Goal: Information Seeking & Learning: Learn about a topic

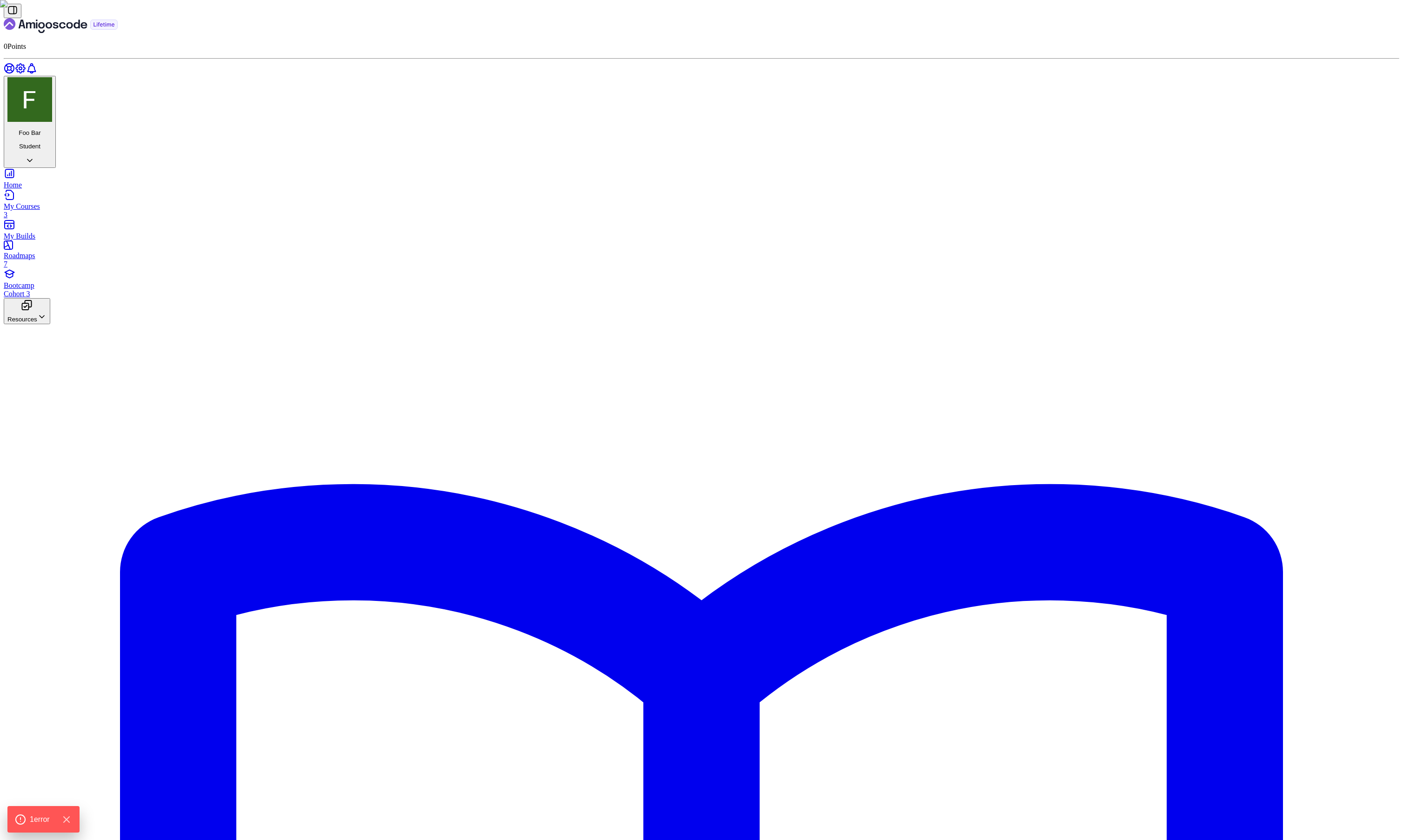
drag, startPoint x: 827, startPoint y: 221, endPoint x: 971, endPoint y: 222, distance: 144.0
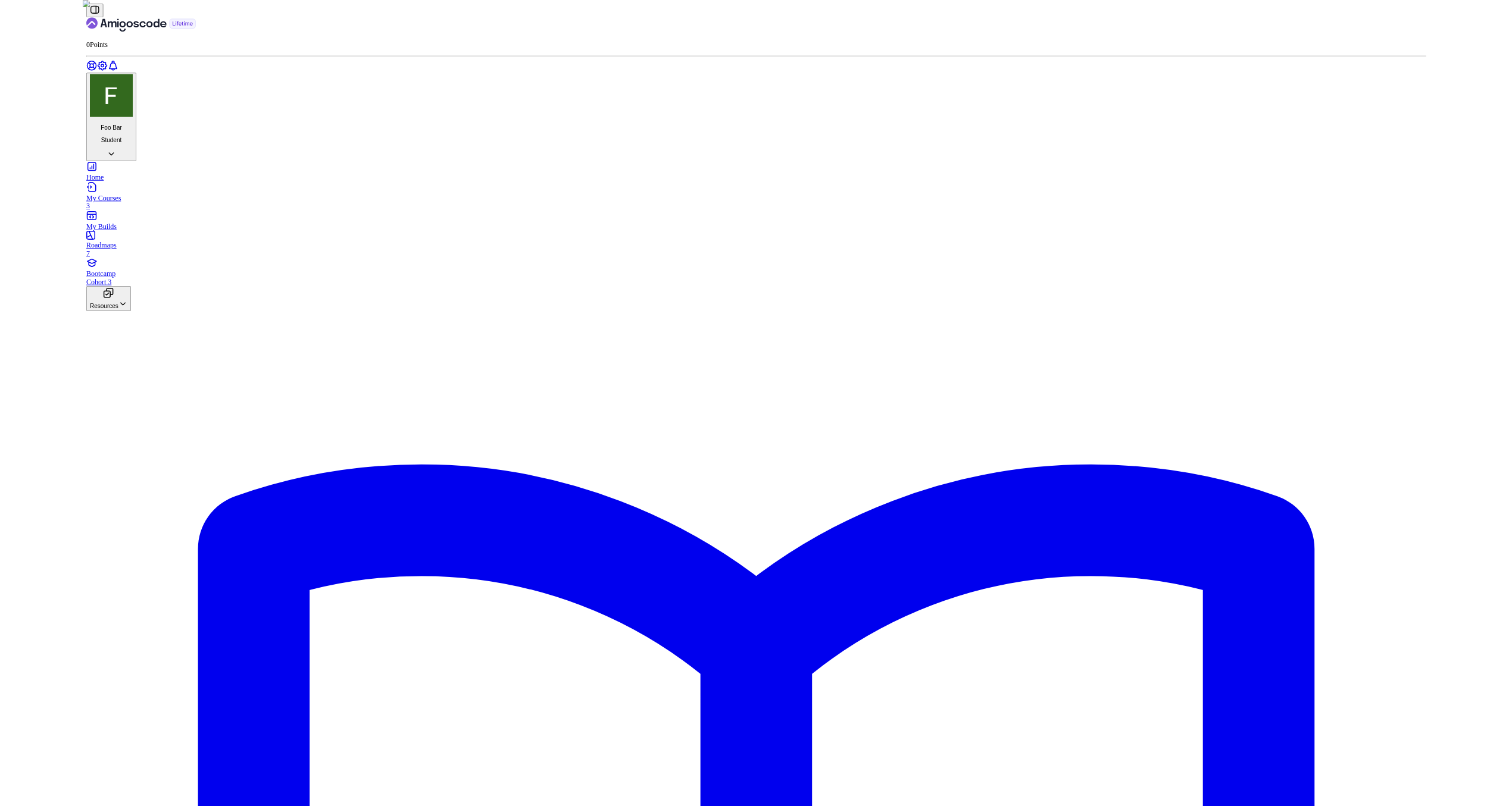
scroll to position [222, 0]
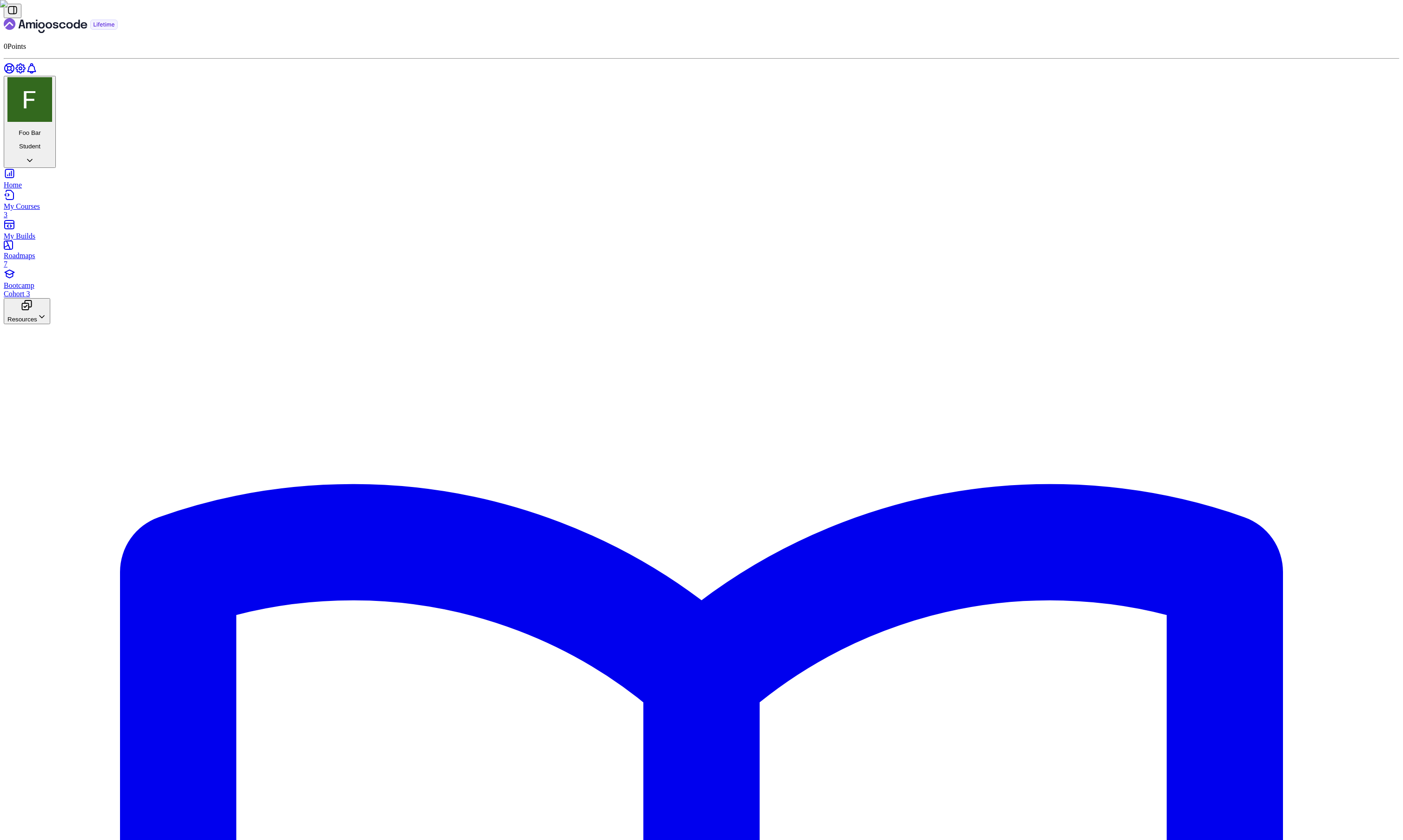
drag, startPoint x: 286, startPoint y: 53, endPoint x: 221, endPoint y: 59, distance: 65.3
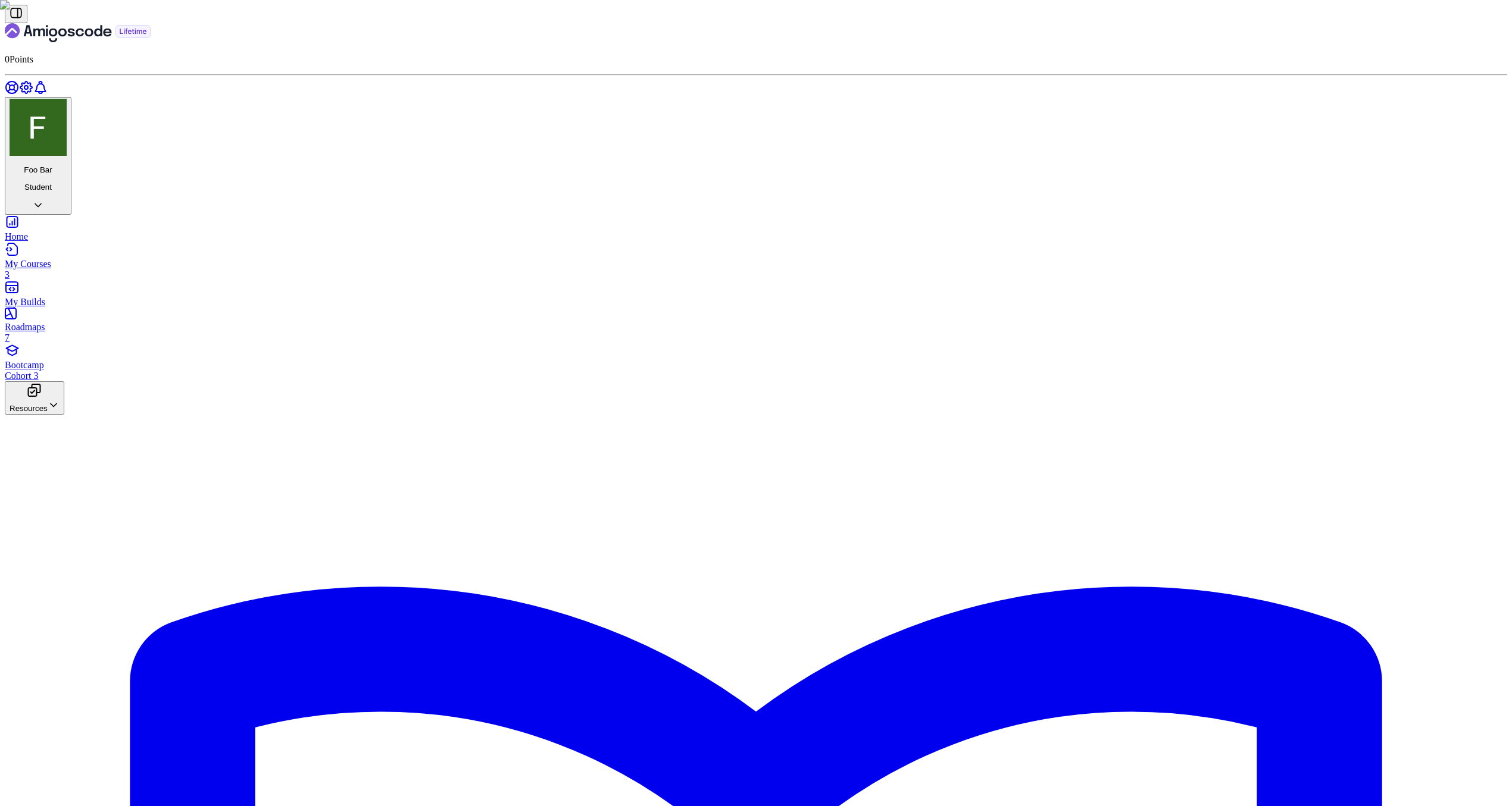
scroll to position [84, 0]
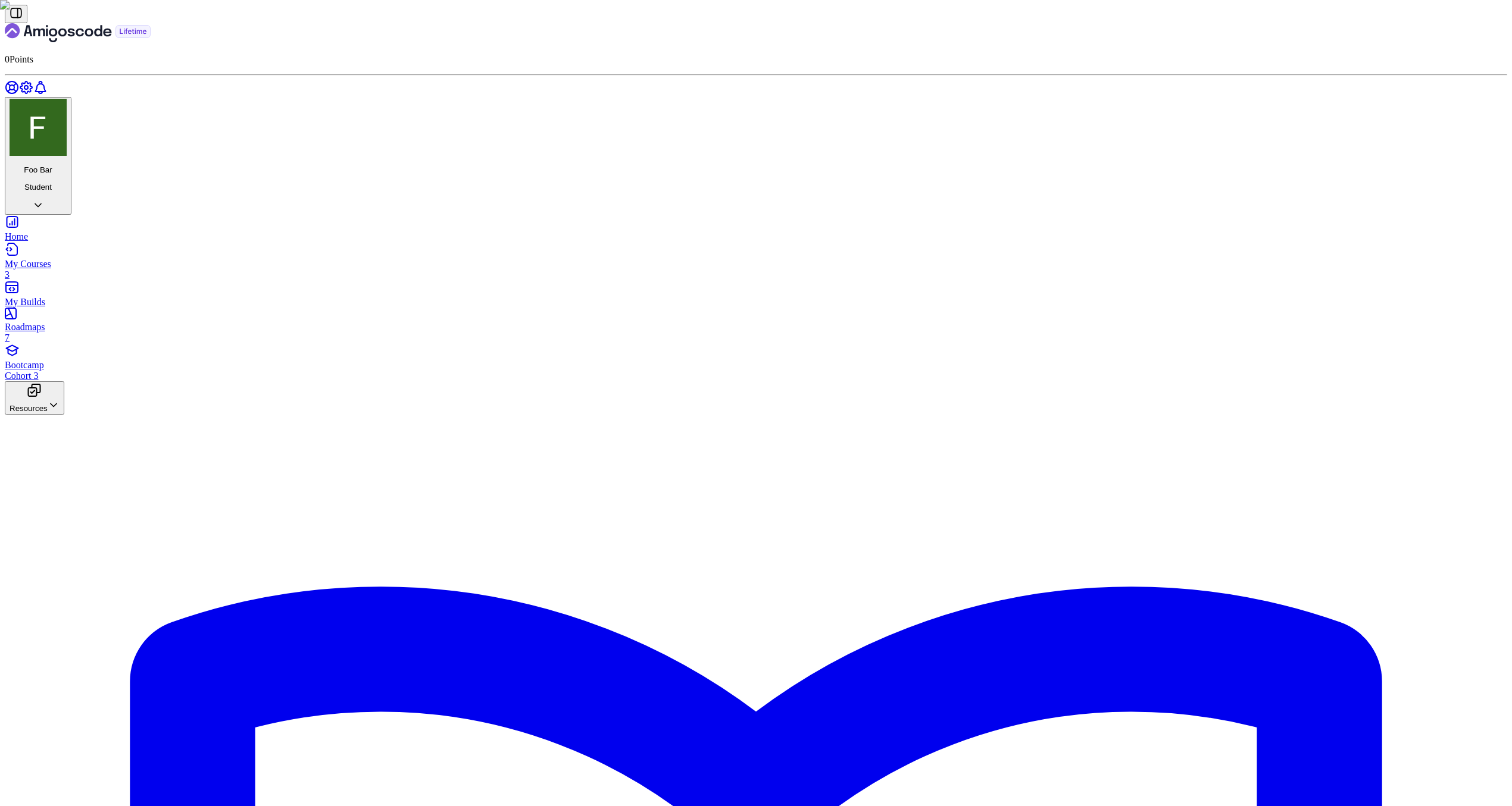
scroll to position [911, 0]
drag, startPoint x: 708, startPoint y: 732, endPoint x: 703, endPoint y: 551, distance: 181.1
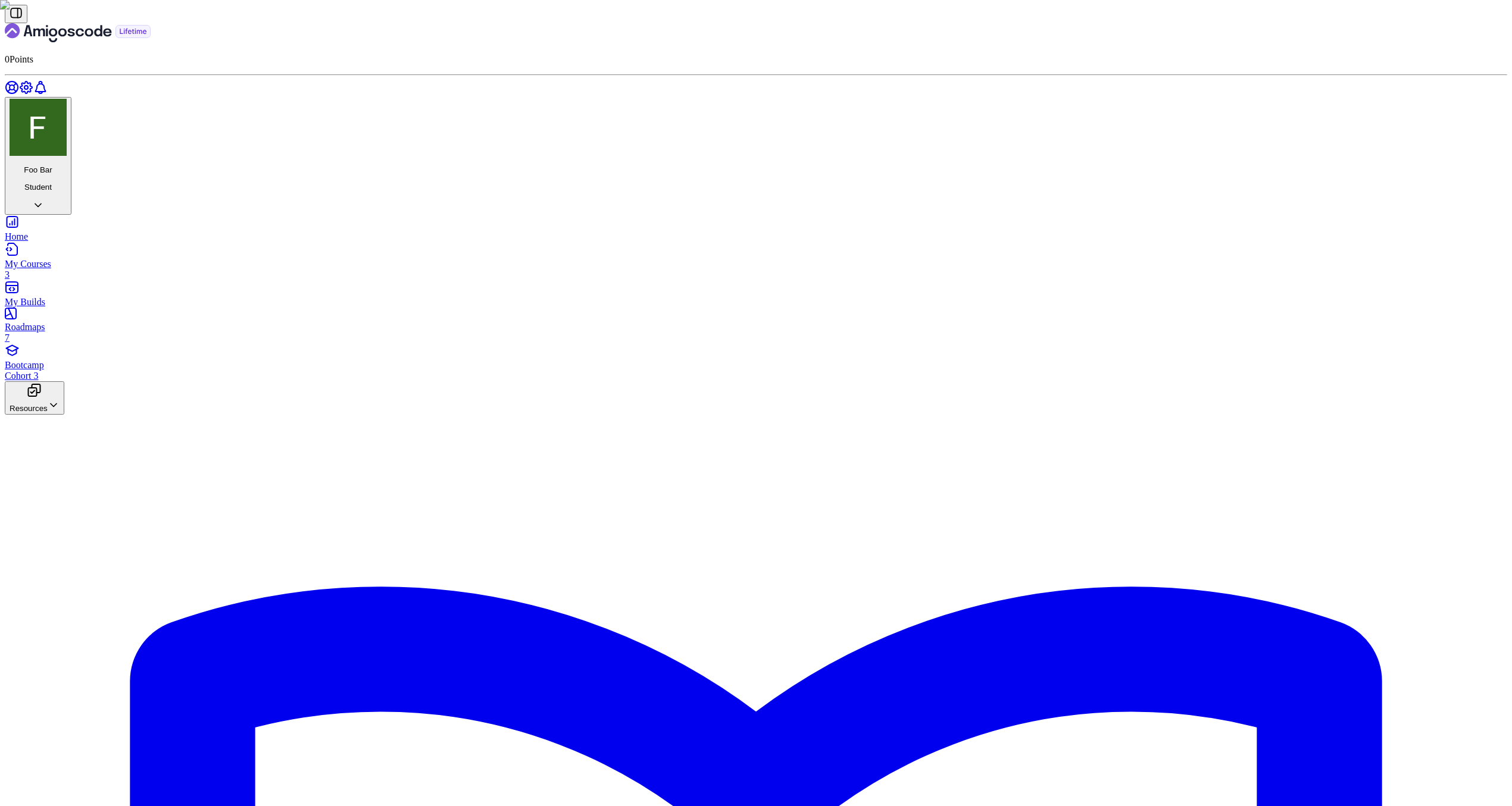
drag, startPoint x: 755, startPoint y: 500, endPoint x: 704, endPoint y: 449, distance: 72.1
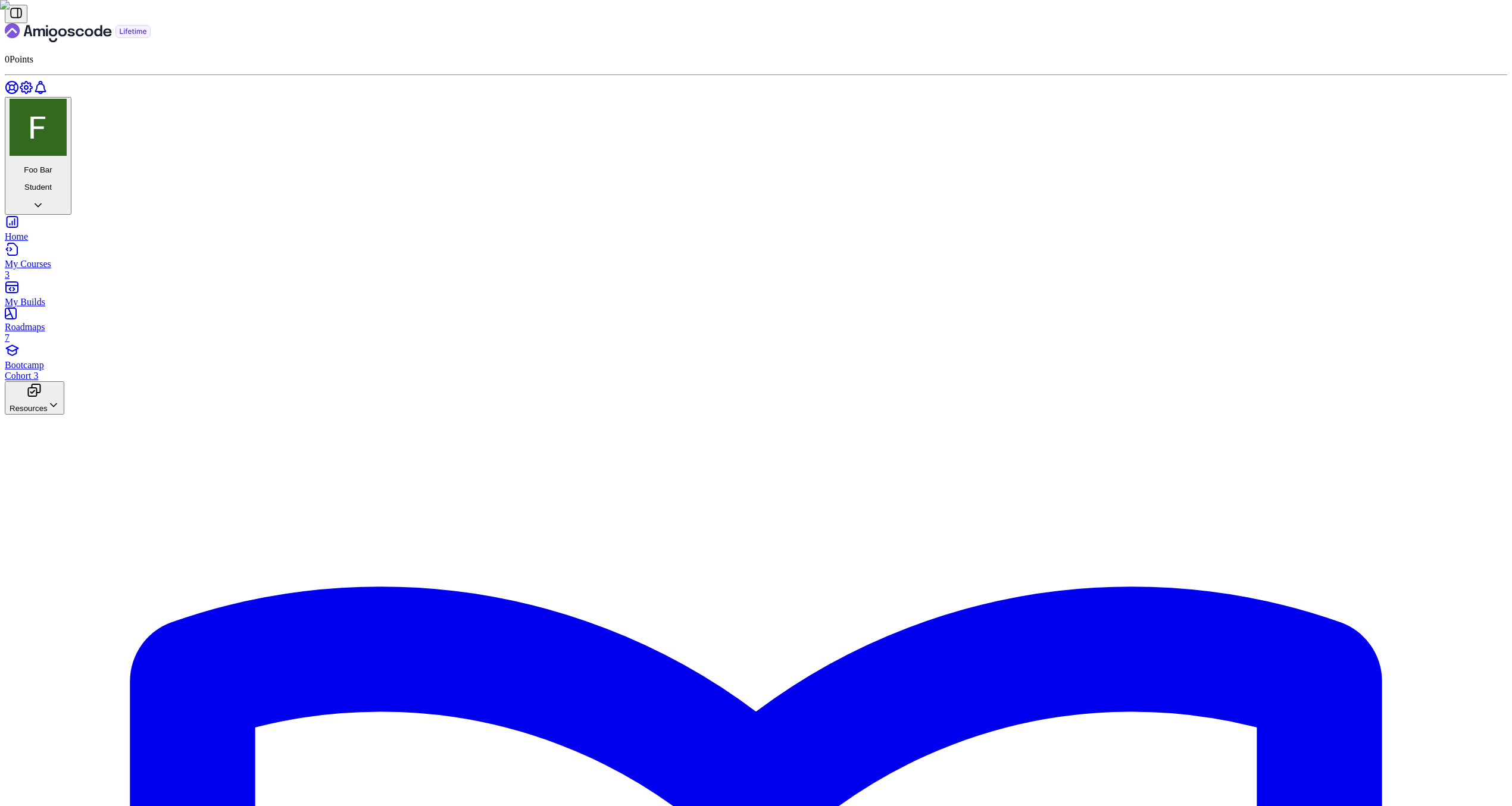
scroll to position [710, 0]
drag, startPoint x: 739, startPoint y: 726, endPoint x: 739, endPoint y: 735, distance: 9.0
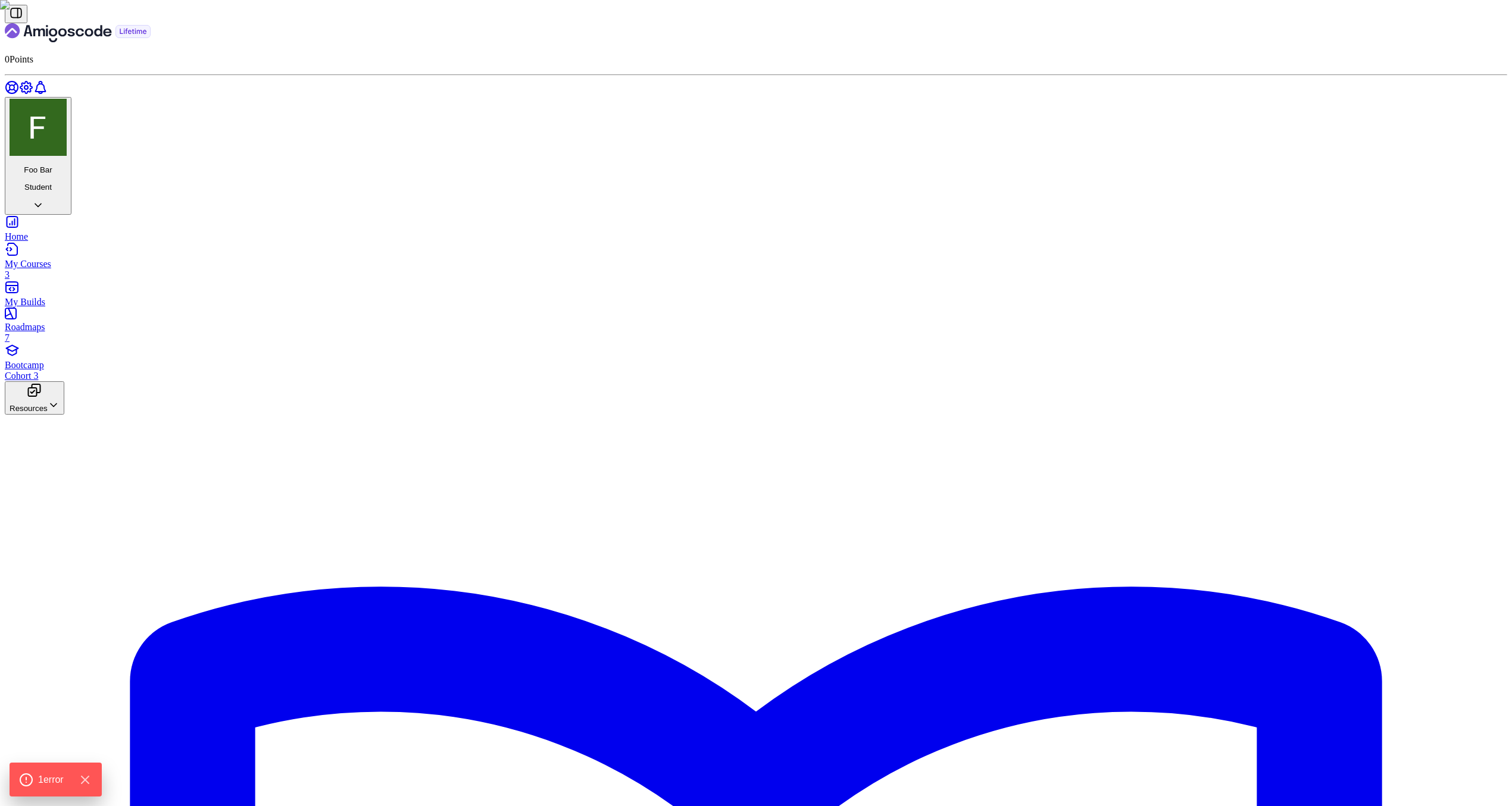
drag, startPoint x: 717, startPoint y: 743, endPoint x: 698, endPoint y: 525, distance: 218.8
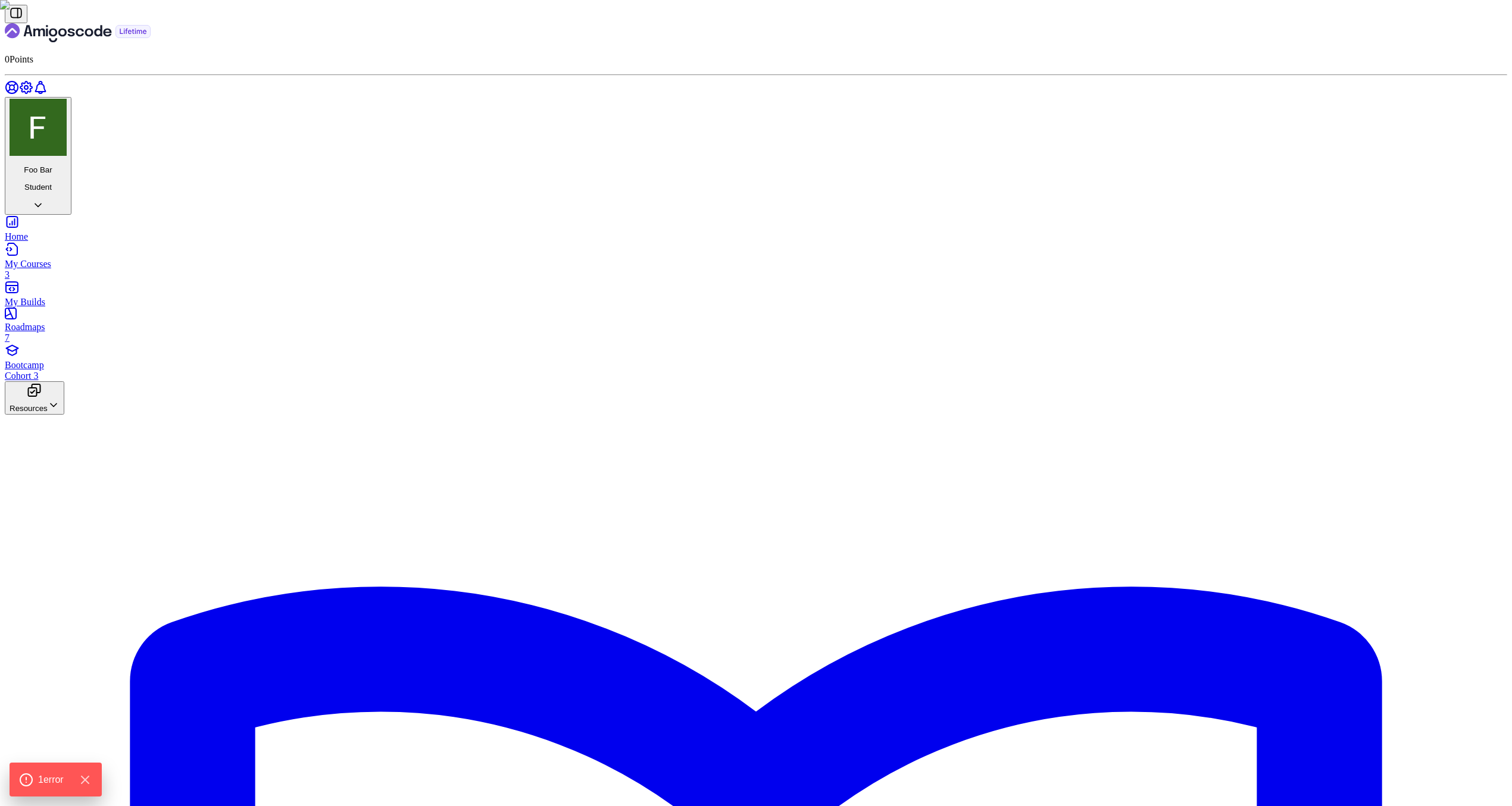
type input "5"
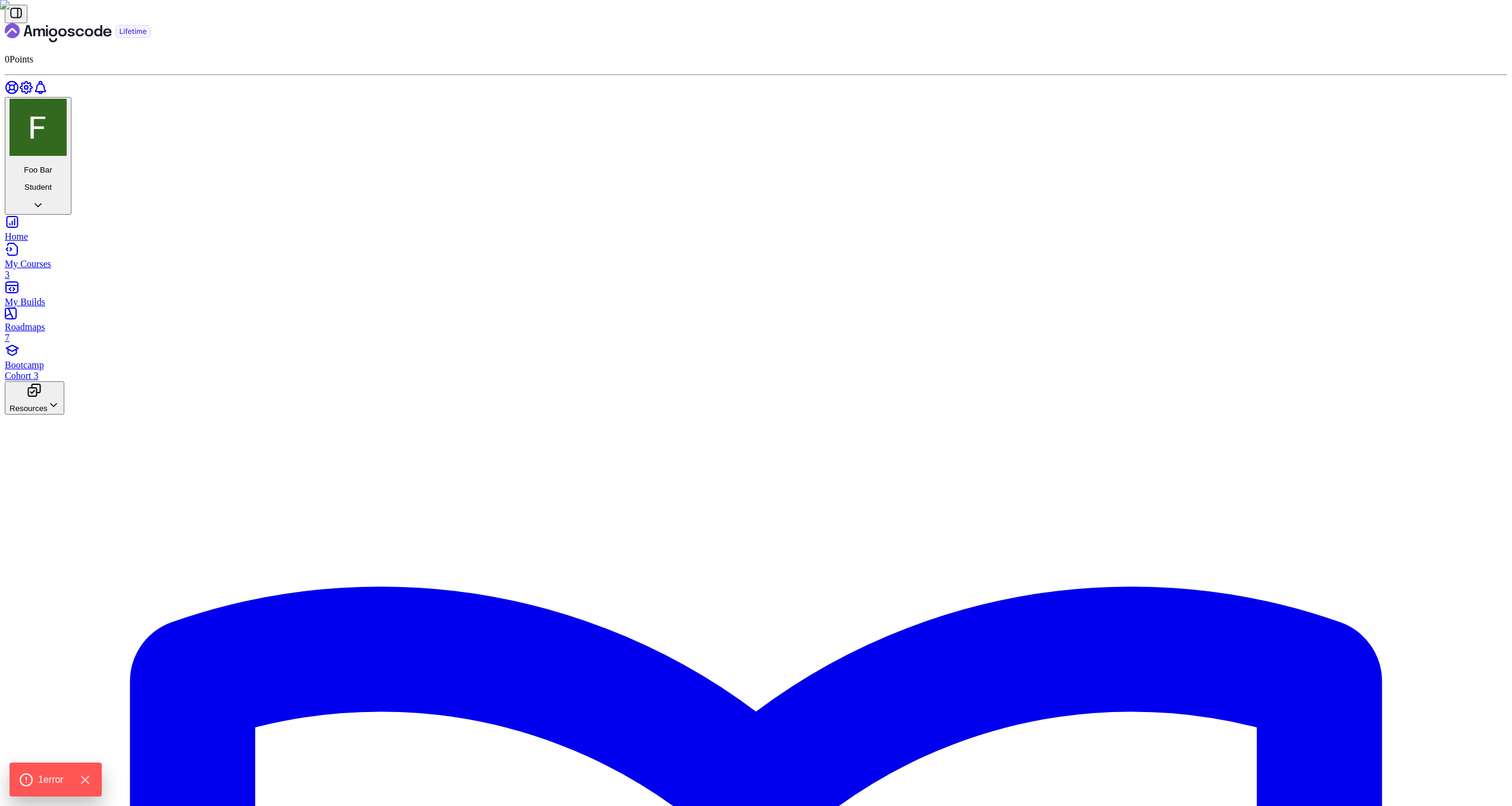
scroll to position [34, 0]
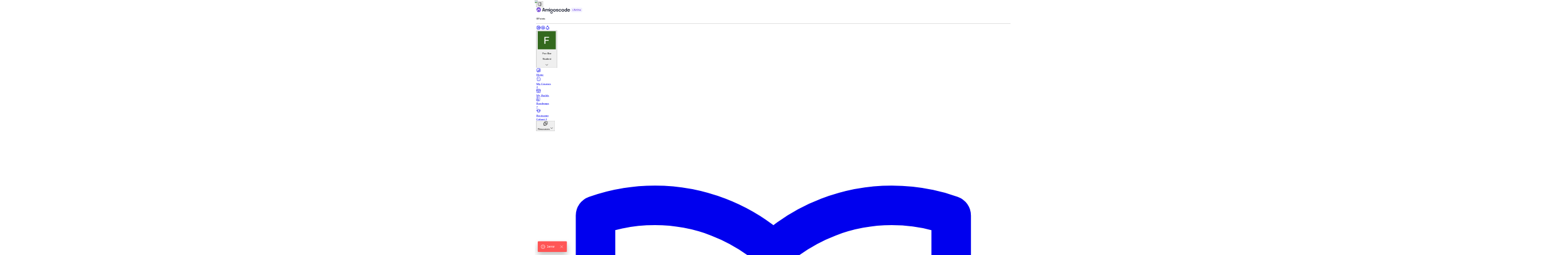
scroll to position [419, 0]
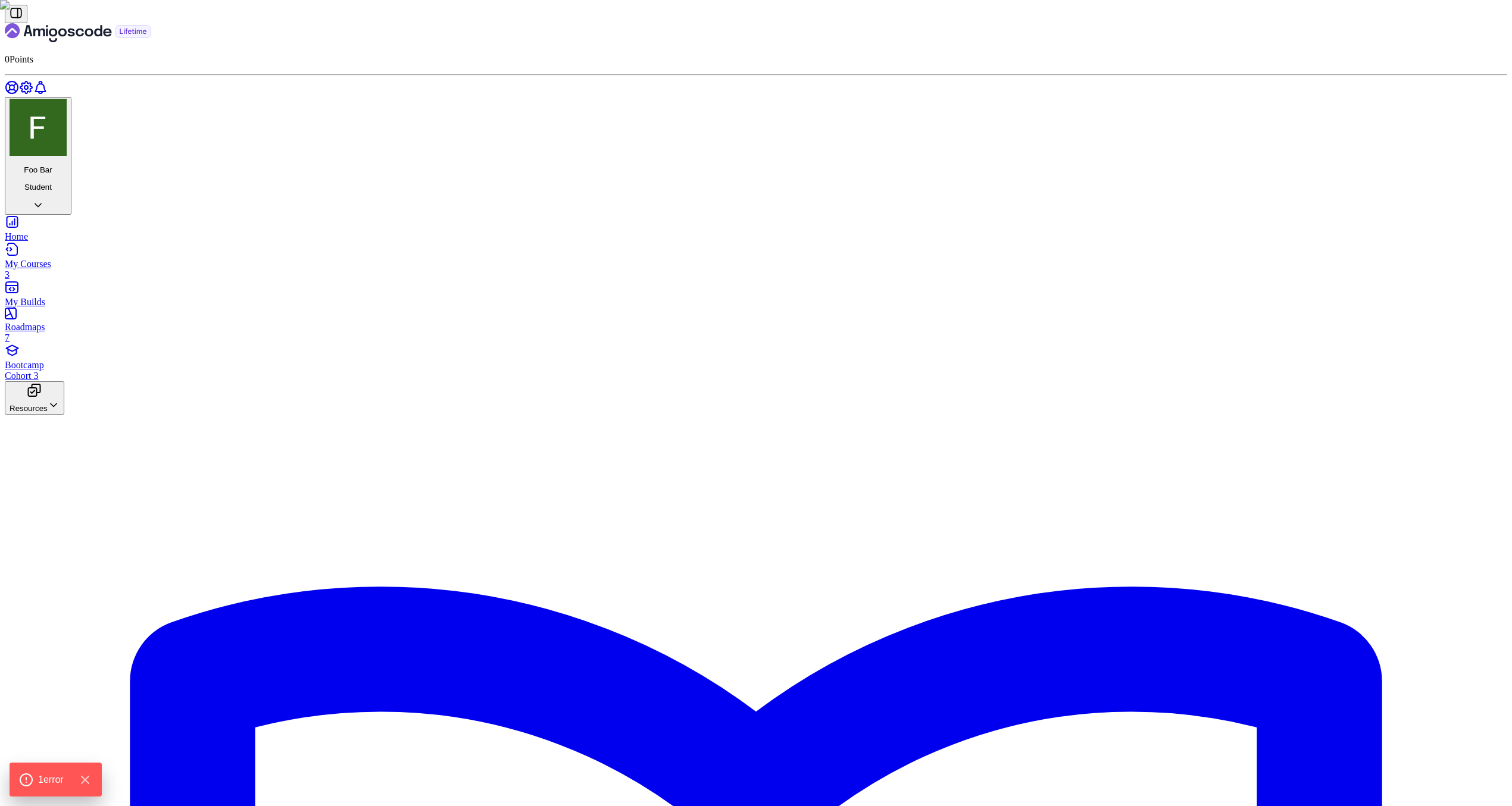
drag, startPoint x: 738, startPoint y: 465, endPoint x: 692, endPoint y: 450, distance: 48.4
drag, startPoint x: 675, startPoint y: 446, endPoint x: 719, endPoint y: 518, distance: 84.4
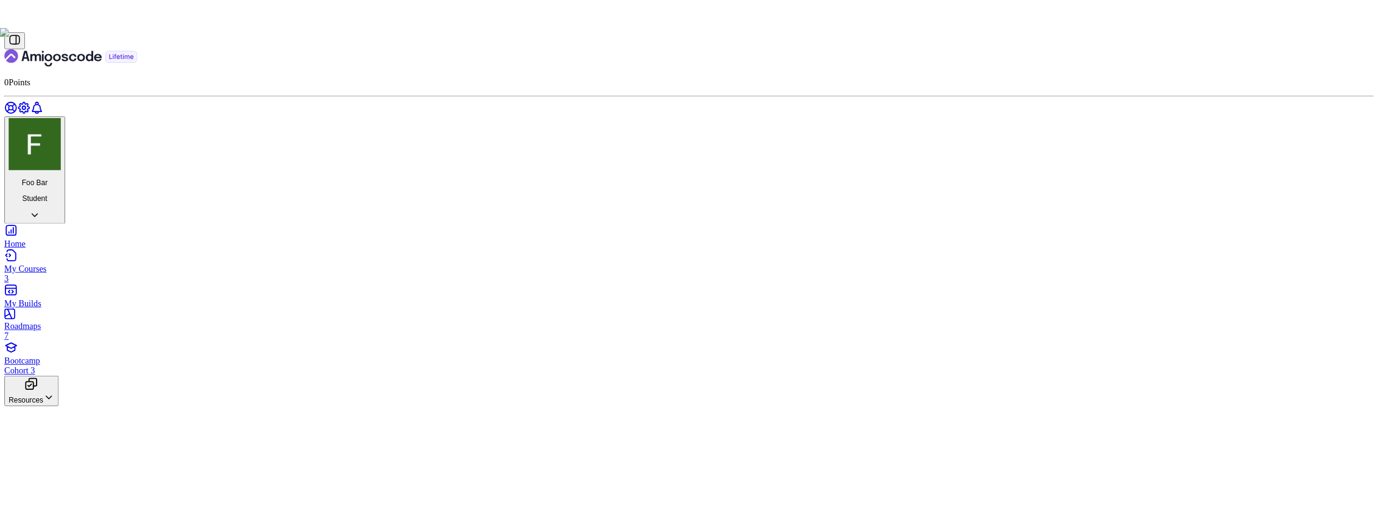
scroll to position [693, 0]
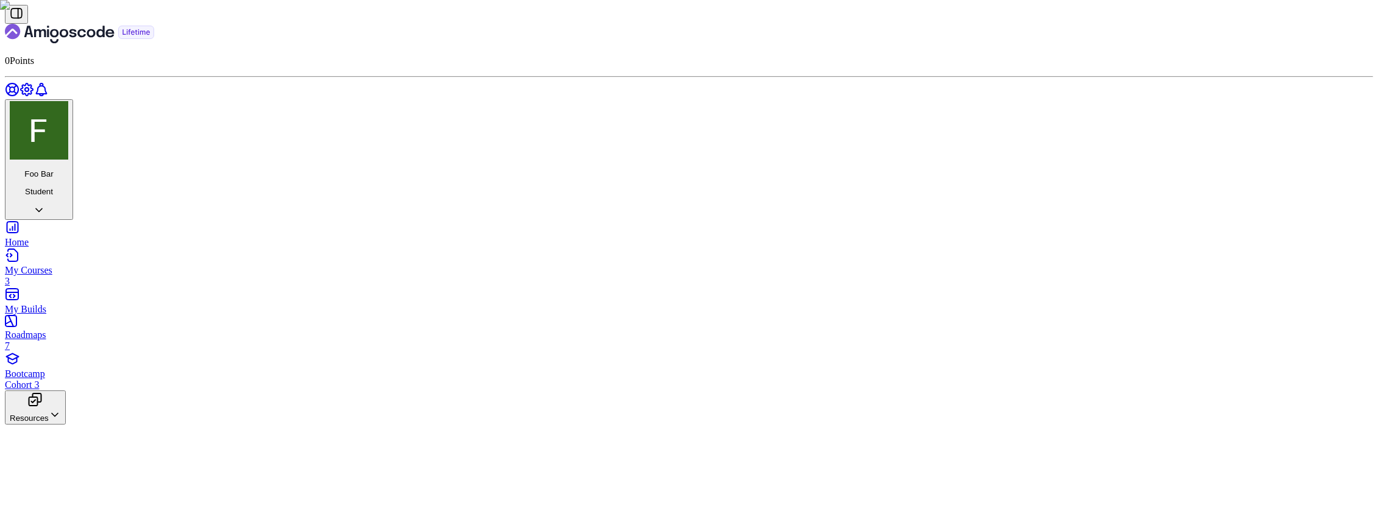
scroll to position [284, 0]
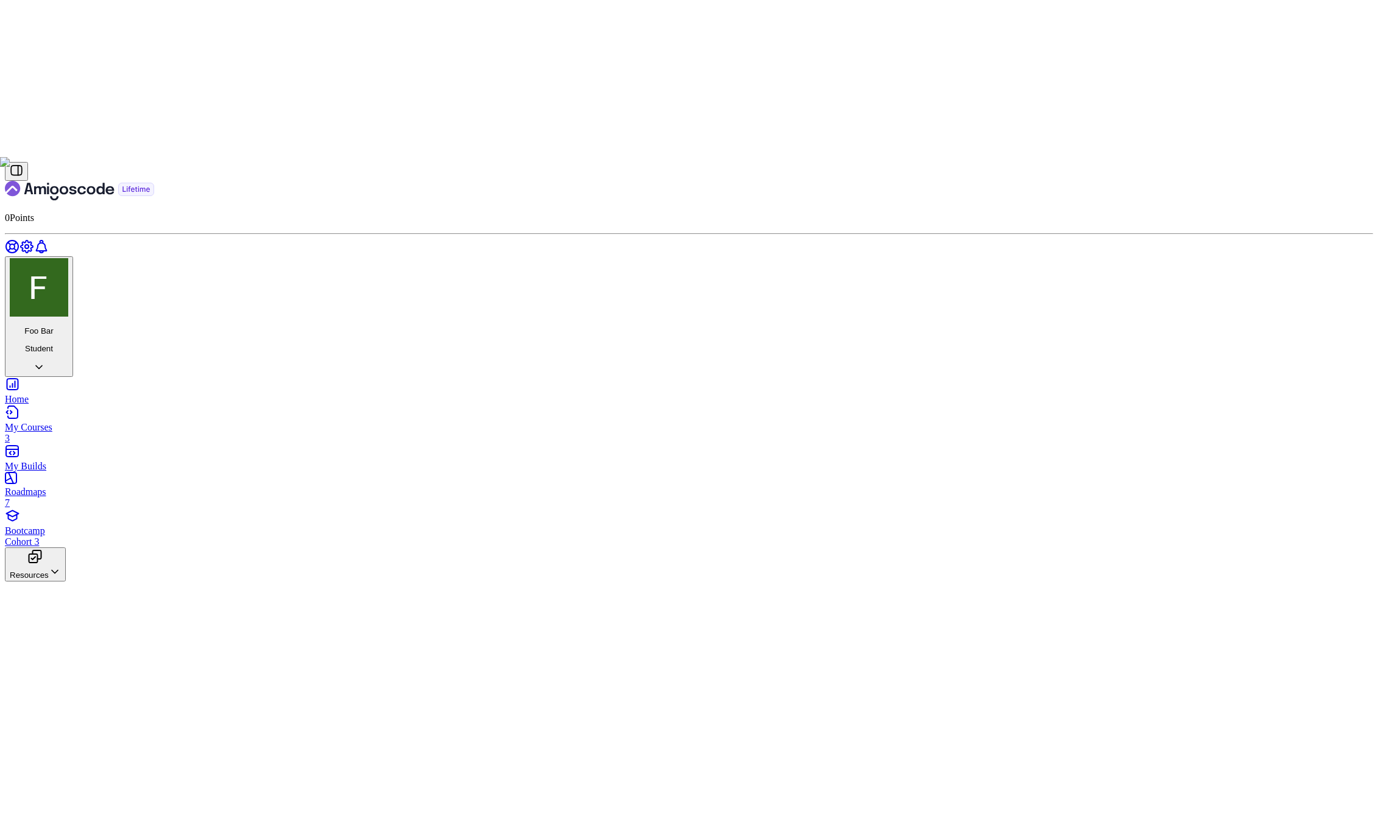
scroll to position [266, 0]
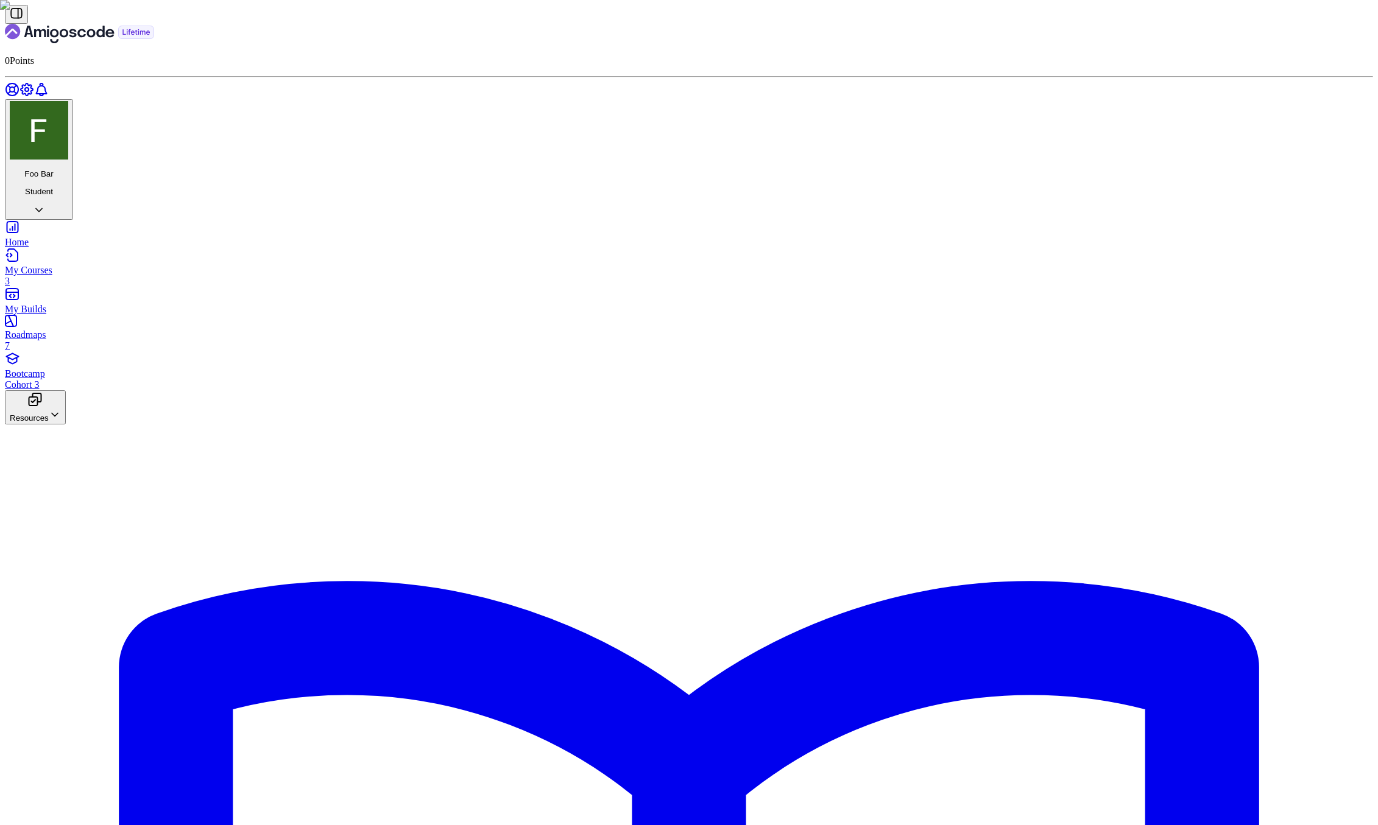
scroll to position [549, 0]
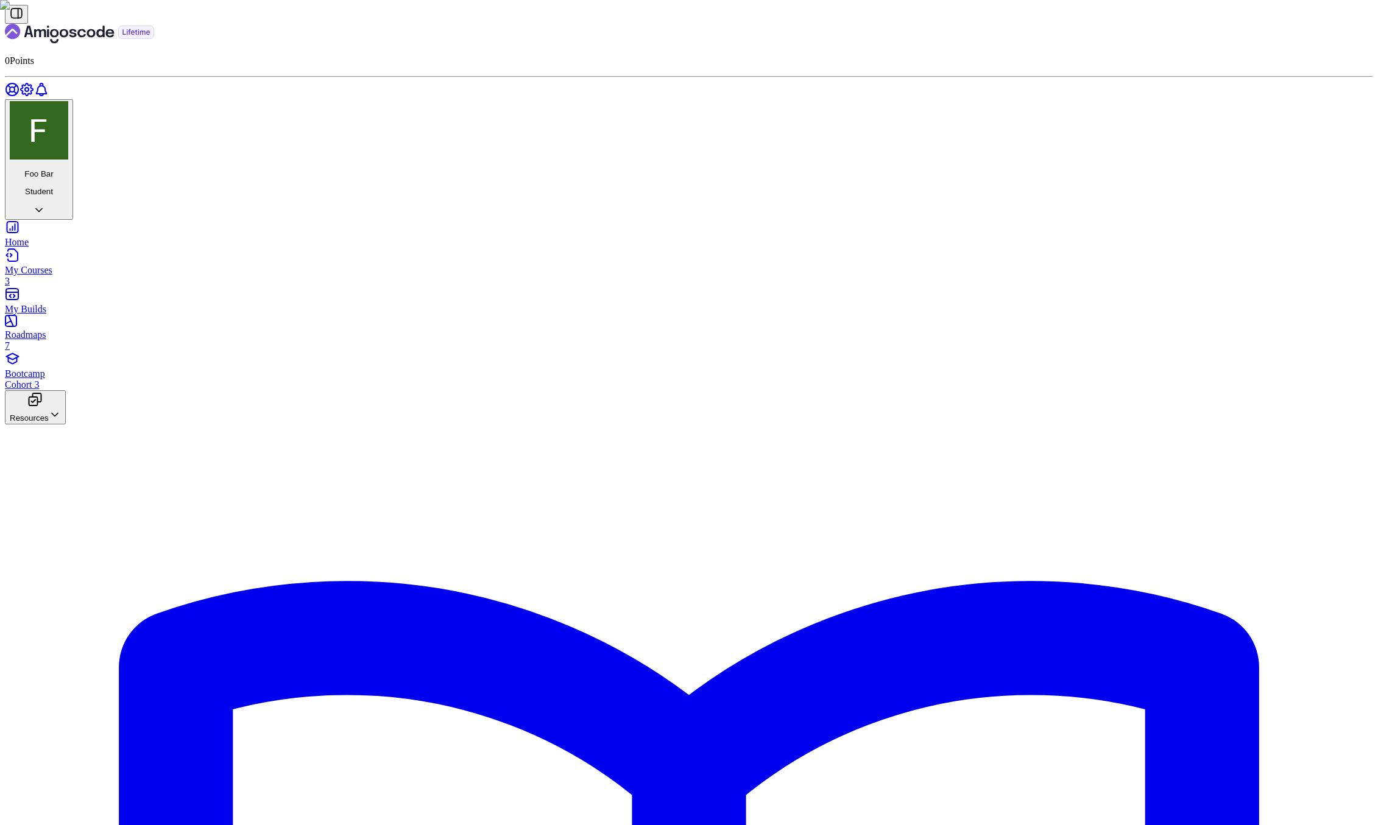
drag, startPoint x: 635, startPoint y: 761, endPoint x: 610, endPoint y: 441, distance: 321.3
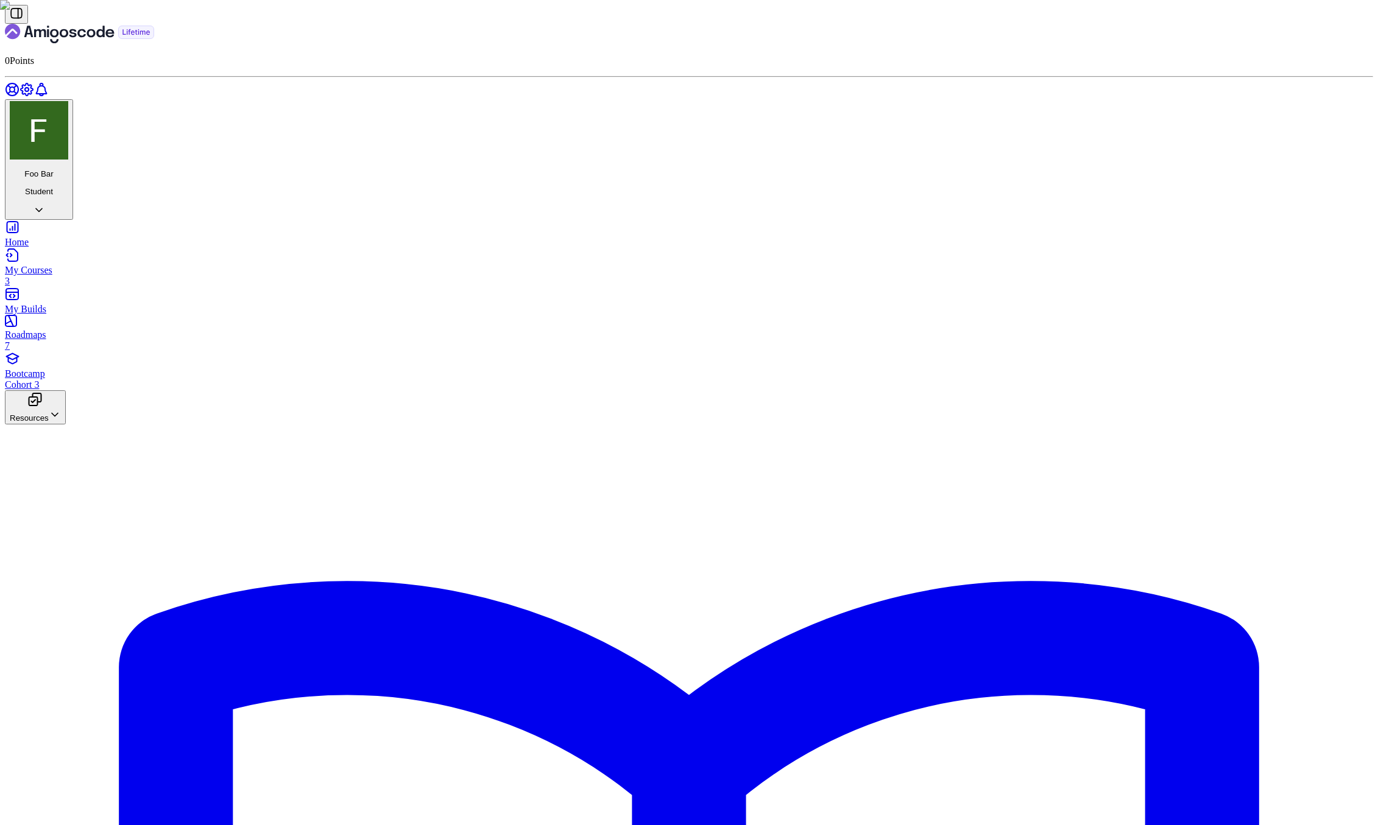
copy div "import java . util . Scanner ; public class CompoundInterestCalculator { public…"
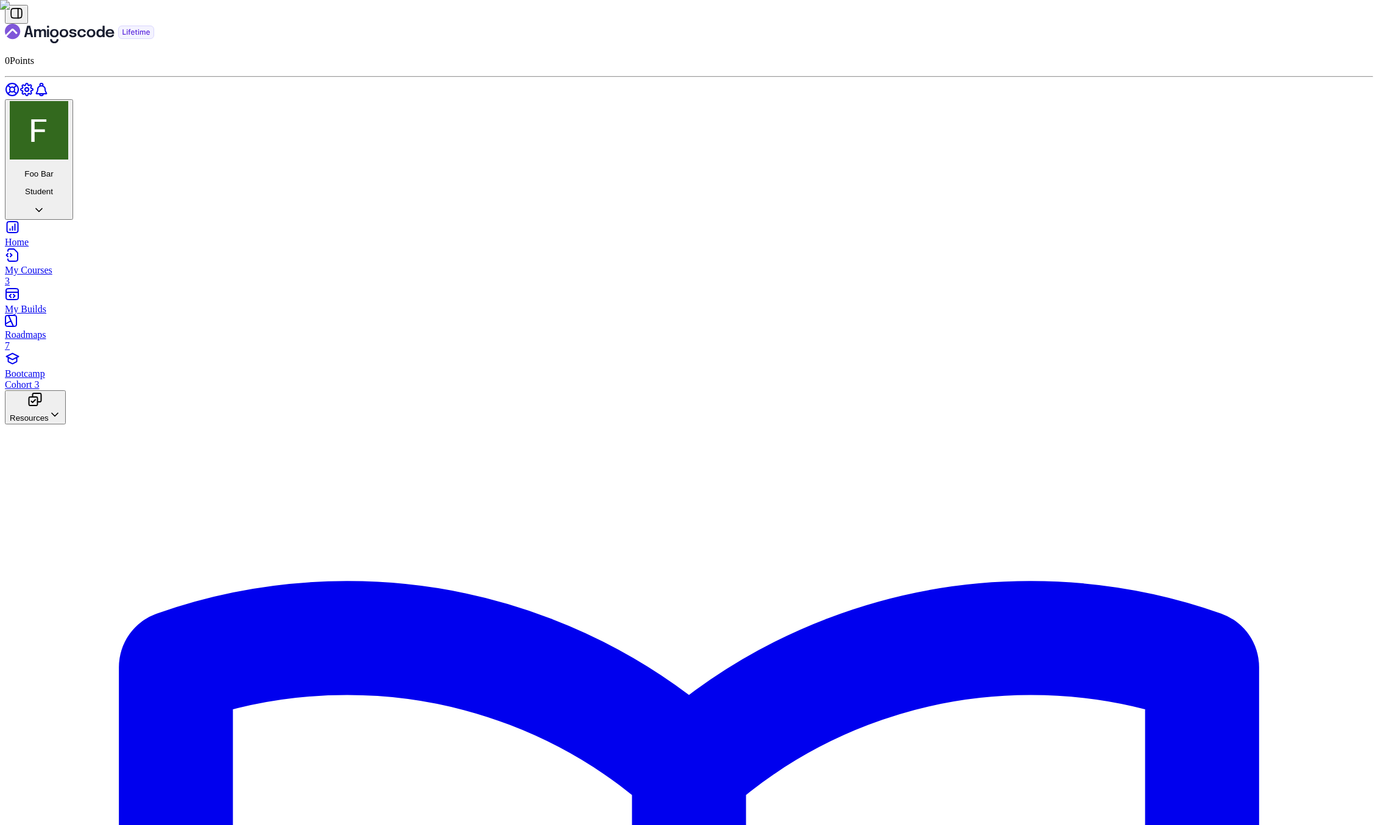
drag, startPoint x: 694, startPoint y: 583, endPoint x: 777, endPoint y: 581, distance: 82.8
copy p "1000 , 0.05 , and 3 :"
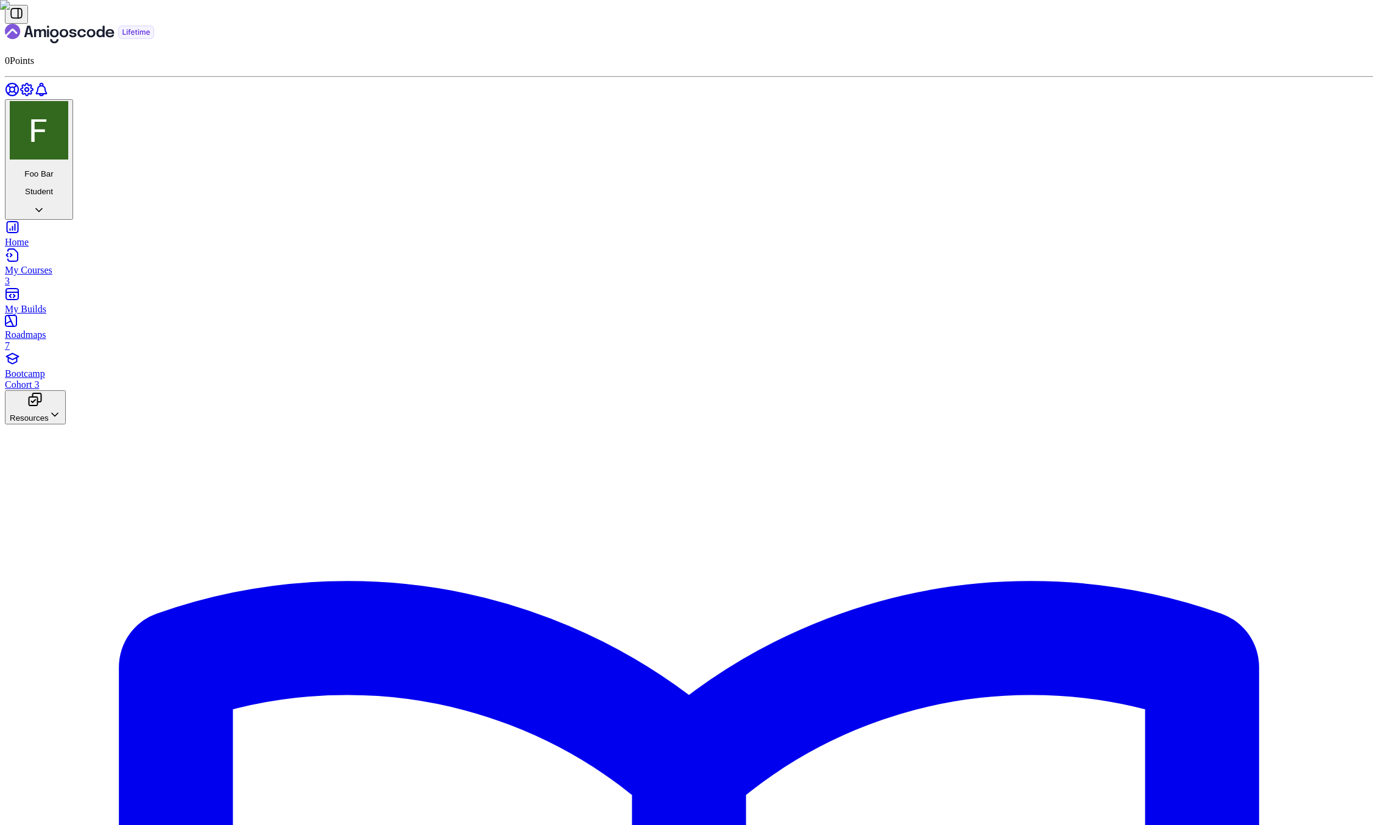
paste input "1000, 0.05, and 3:"
type input "1000 0.05 3"
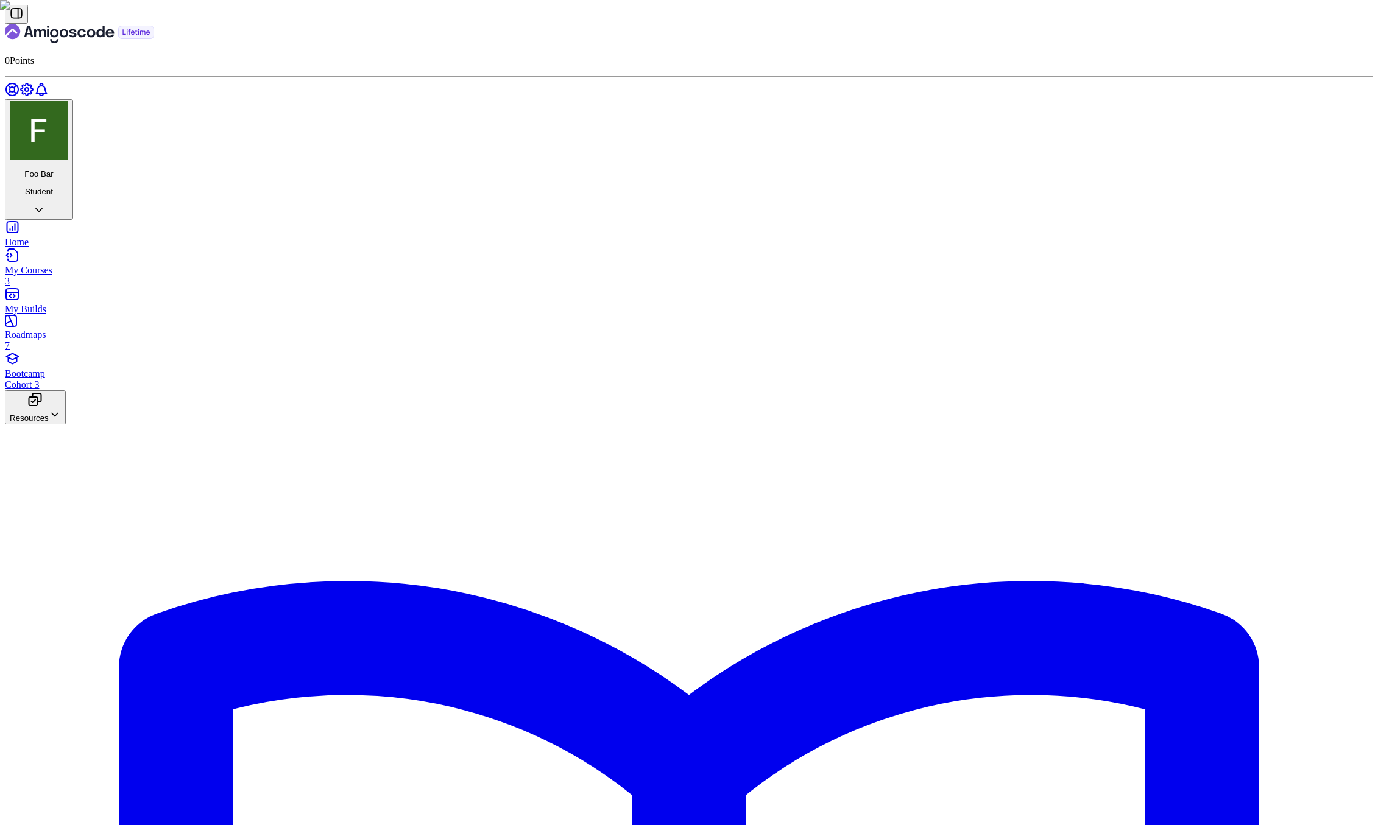
drag, startPoint x: 679, startPoint y: 158, endPoint x: 644, endPoint y: 179, distance: 40.9
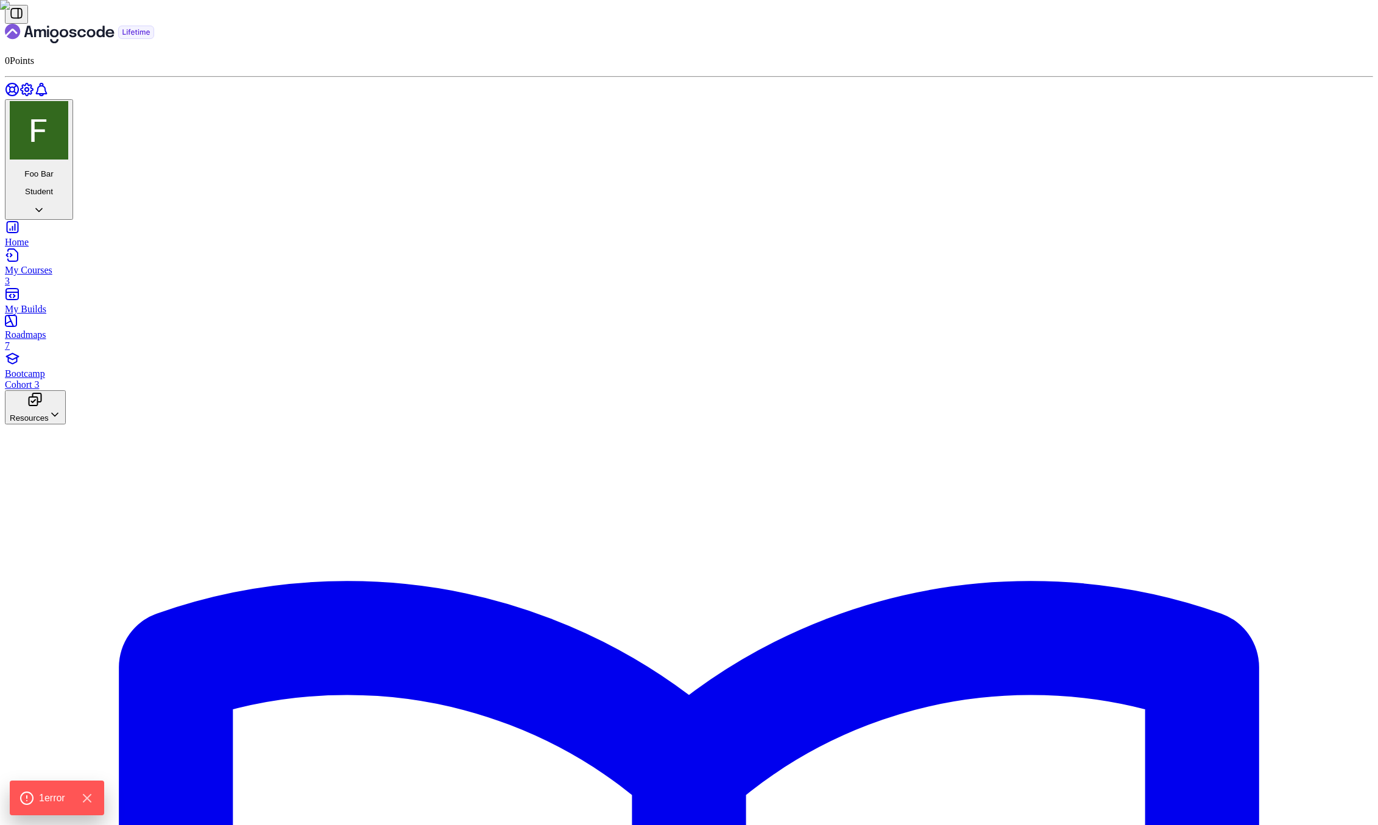
scroll to position [86, 0]
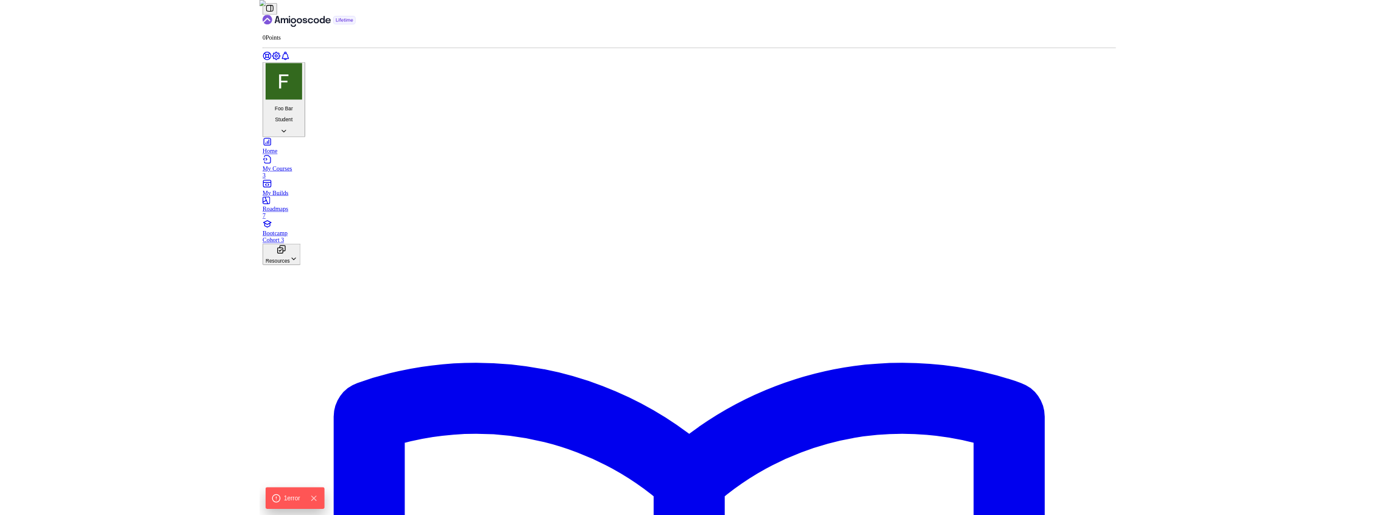
scroll to position [114, 0]
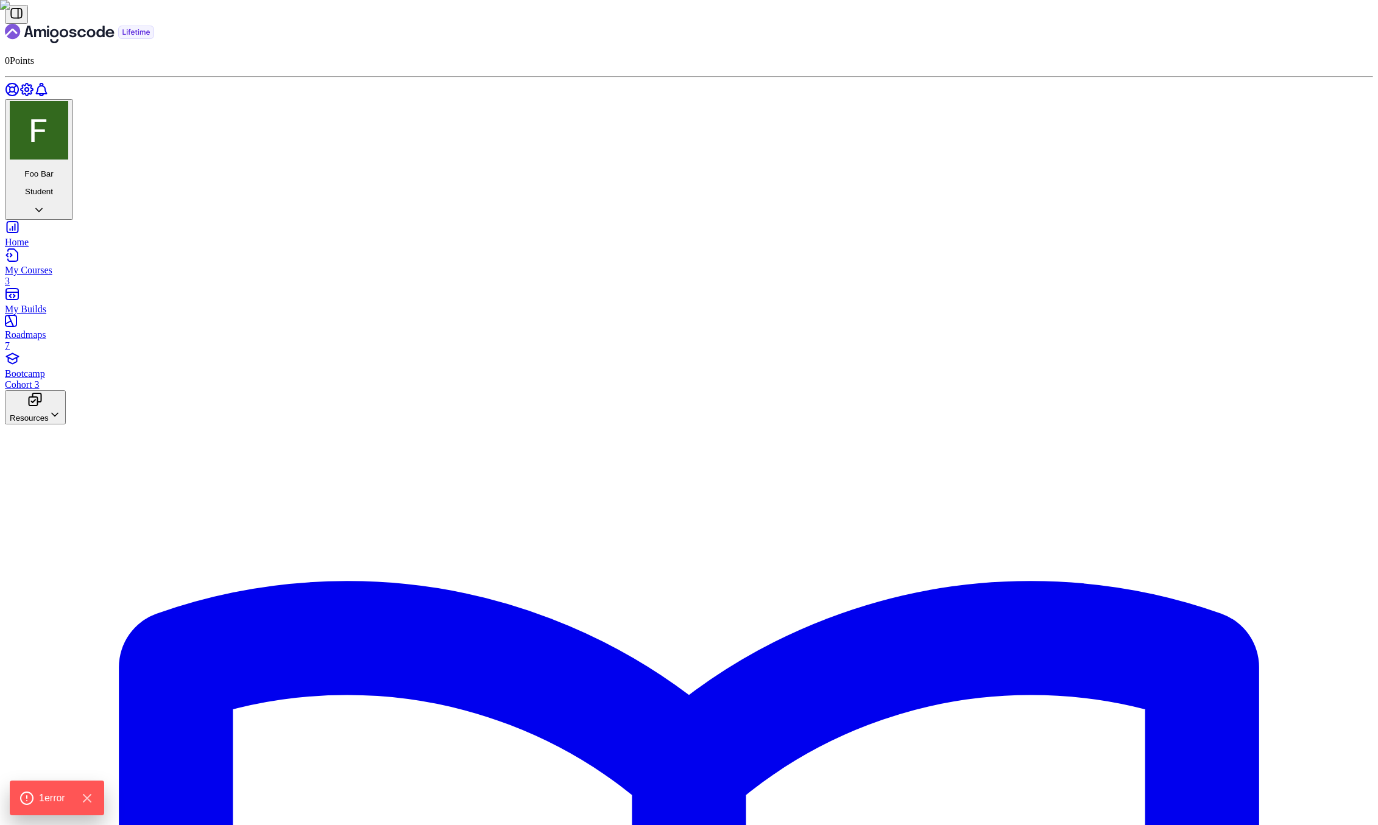
drag, startPoint x: 603, startPoint y: 569, endPoint x: 597, endPoint y: 613, distance: 44.2
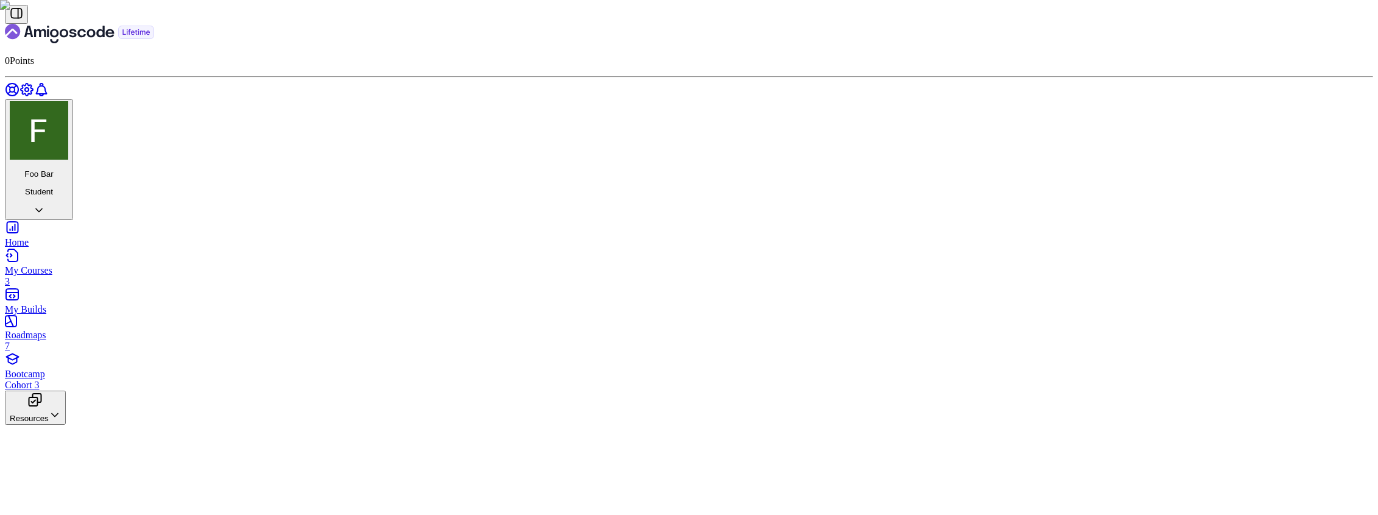
scroll to position [384, 0]
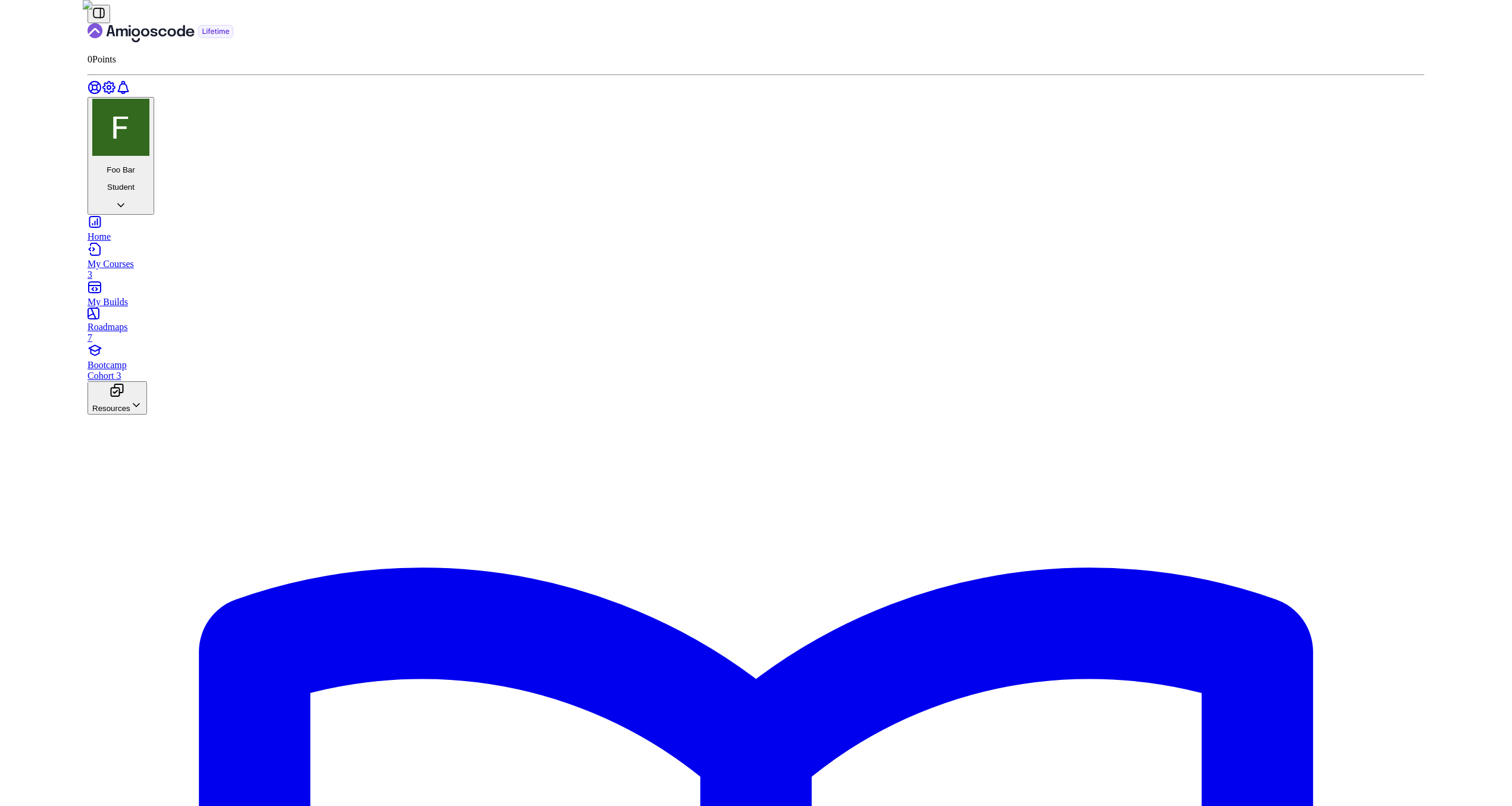
scroll to position [0, 0]
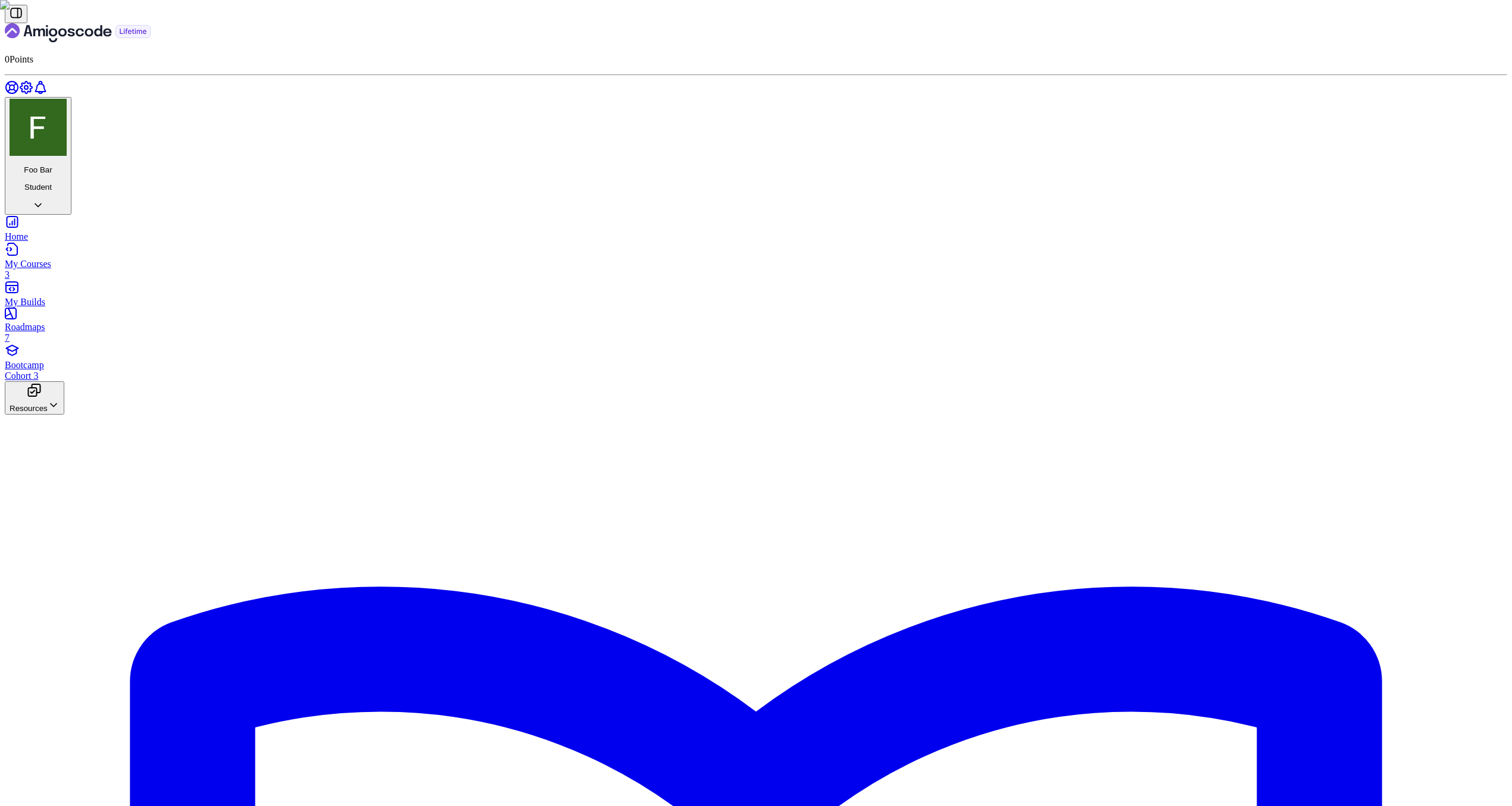
scroll to position [281, 0]
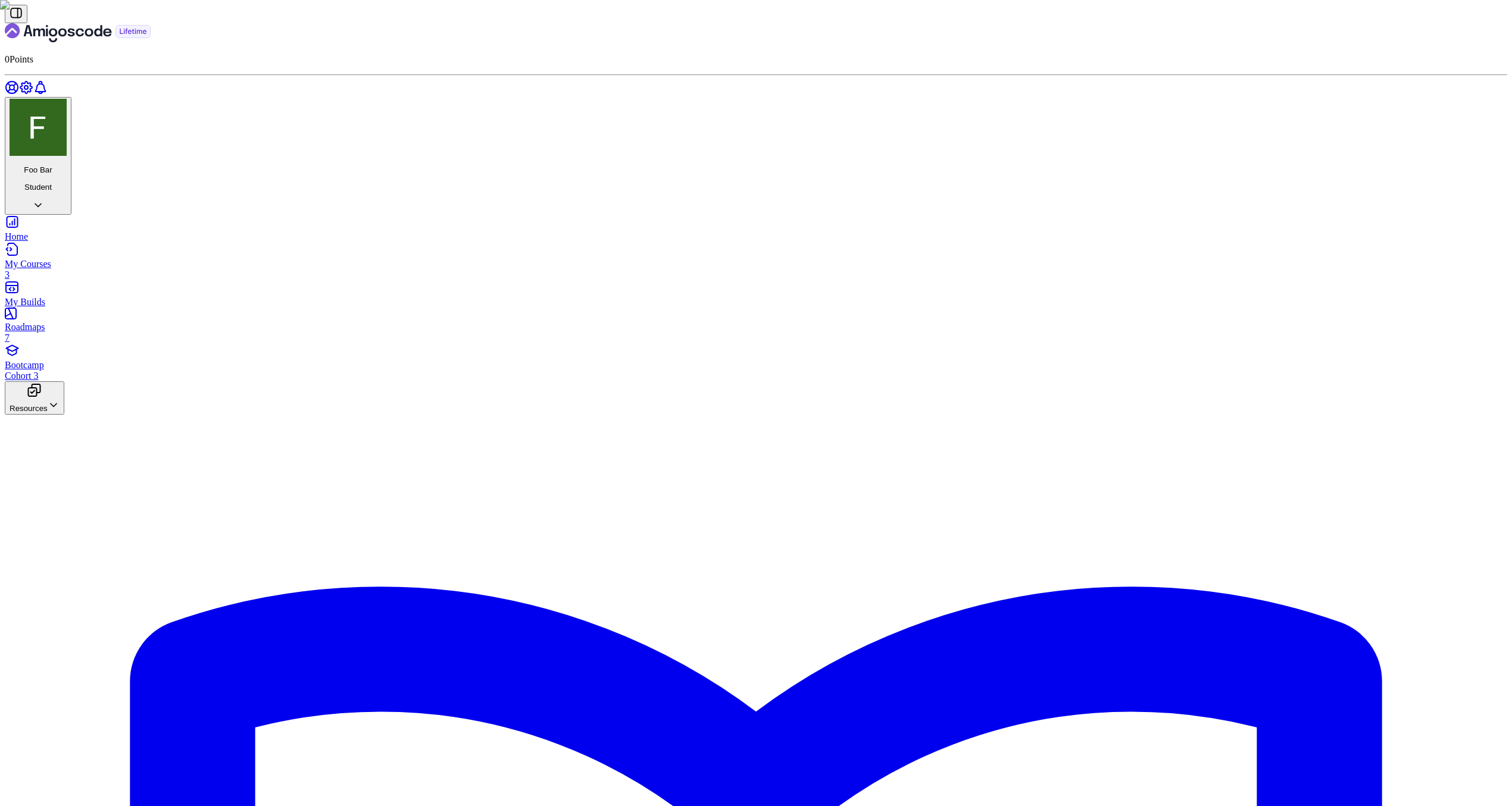
drag, startPoint x: 698, startPoint y: 665, endPoint x: 693, endPoint y: 452, distance: 213.1
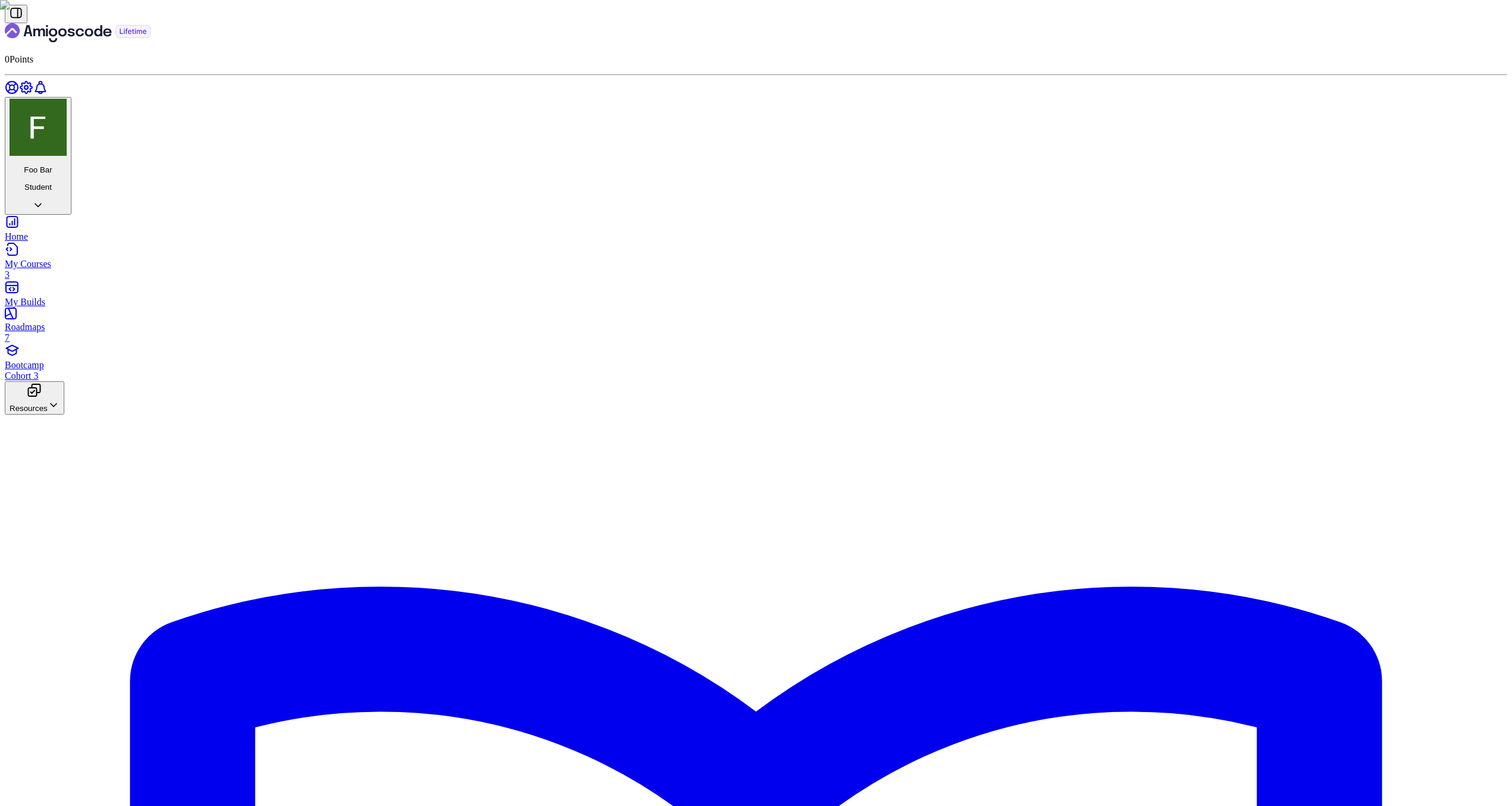
drag, startPoint x: 823, startPoint y: 361, endPoint x: 774, endPoint y: 361, distance: 49.0
copy code "123-456-7890"
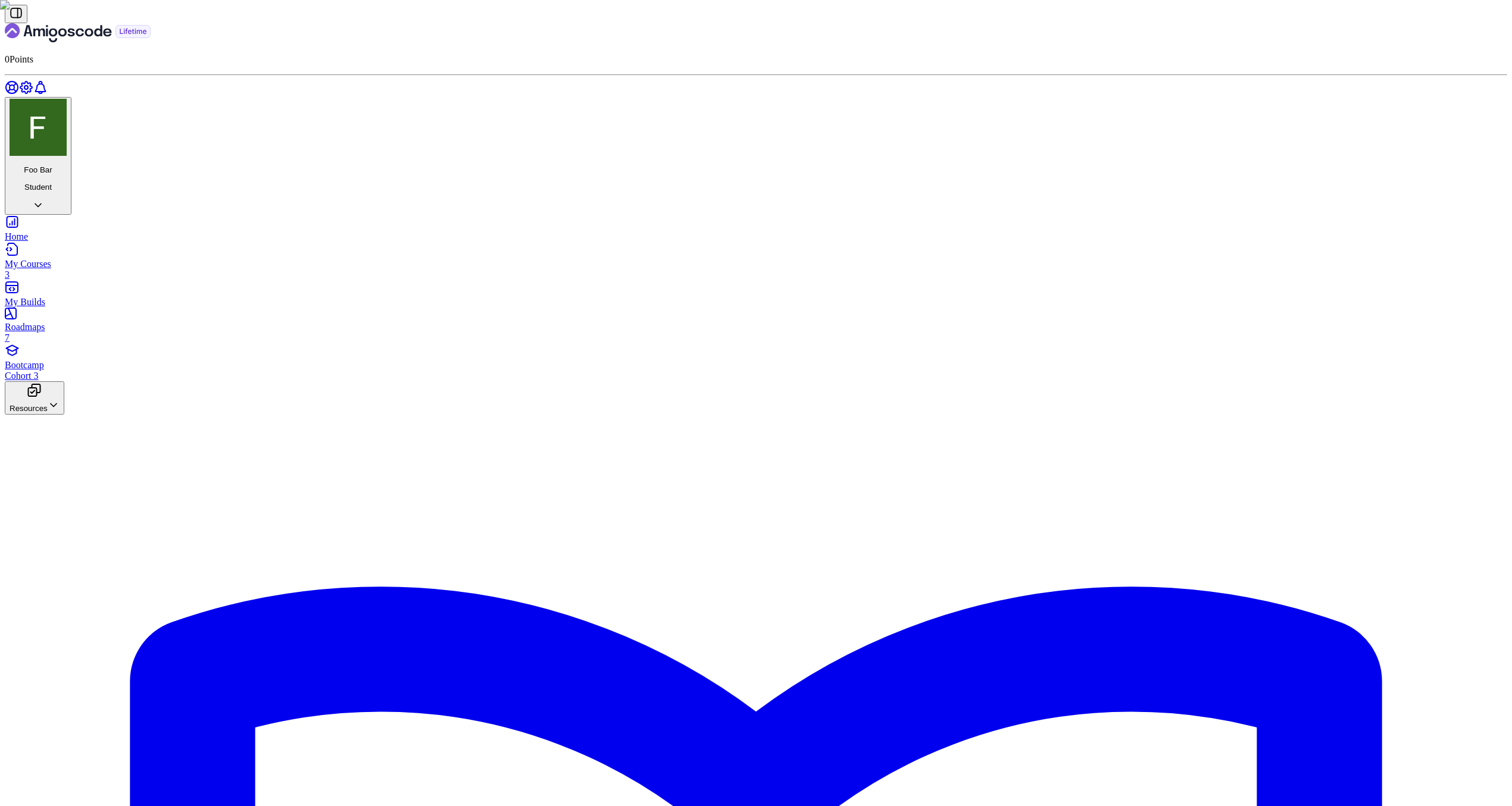
paste input "123-456-7890"
drag, startPoint x: 848, startPoint y: 527, endPoint x: 783, endPoint y: 530, distance: 65.1
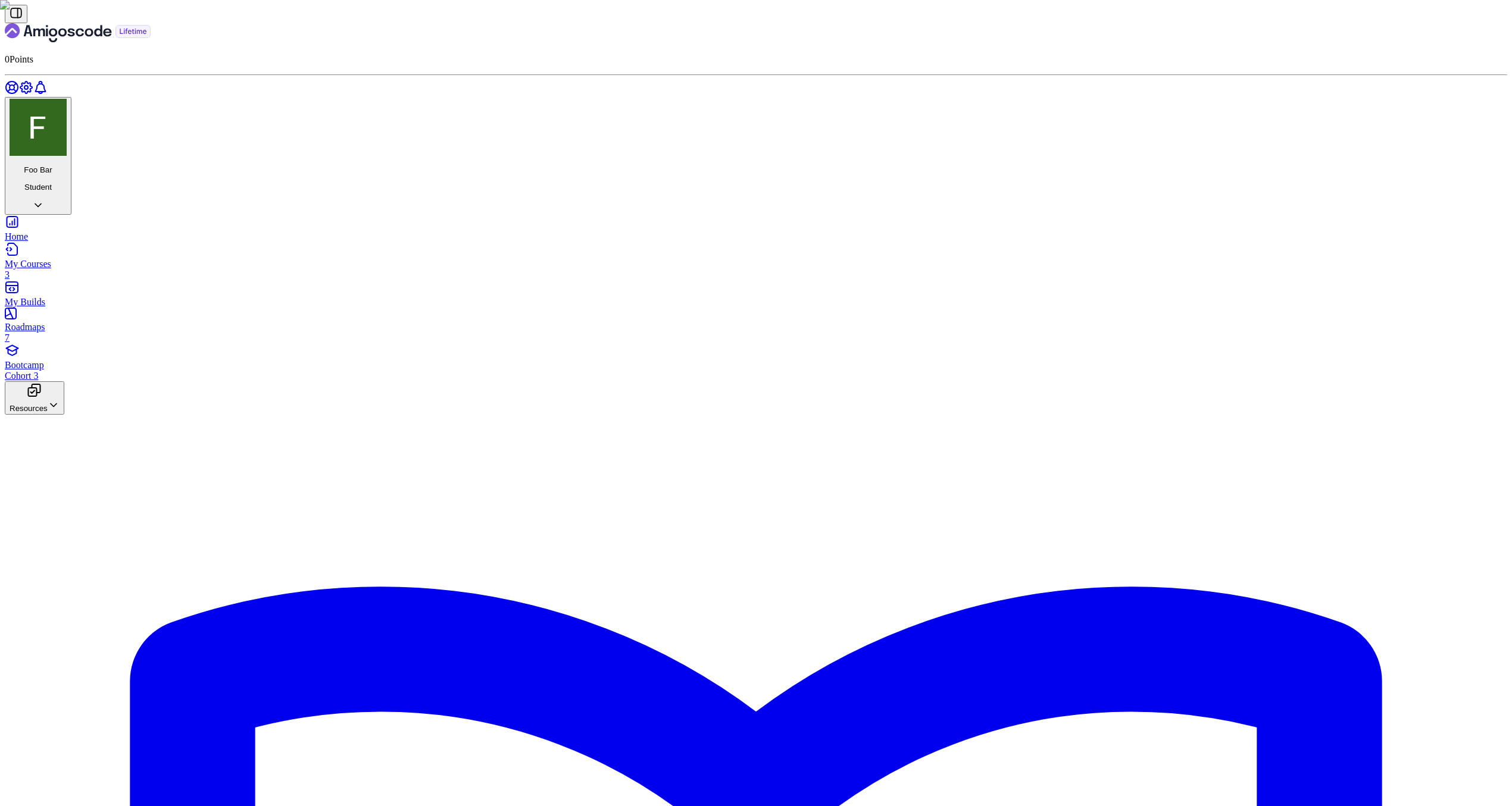
copy div "123.456.7890"
paste input "123.456.7890"
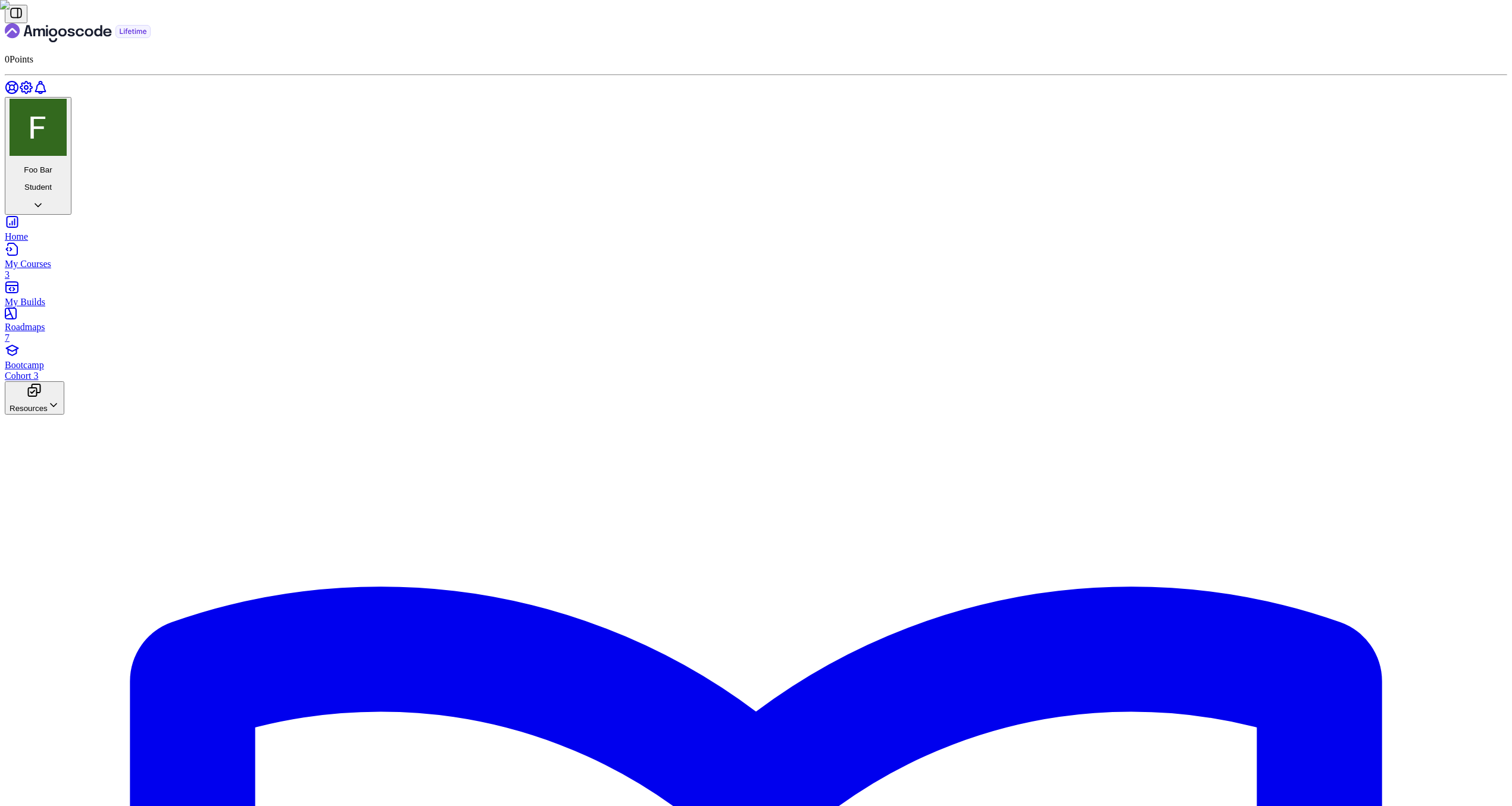
copy div "12345"
paste input "12345"
type input "123-456-7890 123.456.7890 12345"
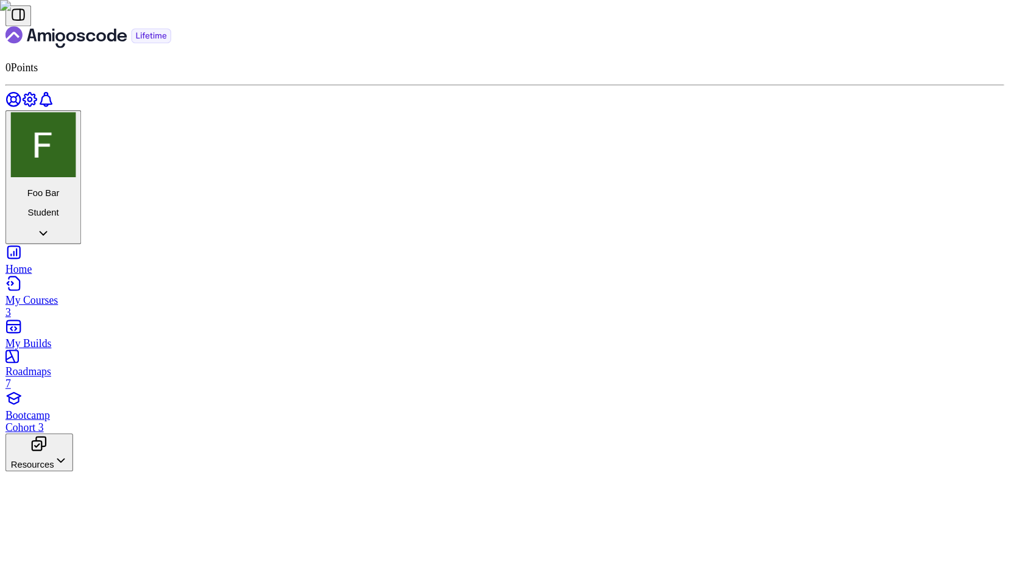
scroll to position [281, 0]
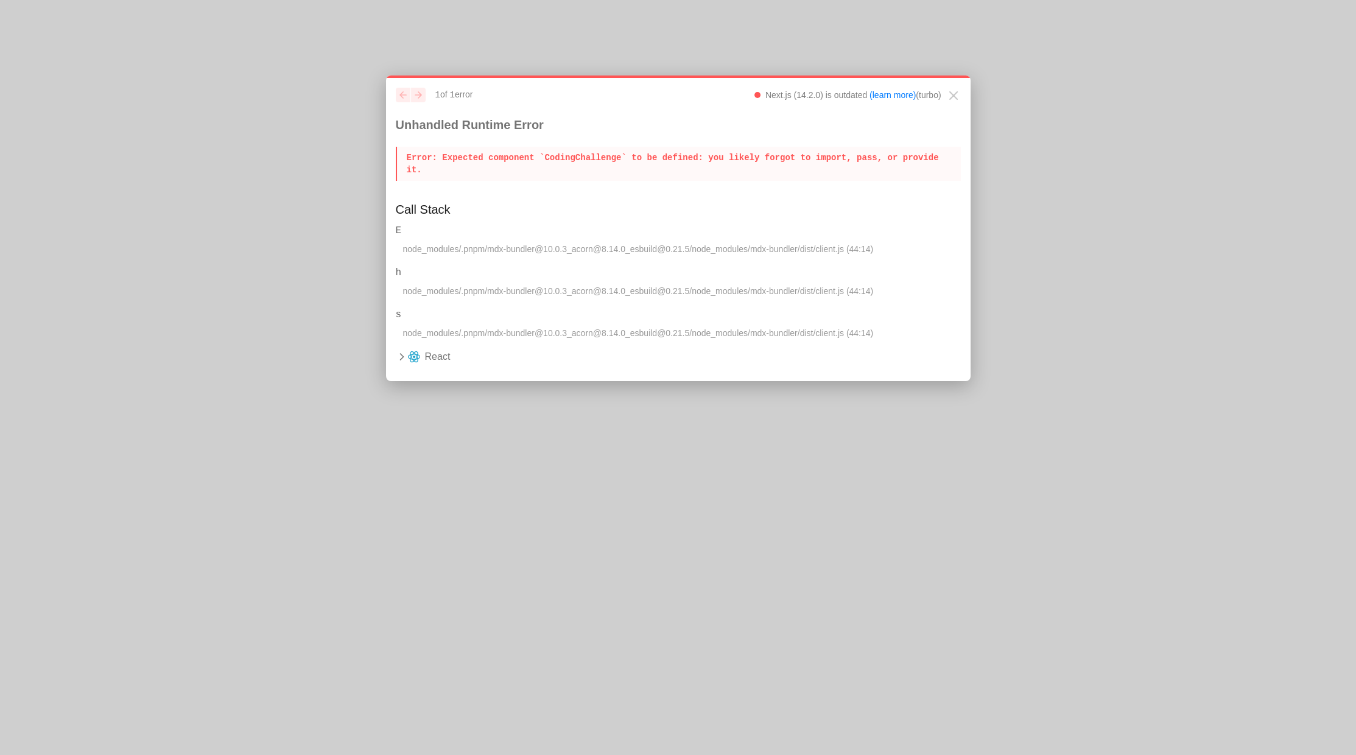
click at [521, 172] on p "Error : Expected component `CodingChallenge` to be defined: you likely forgot t…" at bounding box center [678, 164] width 565 height 34
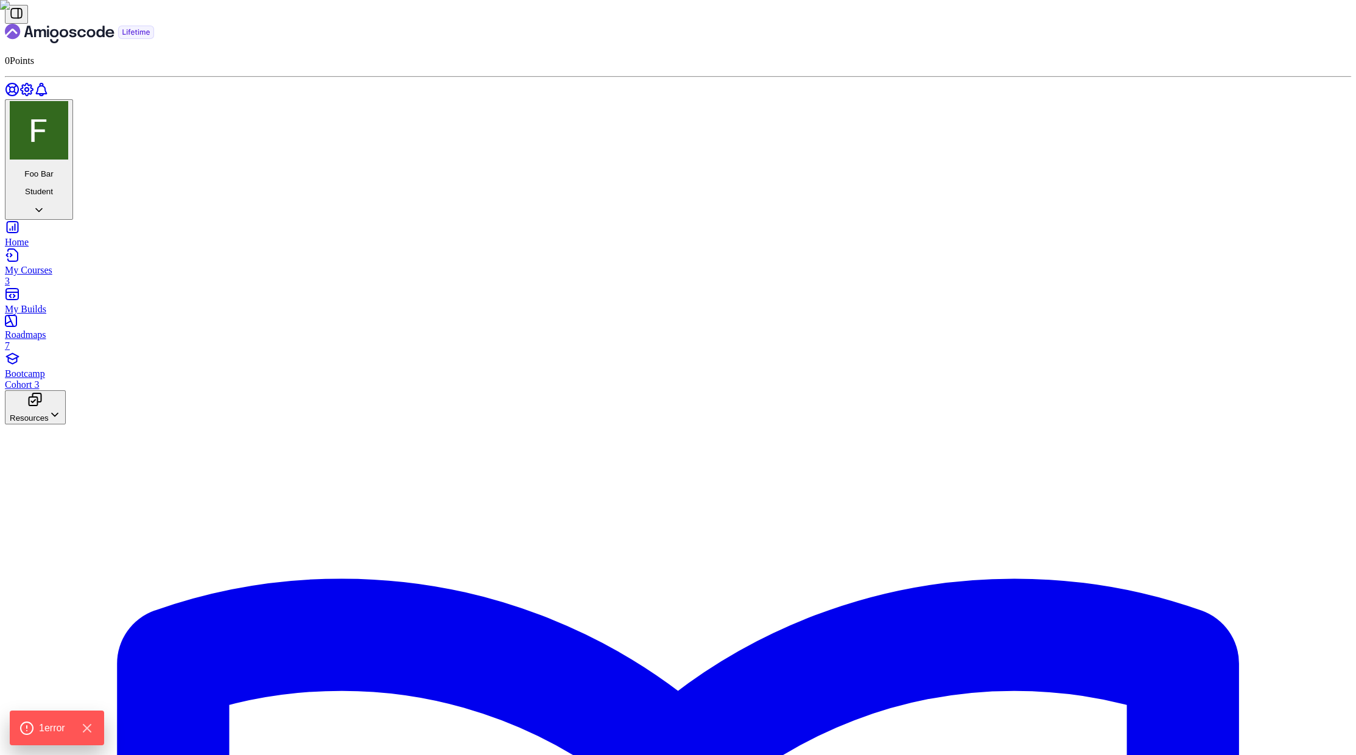
scroll to position [360, 0]
type input "123-456-7890"
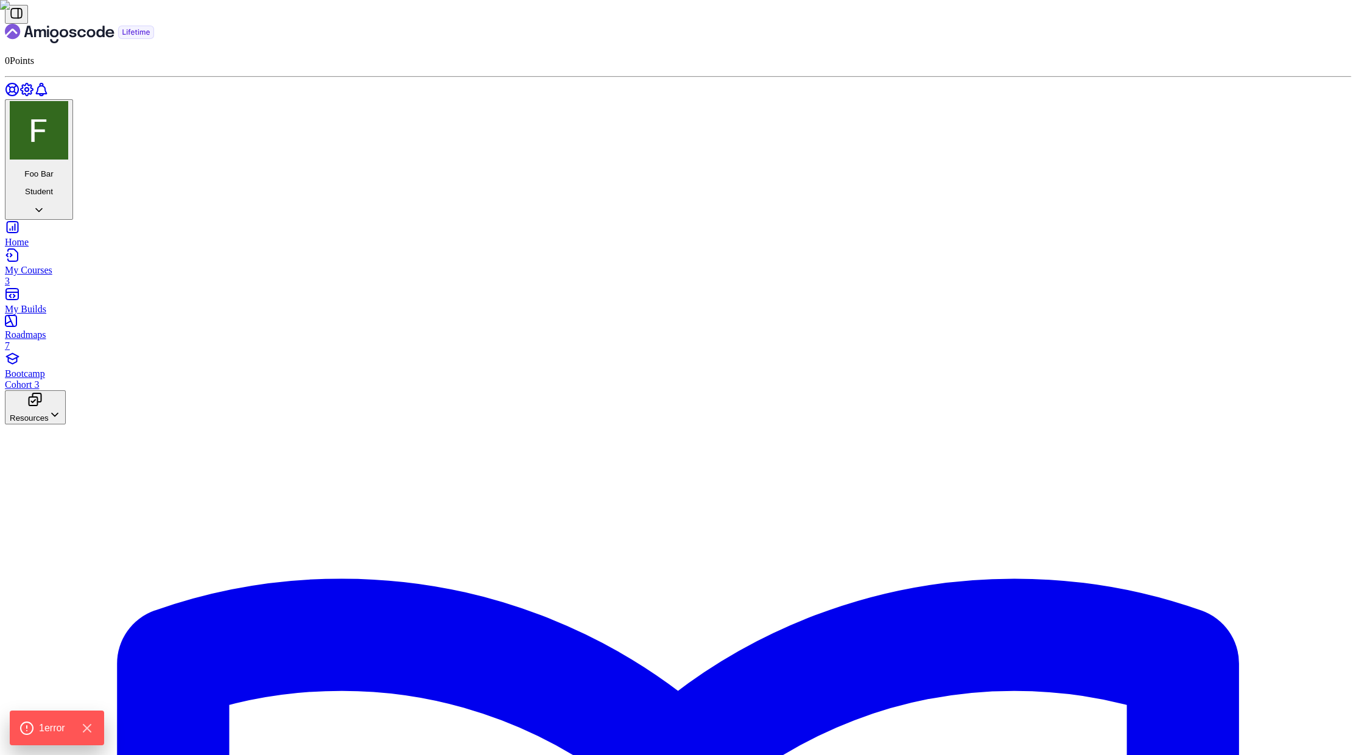
type input "123-456-7890"
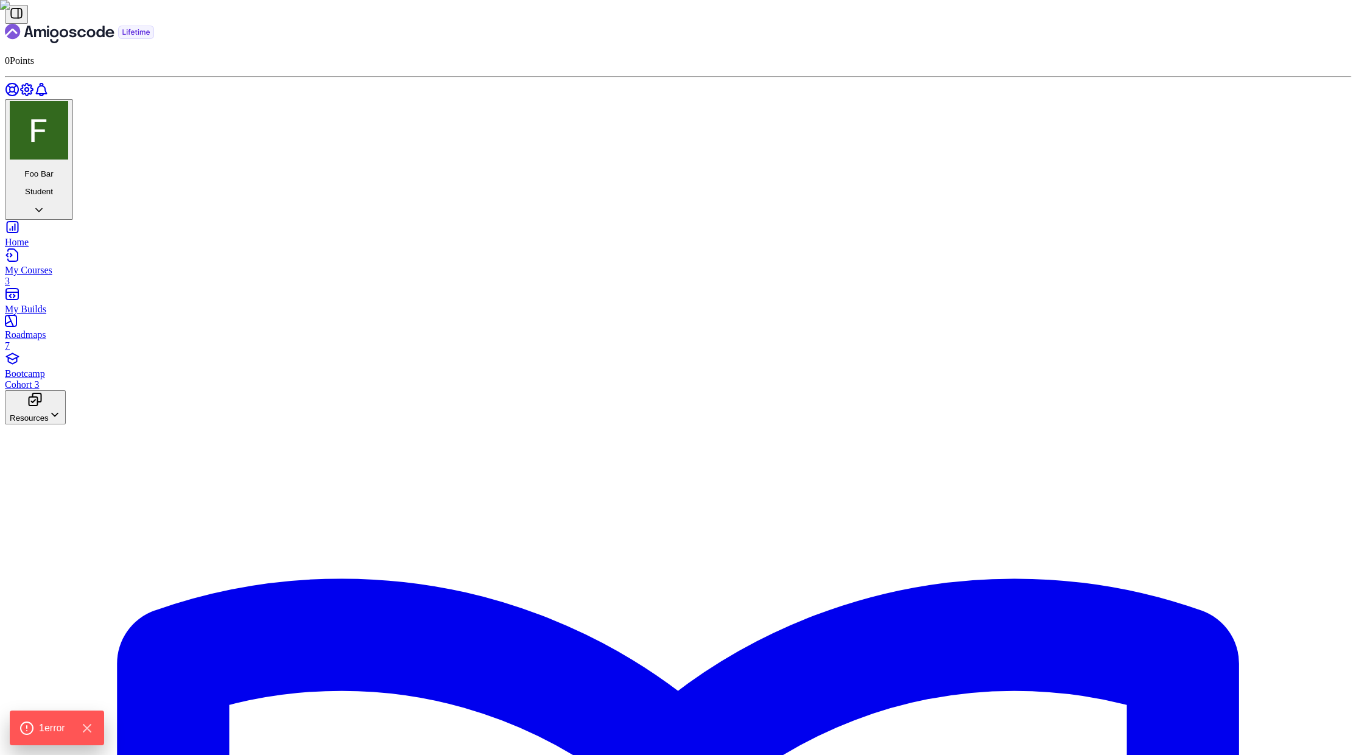
scroll to position [1058, 0]
drag, startPoint x: 660, startPoint y: 588, endPoint x: 613, endPoint y: 306, distance: 285.8
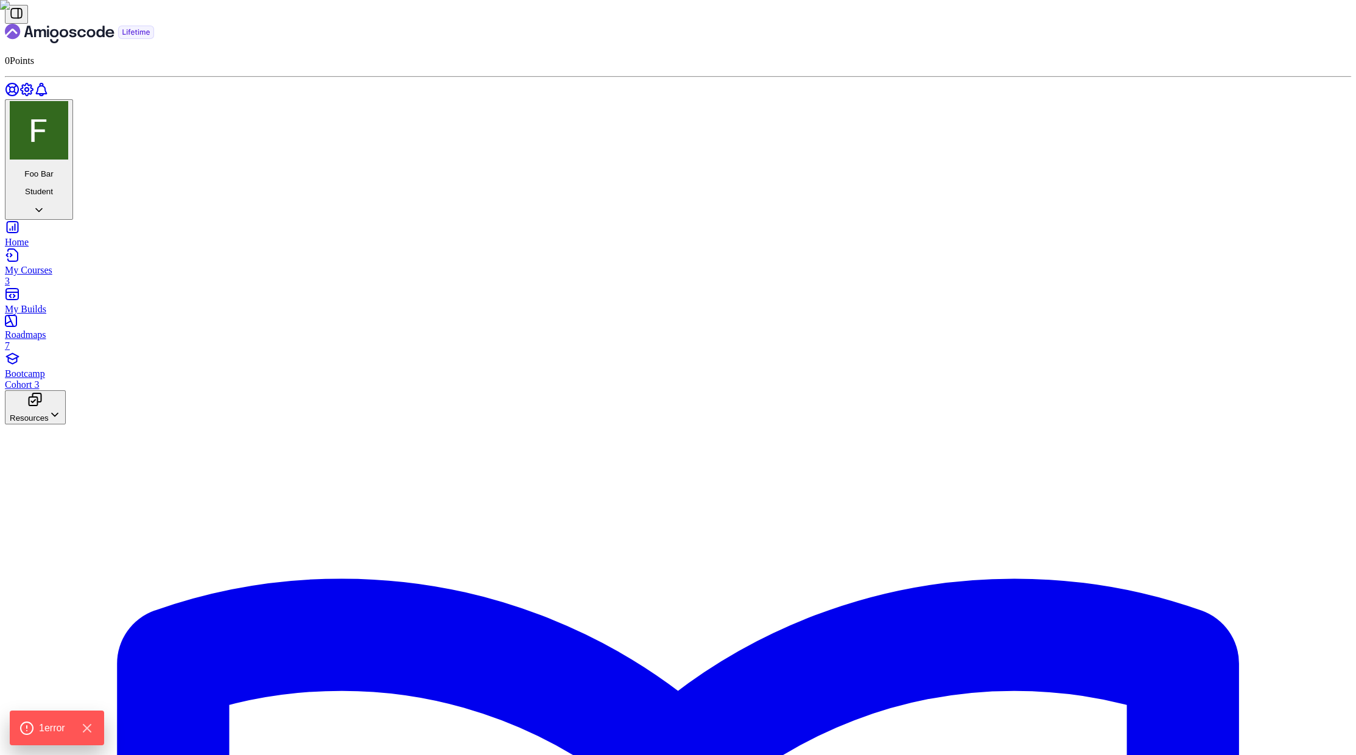
drag, startPoint x: 619, startPoint y: 362, endPoint x: 613, endPoint y: 345, distance: 18.7
drag, startPoint x: 667, startPoint y: 433, endPoint x: 616, endPoint y: 299, distance: 143.2
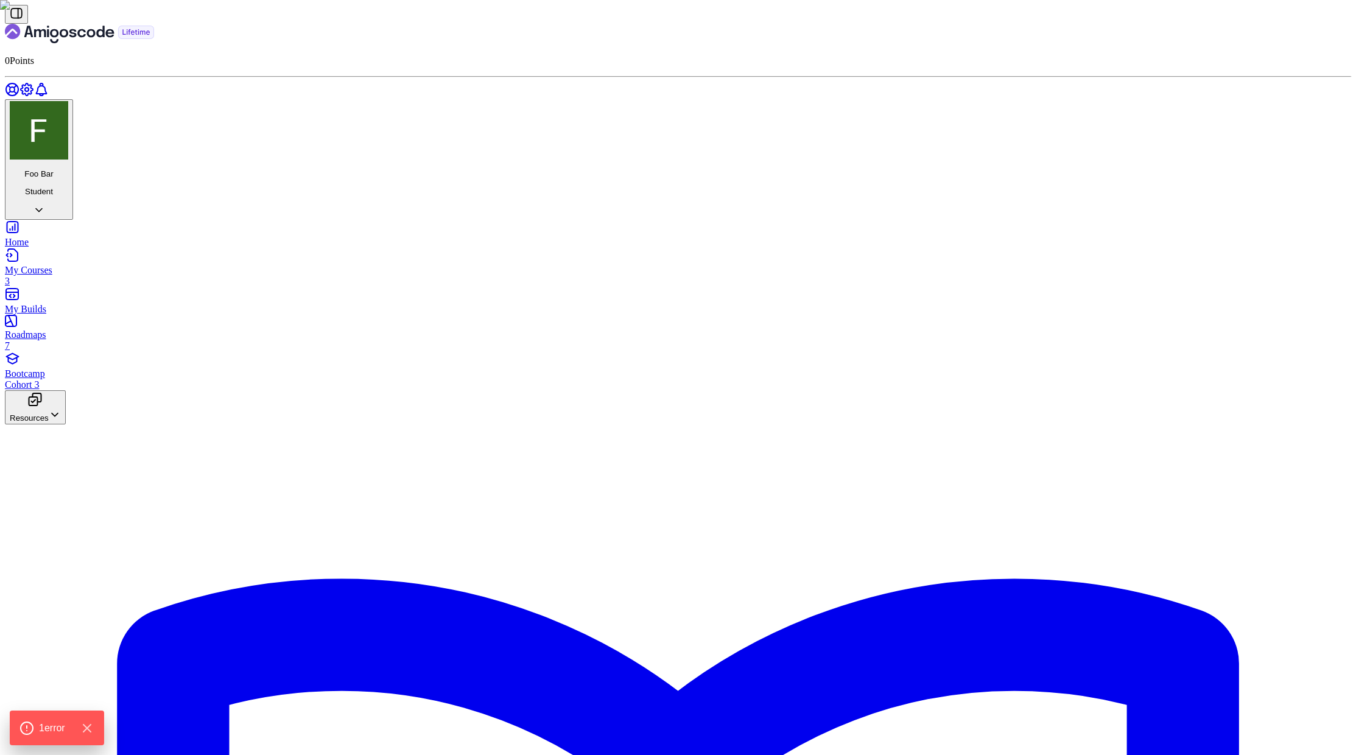
type input "123-456-7890"
drag, startPoint x: 618, startPoint y: 380, endPoint x: 621, endPoint y: 403, distance: 23.3
type input "123-456-7890"
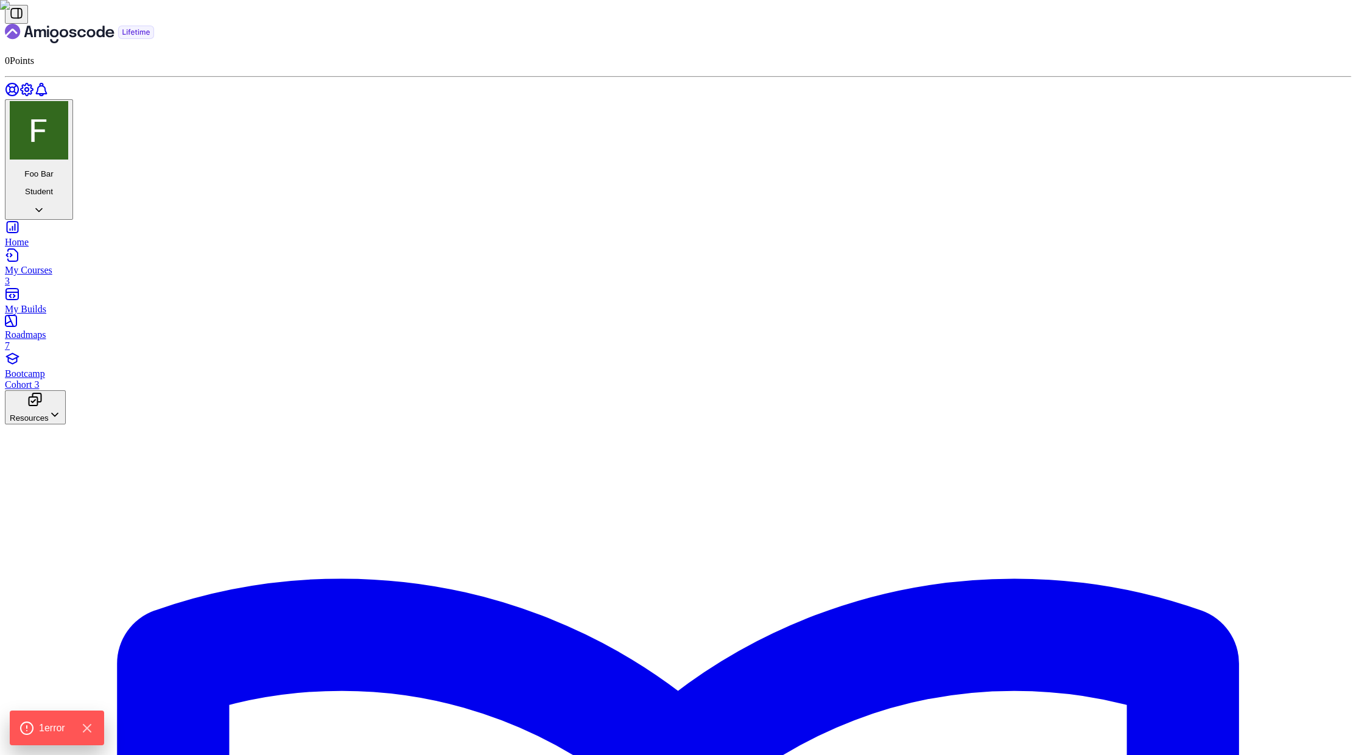
type input "123-456-7890"
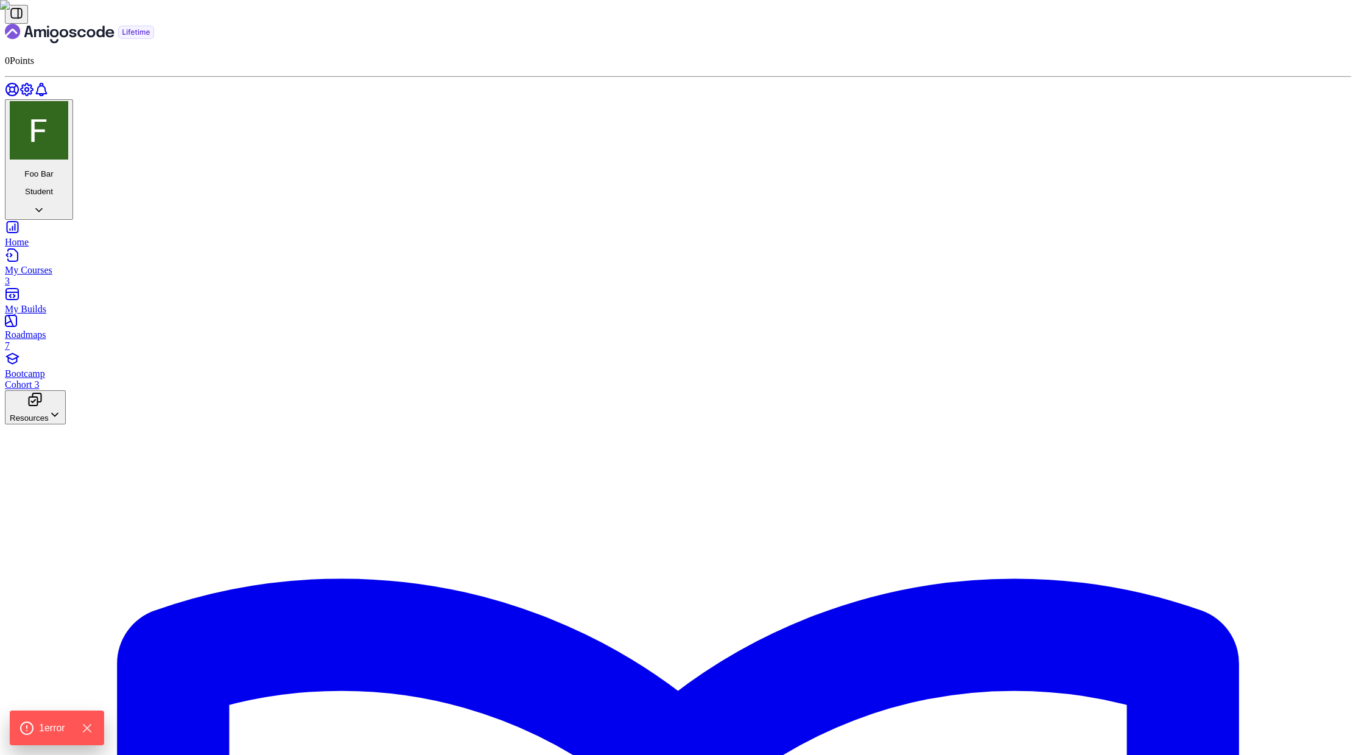
drag, startPoint x: 839, startPoint y: 515, endPoint x: 750, endPoint y: 515, distance: 89.5
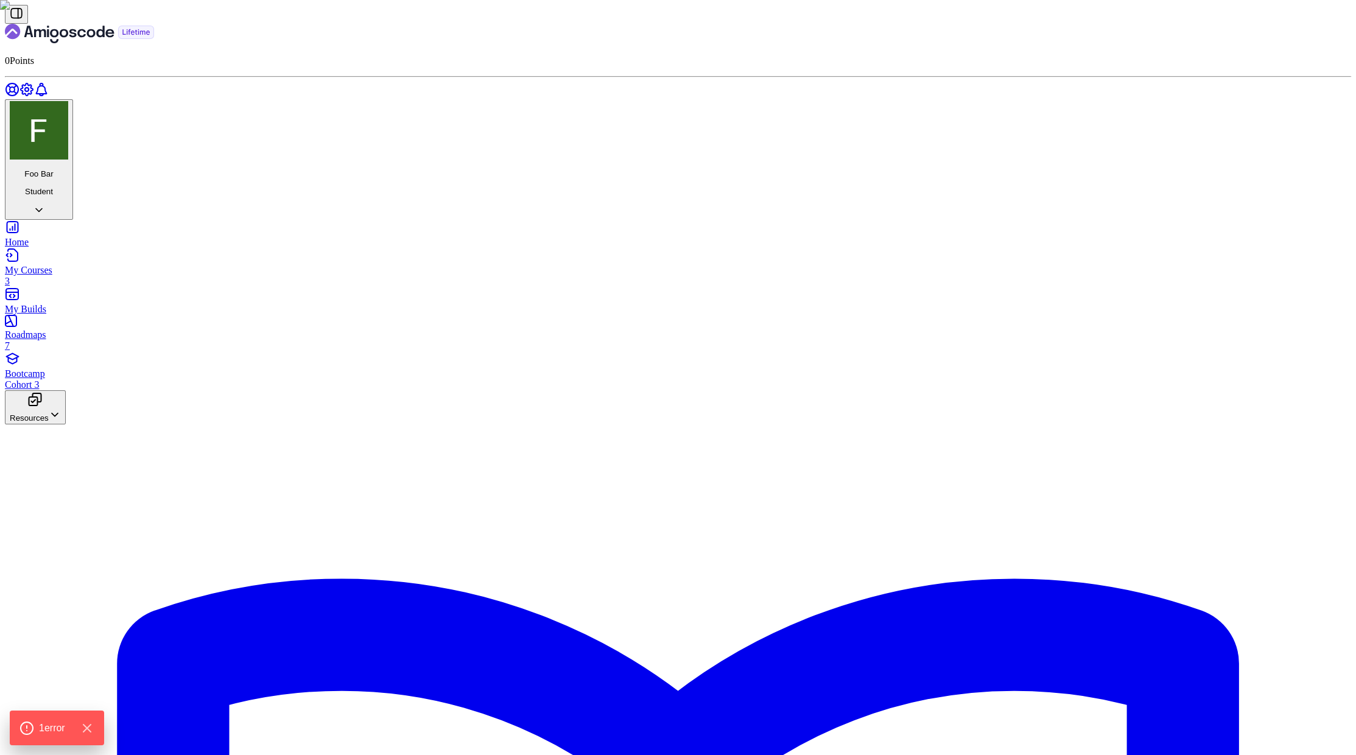
scroll to position [1622, 0]
type input "123-456-7890"
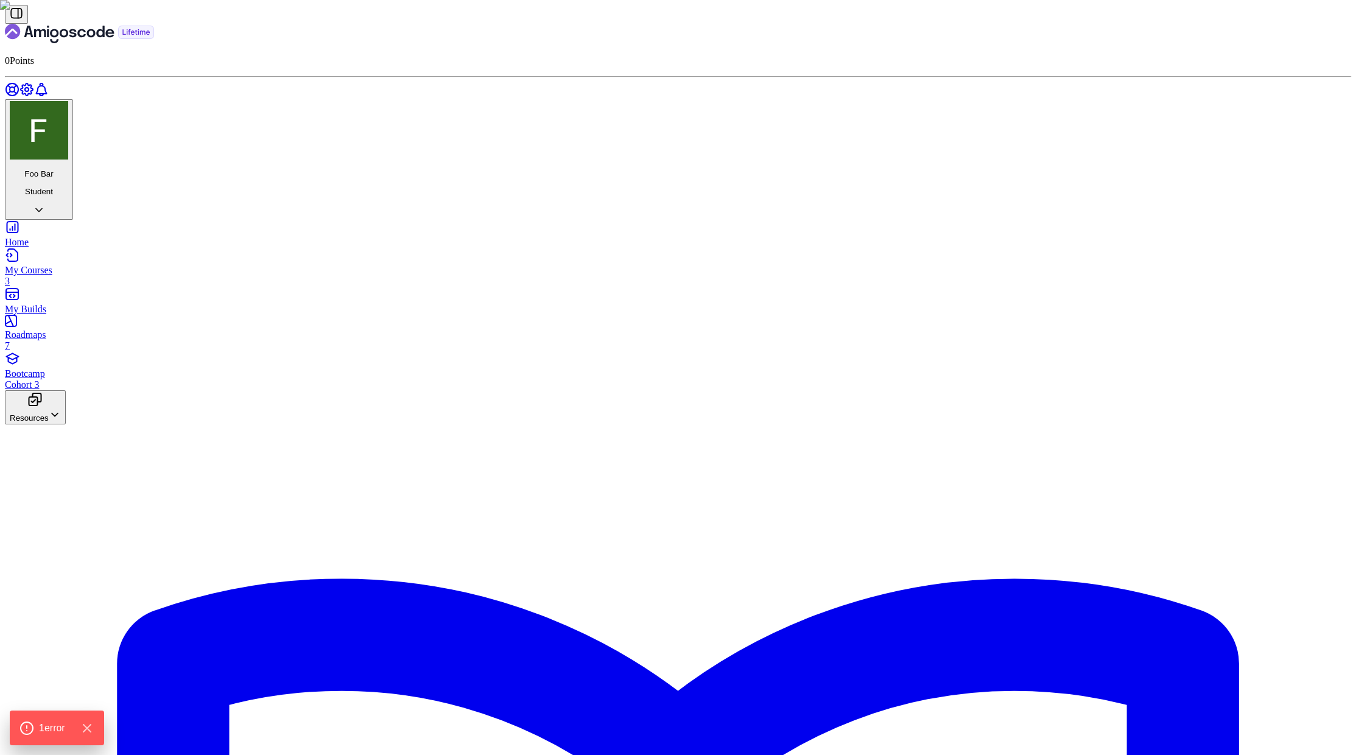
drag, startPoint x: 624, startPoint y: 311, endPoint x: 621, endPoint y: 185, distance: 126.7
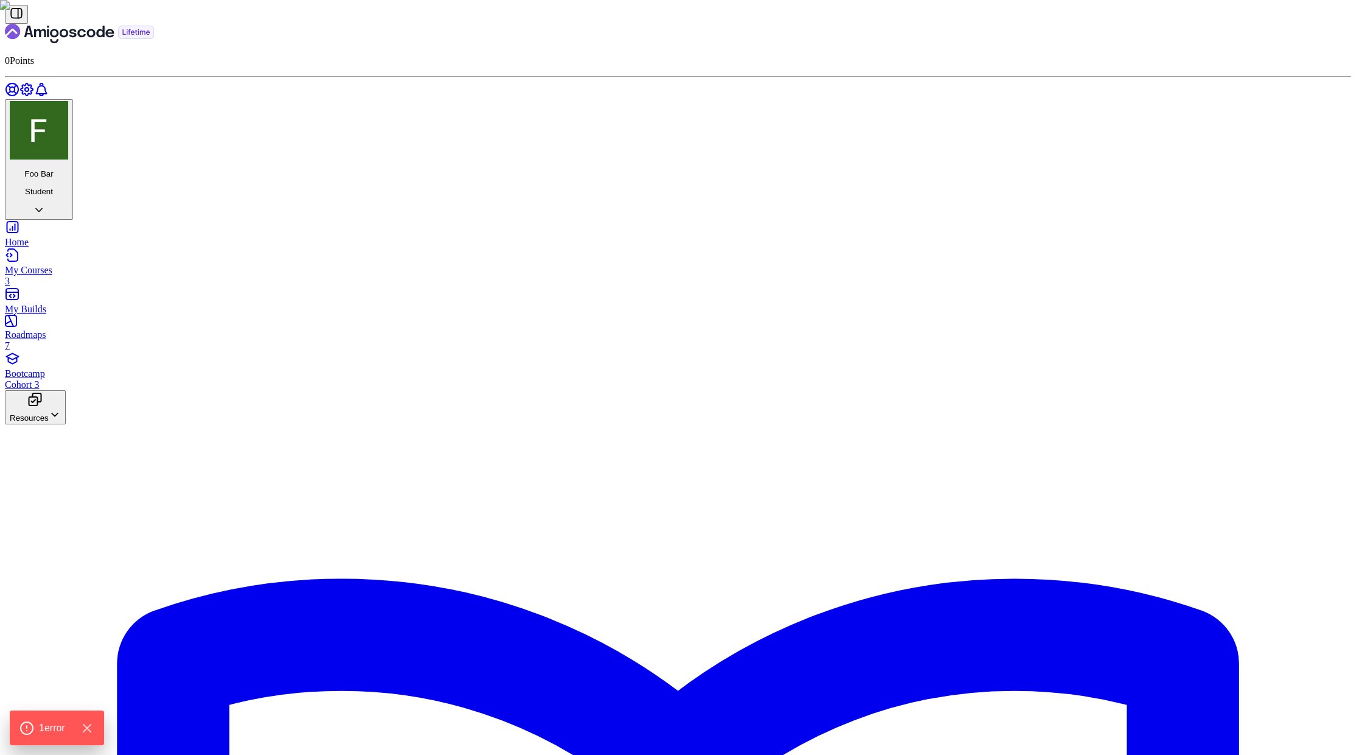
drag, startPoint x: 639, startPoint y: 398, endPoint x: 616, endPoint y: 369, distance: 37.3
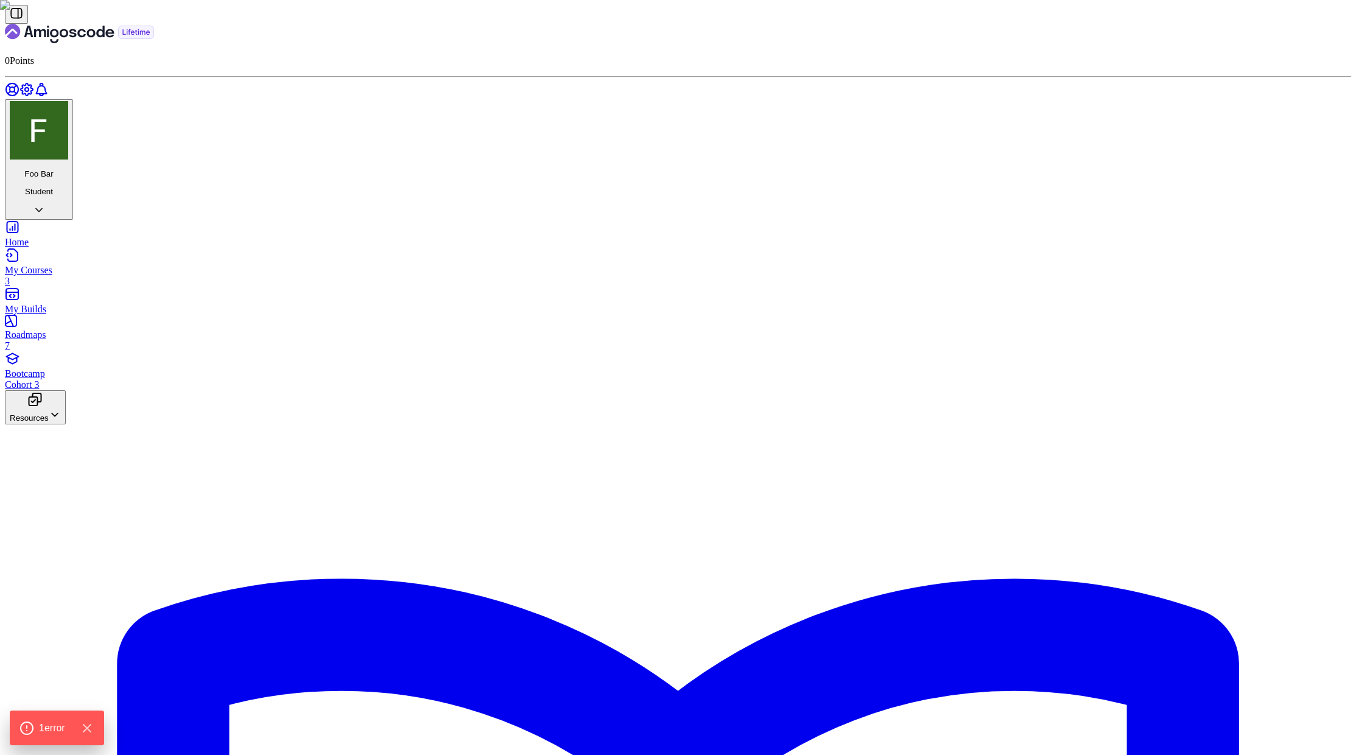
scroll to position [1377, 0]
drag, startPoint x: 640, startPoint y: 580, endPoint x: 579, endPoint y: 422, distance: 169.3
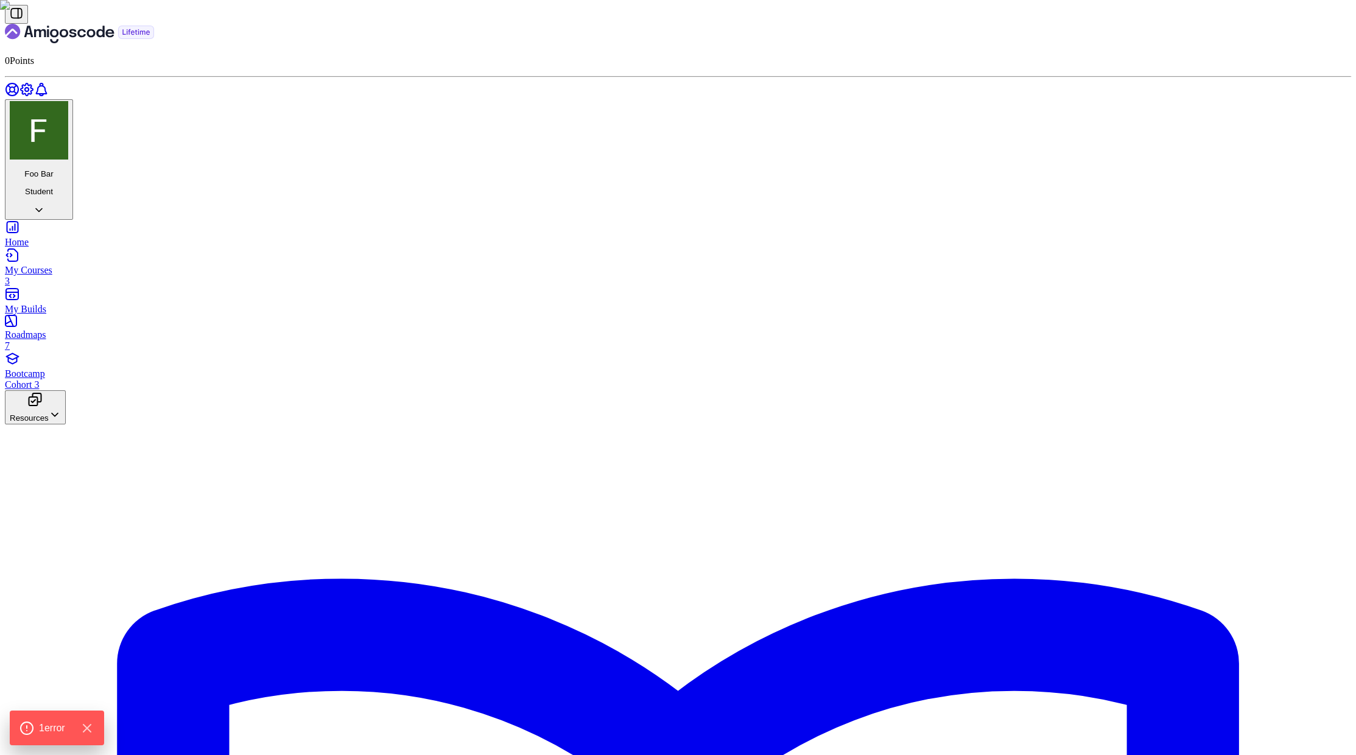
scroll to position [1974, 0]
drag, startPoint x: 703, startPoint y: 600, endPoint x: 577, endPoint y: 605, distance: 126.2
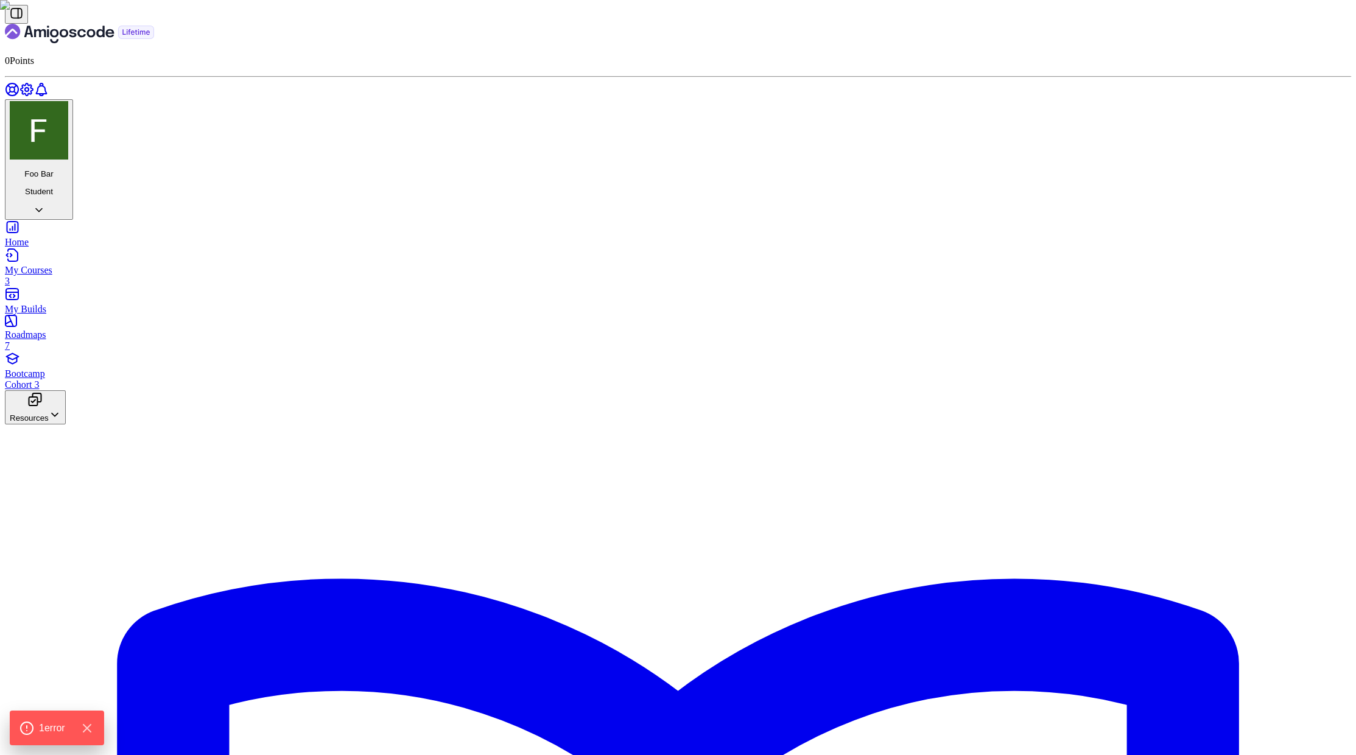
scroll to position [0, 0]
type input "123-456-7890"
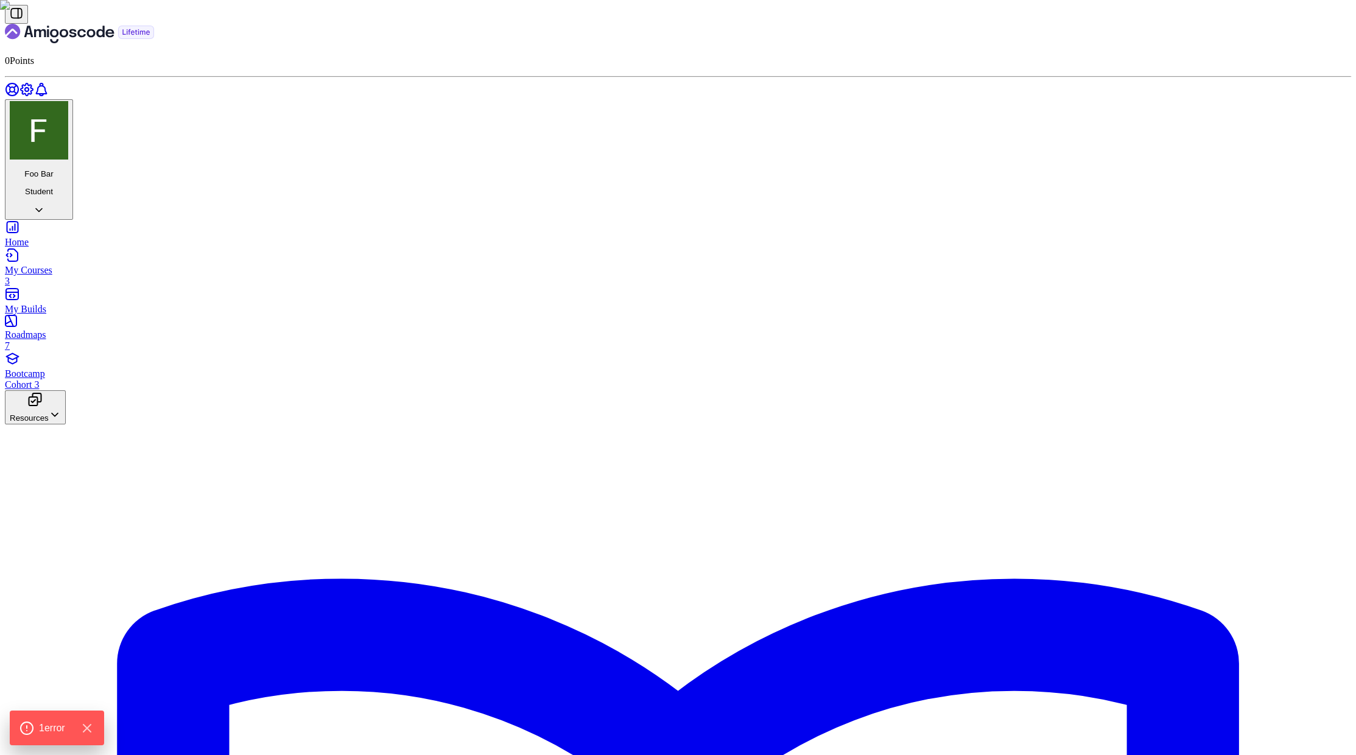
scroll to position [518, 0]
drag, startPoint x: 638, startPoint y: 678, endPoint x: 642, endPoint y: 688, distance: 9.8
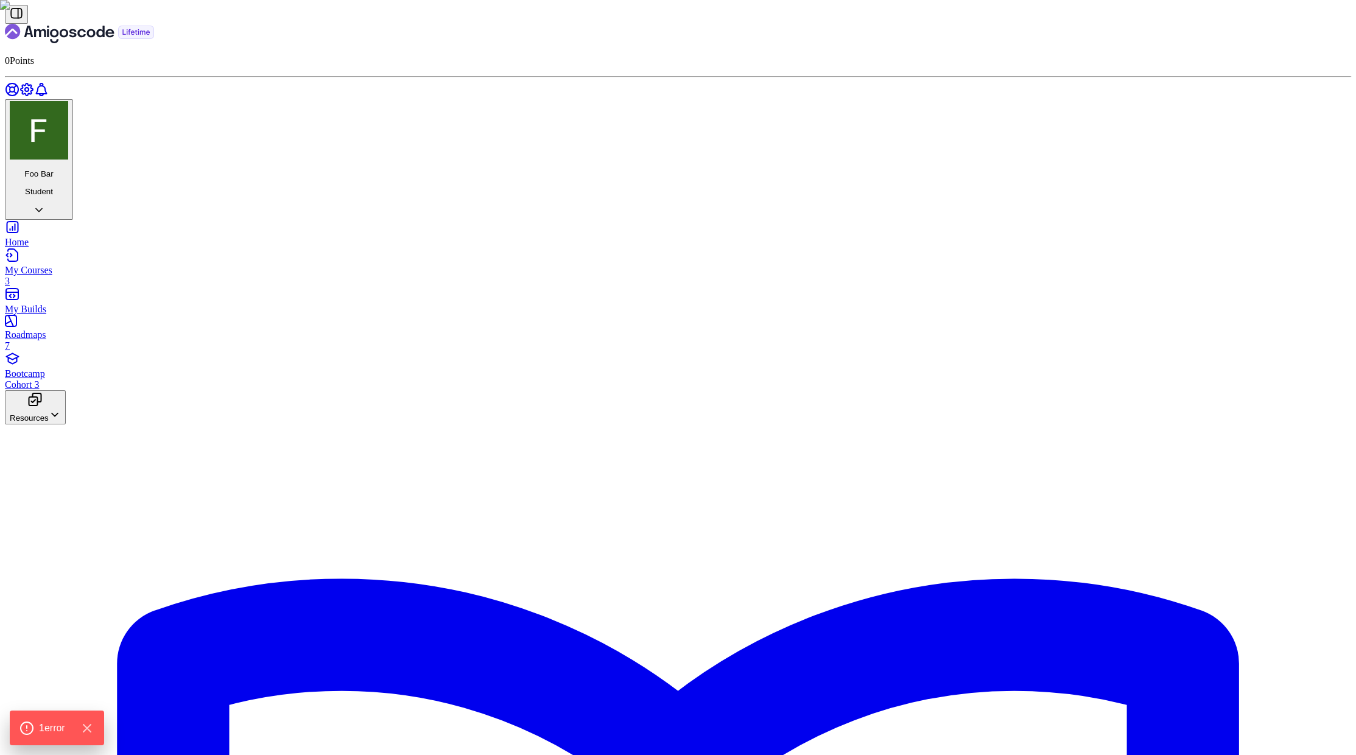
type input "123-456-7890"
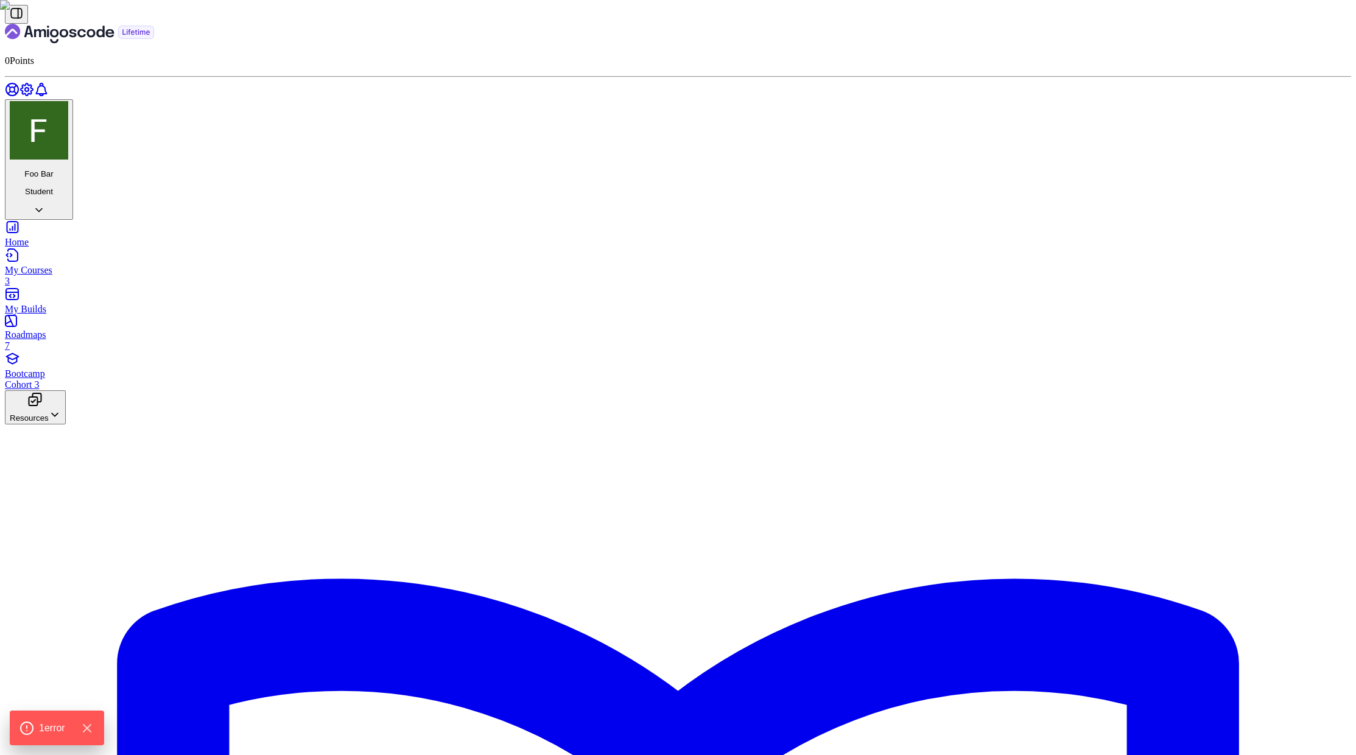
scroll to position [724, 0]
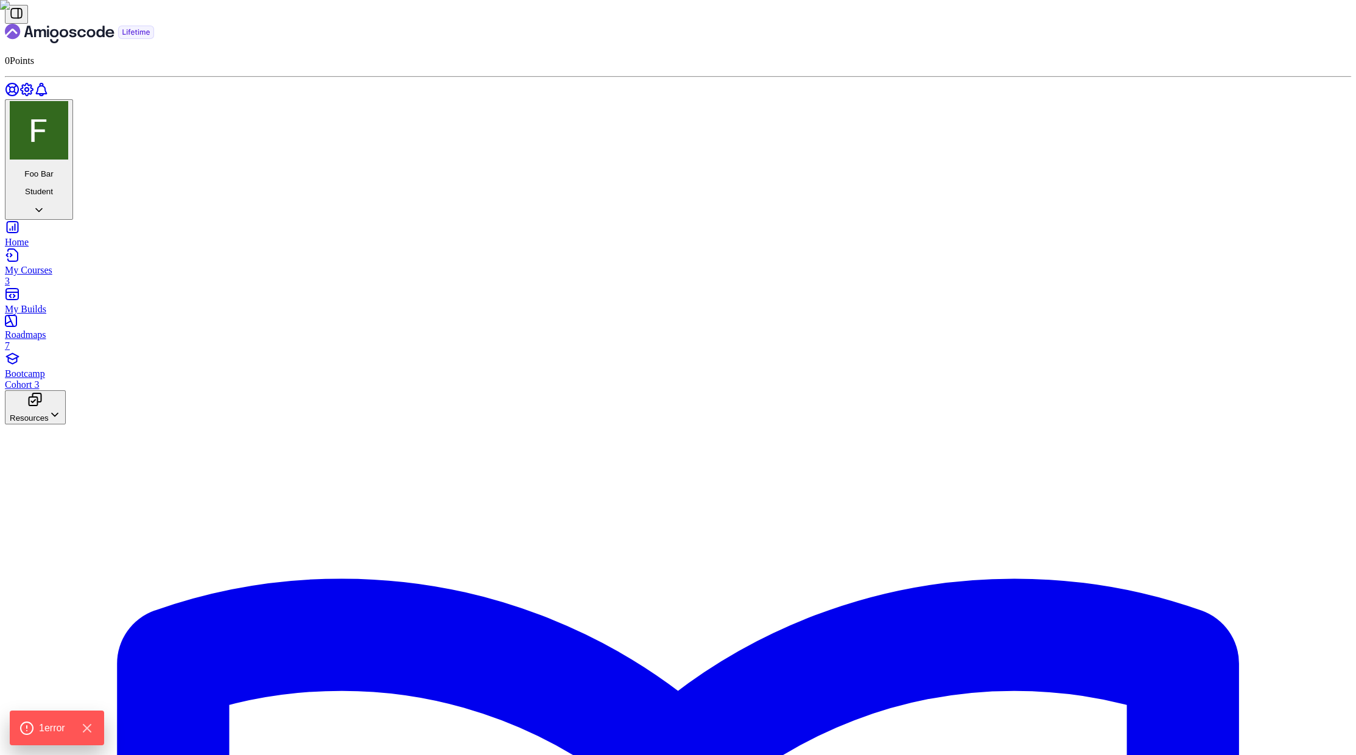
type input "123-456-7890"
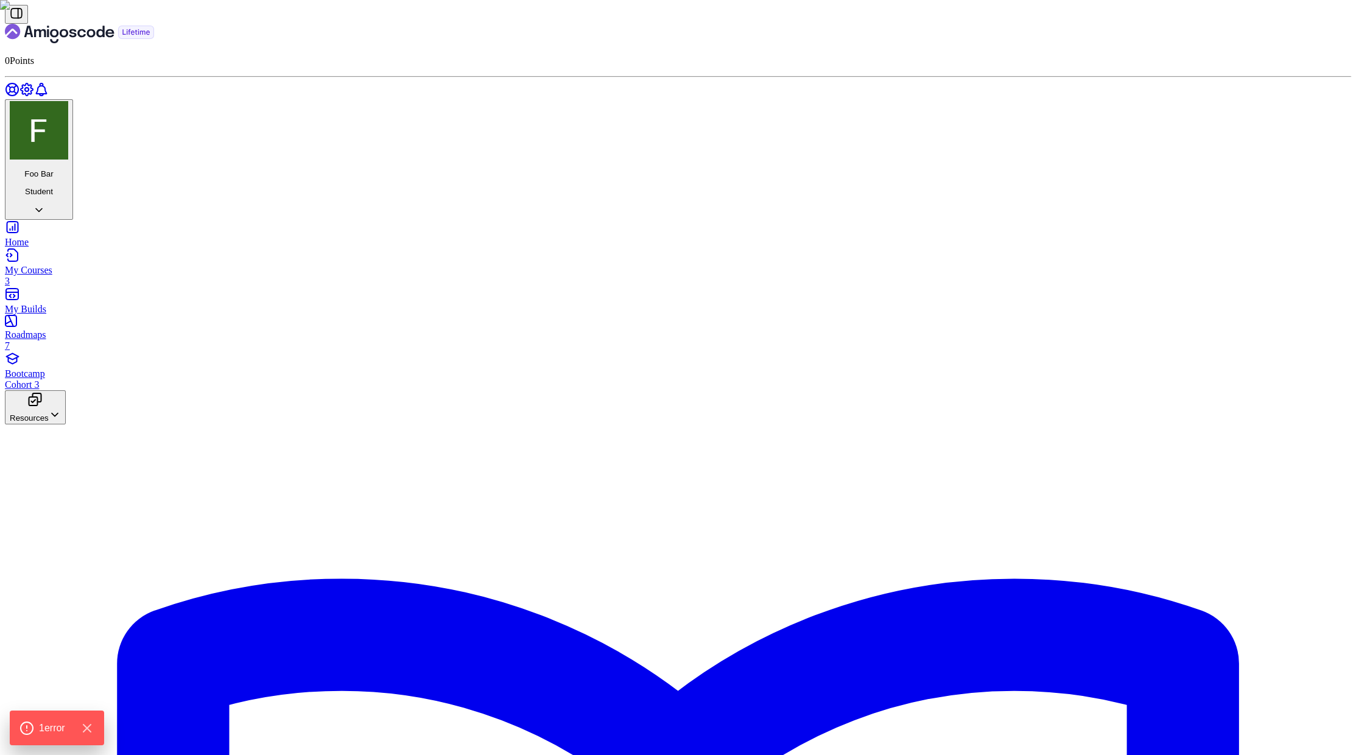
drag, startPoint x: 638, startPoint y: 321, endPoint x: 613, endPoint y: 209, distance: 114.9
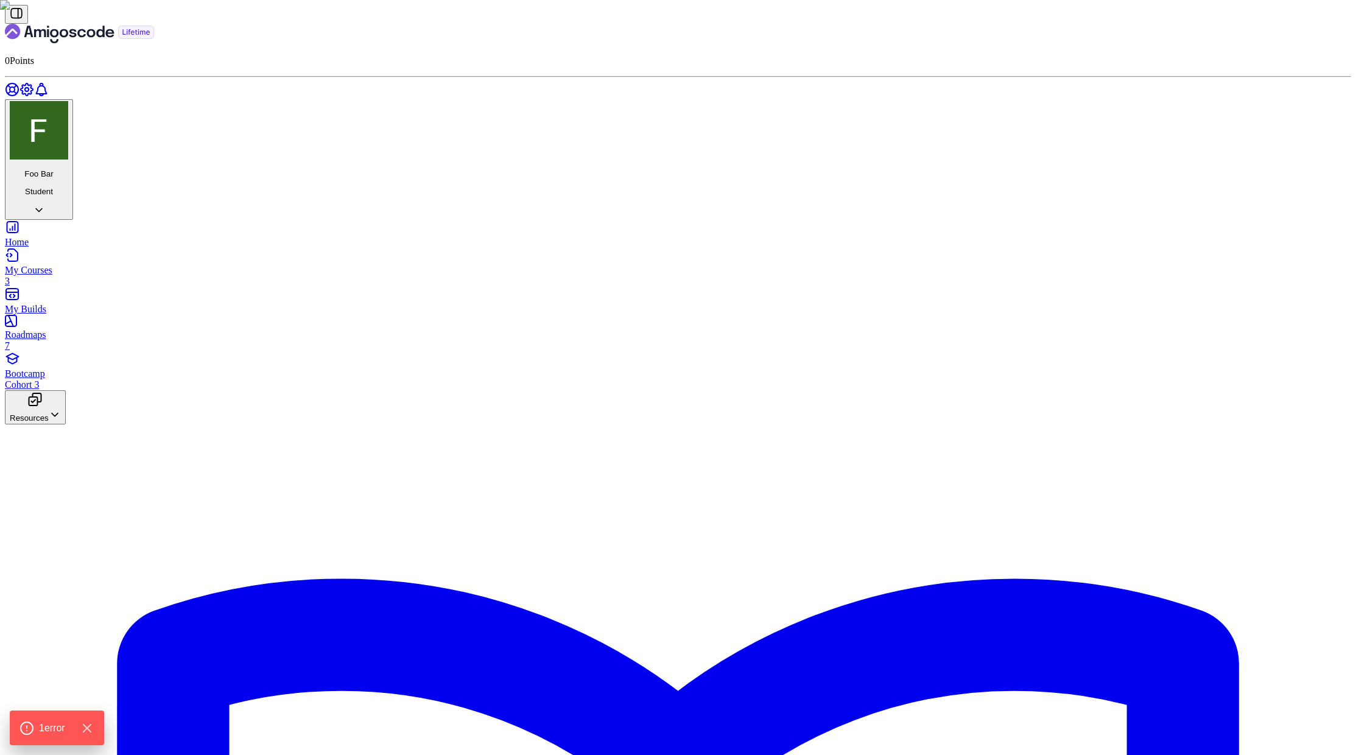
scroll to position [819, 0]
type input "123-456-7890"
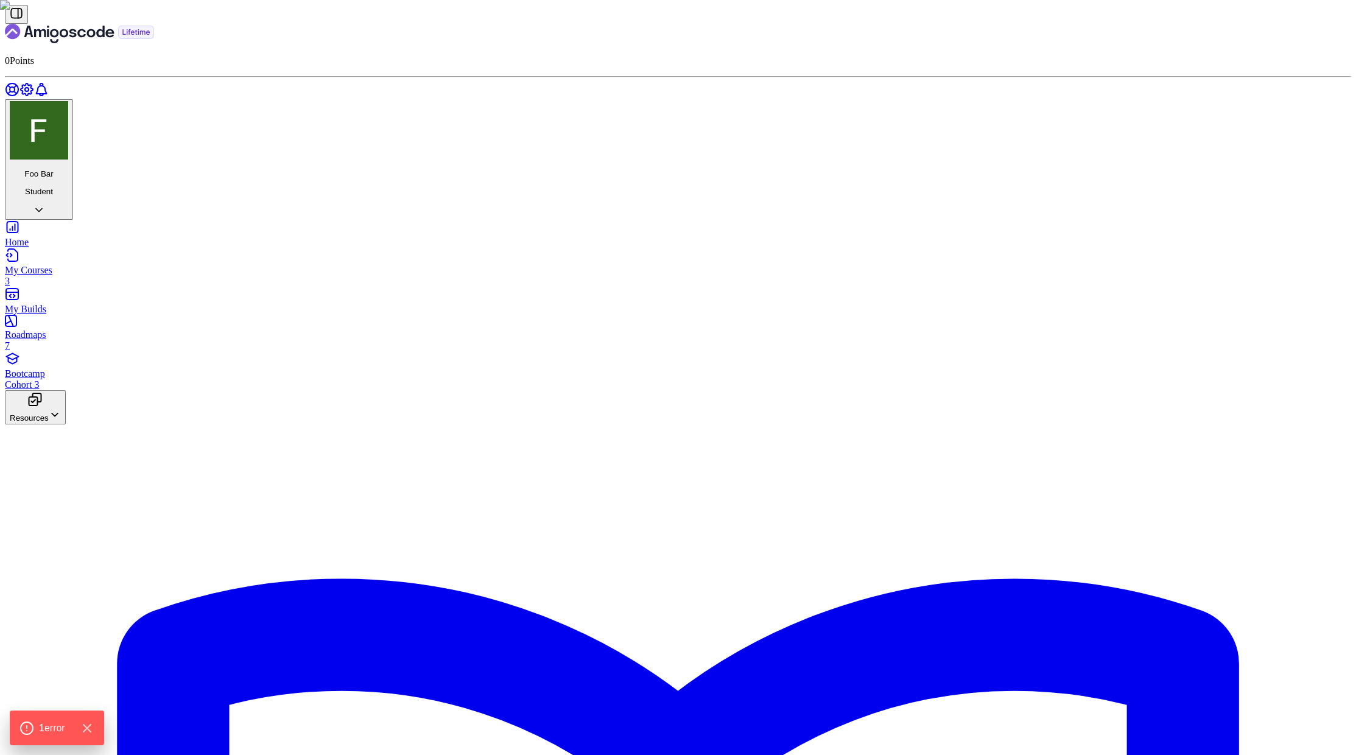
scroll to position [895, 0]
copy div "=== Phone Validator ==="
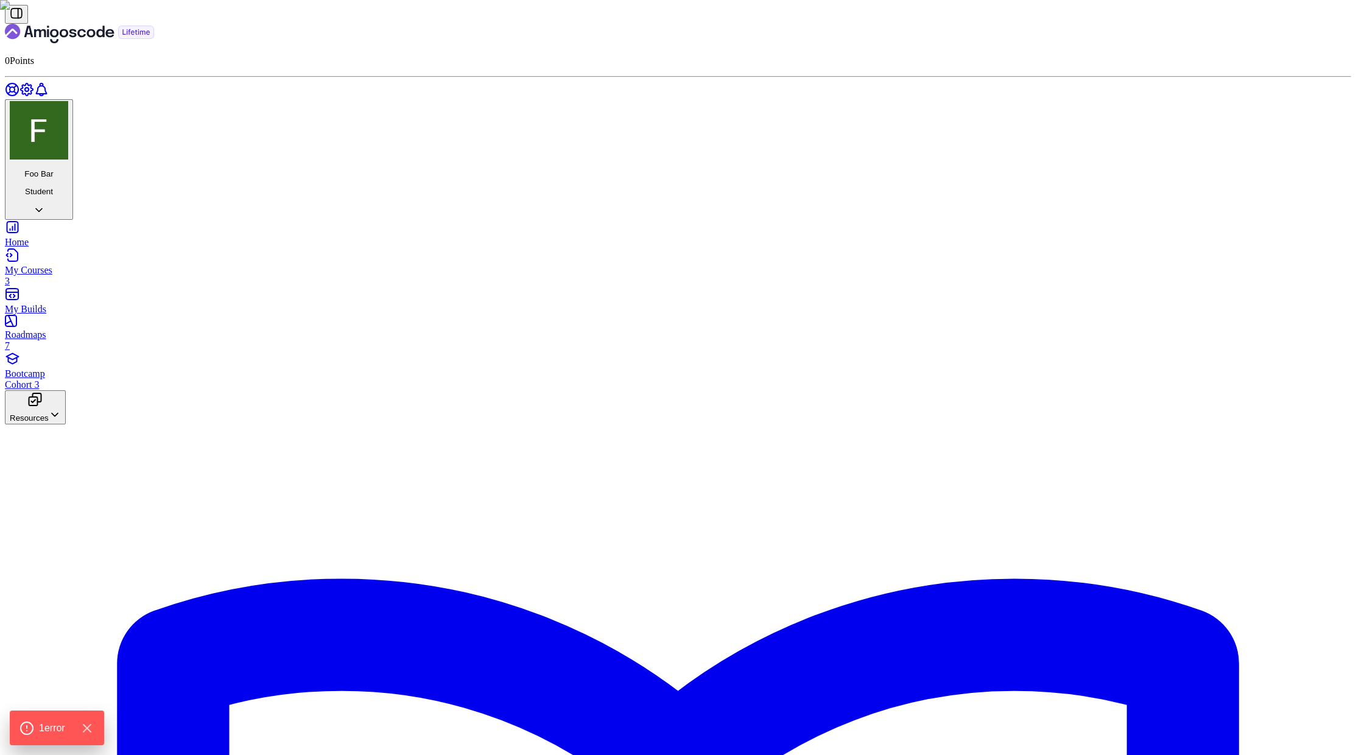
type input "123-456-7890"
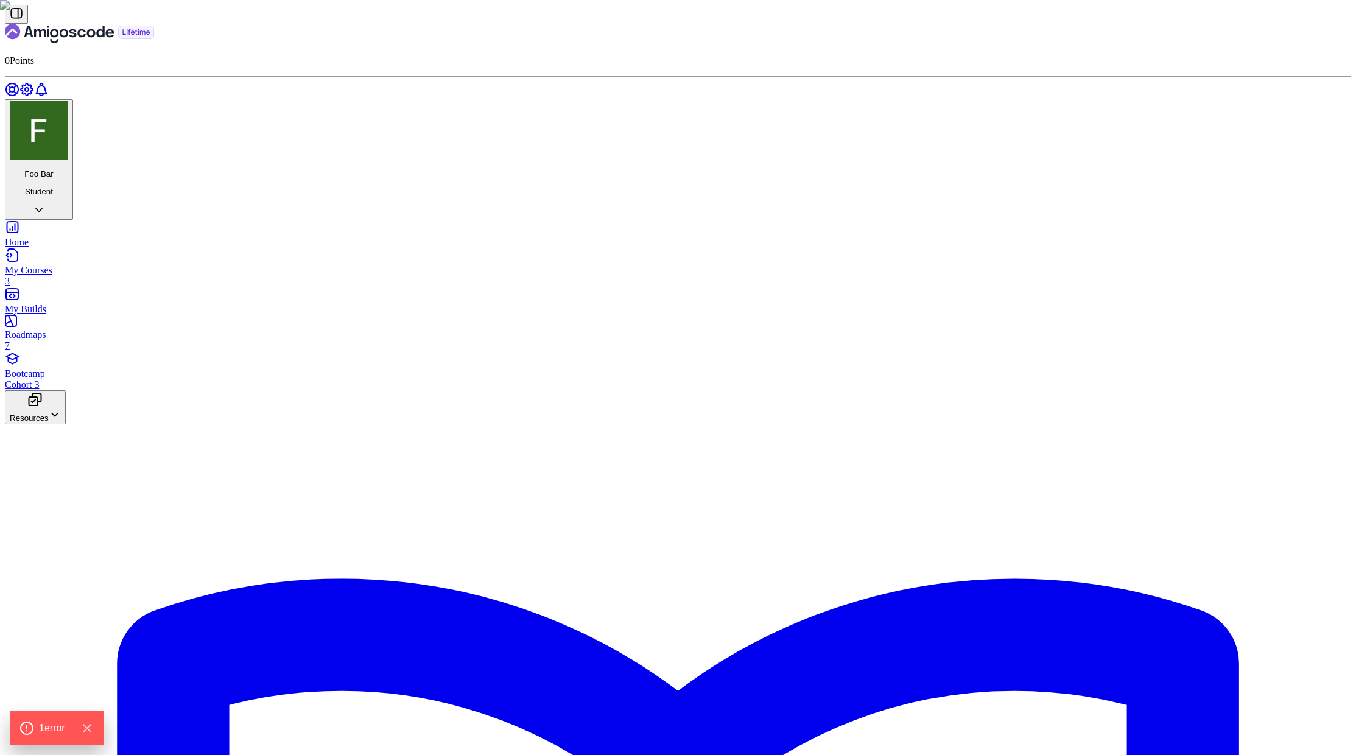
scroll to position [780, 0]
drag, startPoint x: 677, startPoint y: 518, endPoint x: 615, endPoint y: 520, distance: 61.5
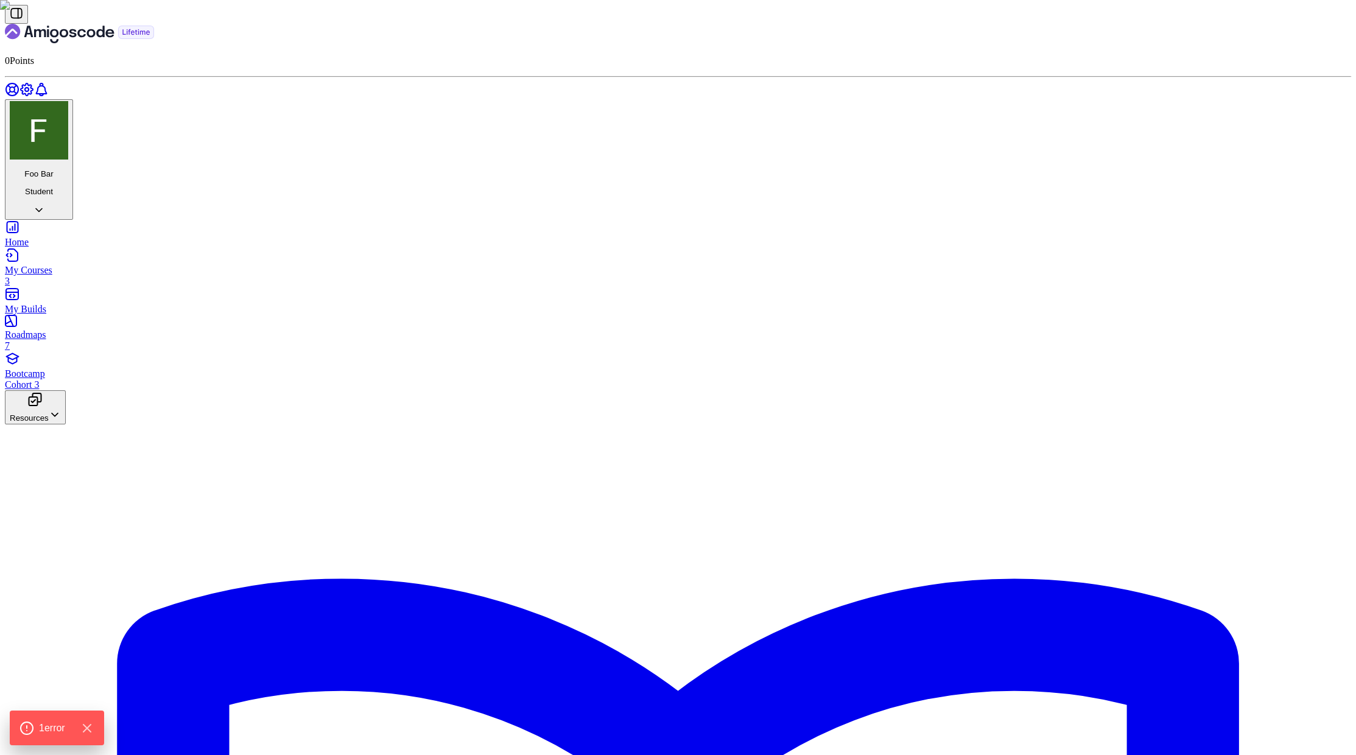
type input "123-456-7890"
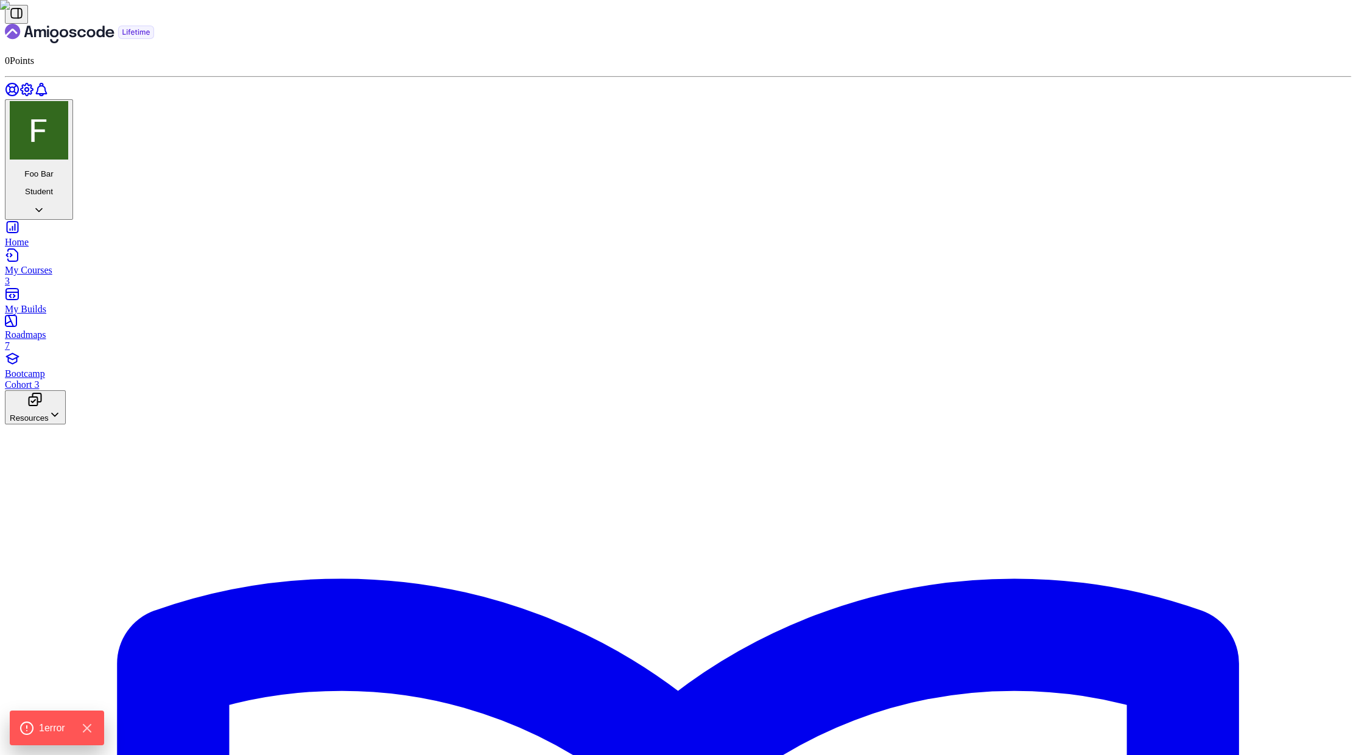
scroll to position [844, 0]
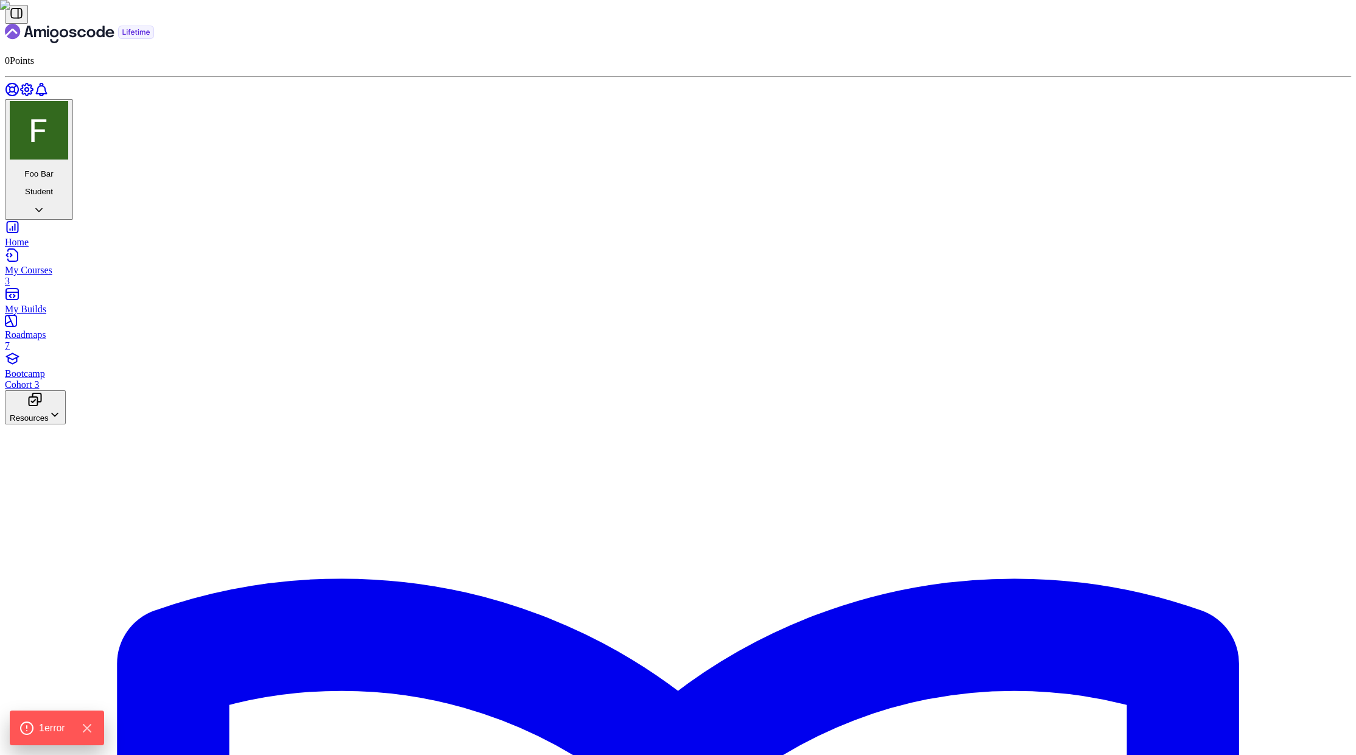
drag, startPoint x: 652, startPoint y: 189, endPoint x: 583, endPoint y: 192, distance: 68.9
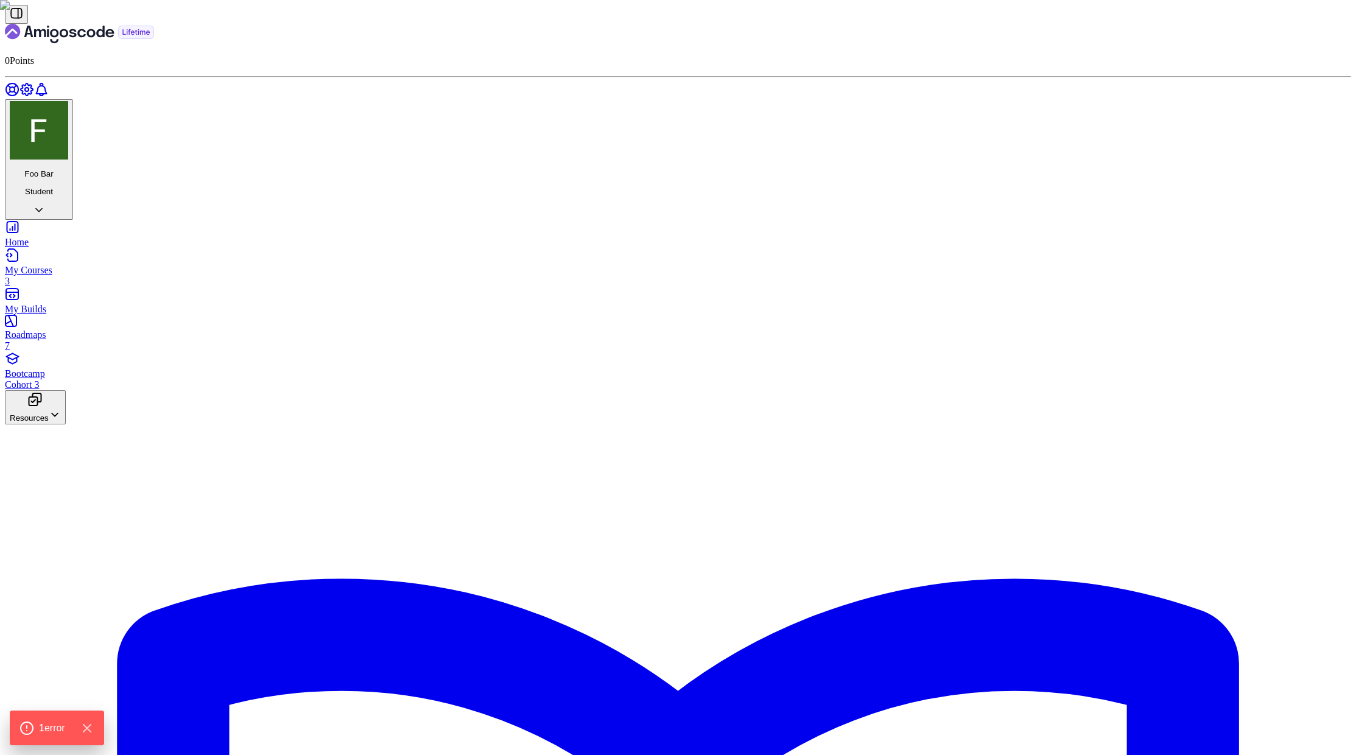
type input "123-456-7890"
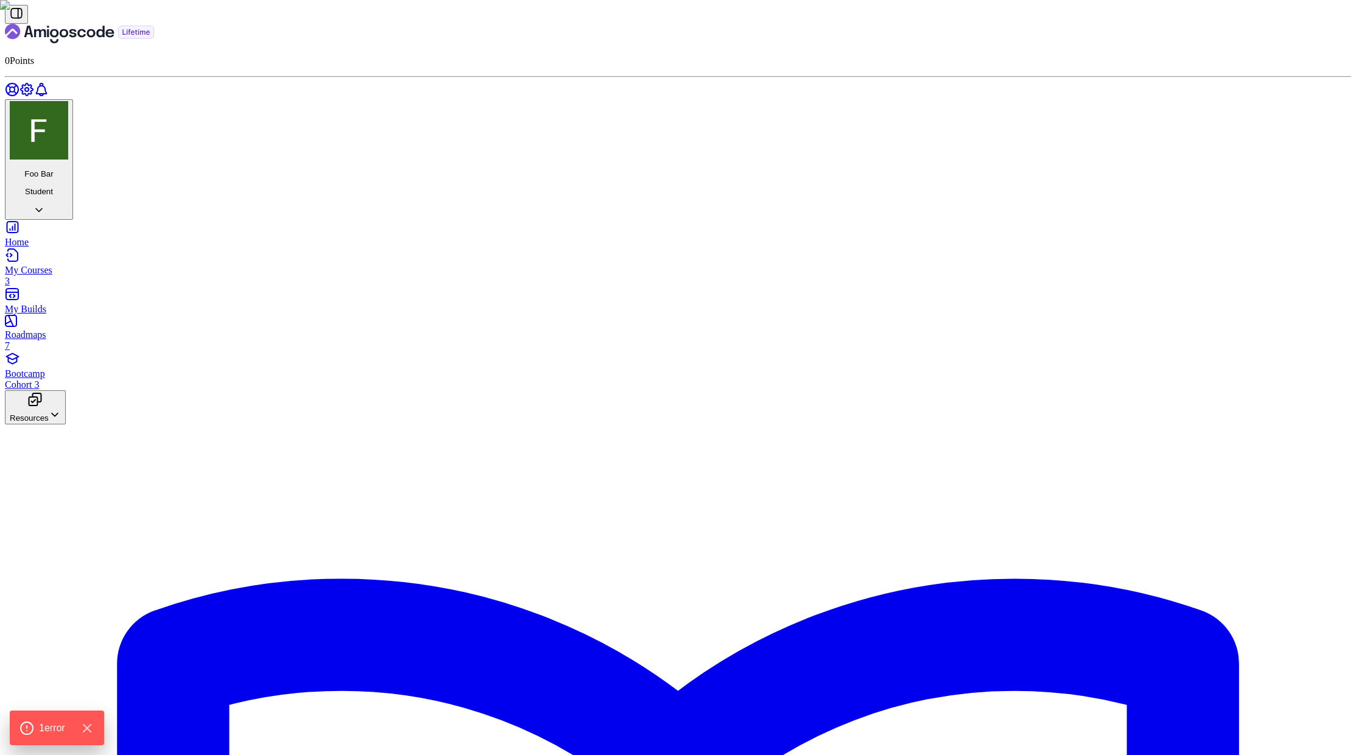
type input "123-456-7890"
type input "25evening"
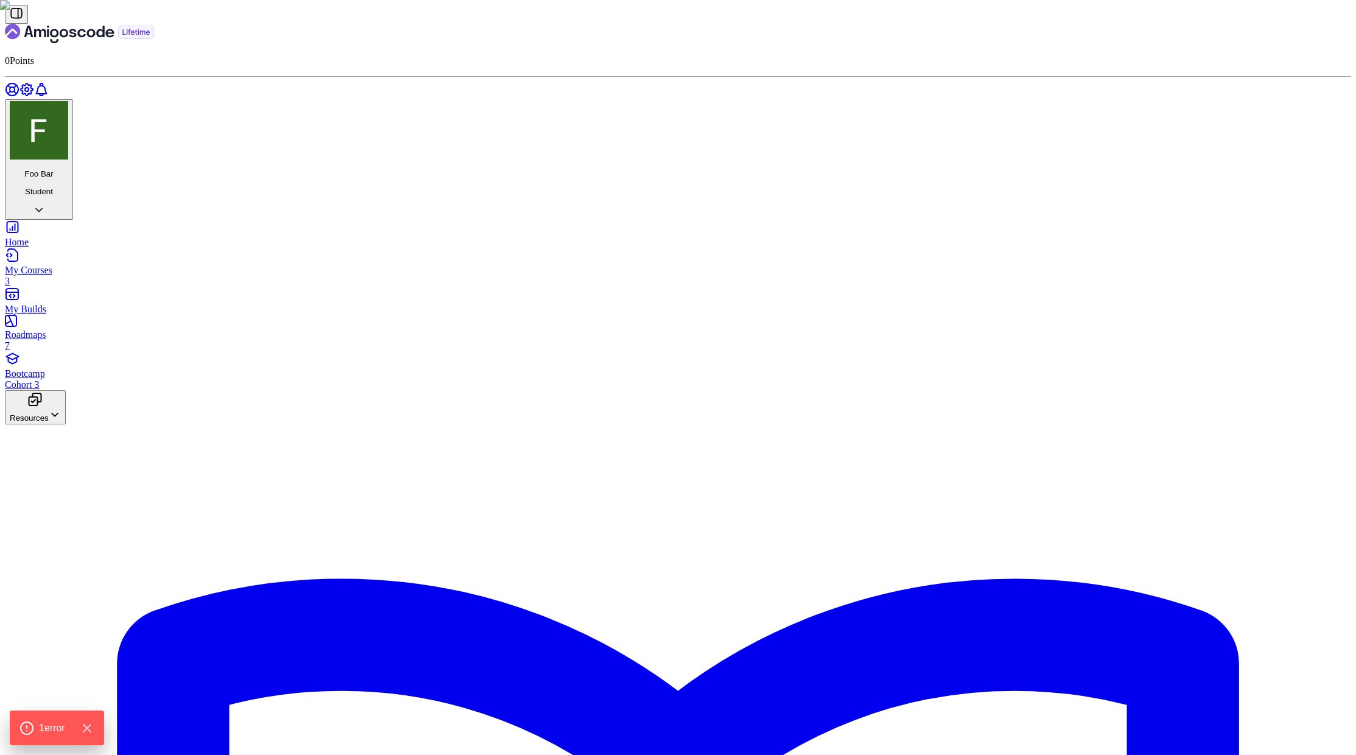
type input "25 evening"
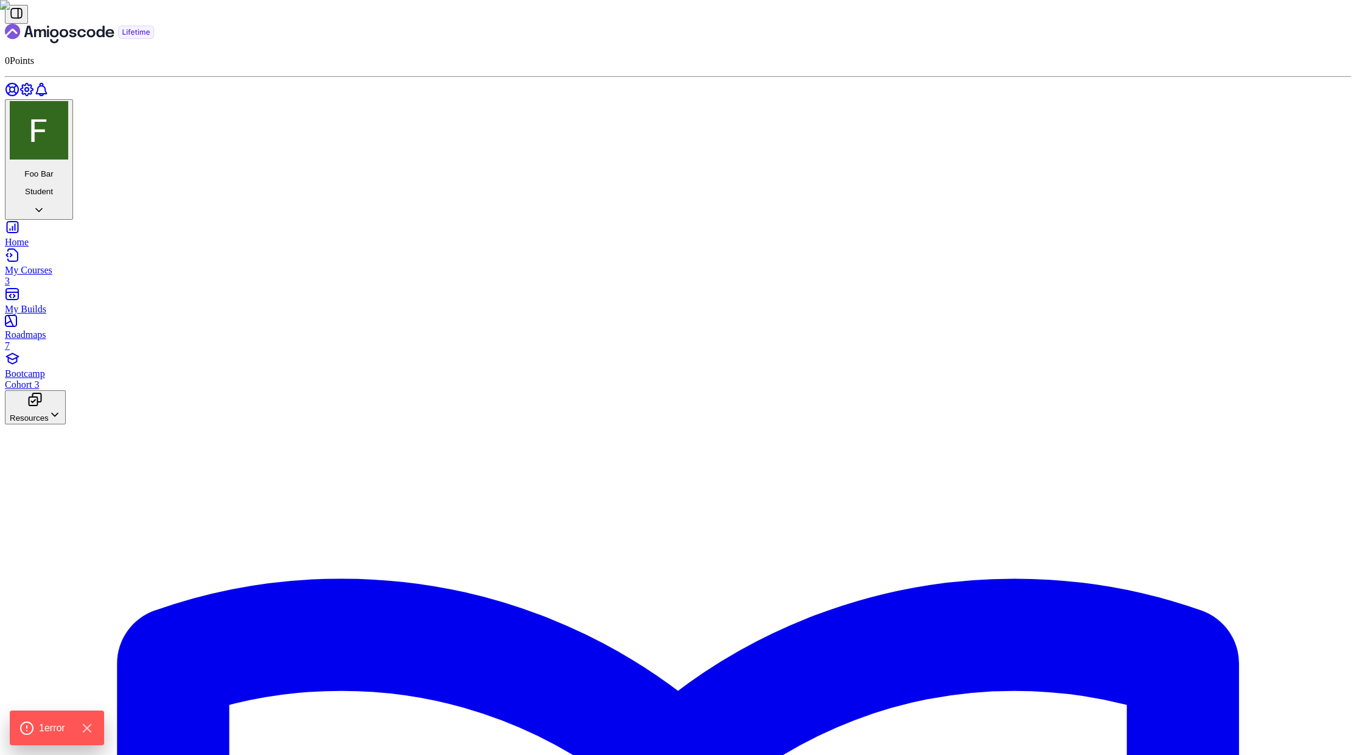
scroll to position [1192, 0]
drag, startPoint x: 983, startPoint y: 491, endPoint x: 590, endPoint y: 445, distance: 395.5
copy div "=== Movie Ticket Calculator === Enter your age: Enter movie time (morning/after…"
type input "25 evening"
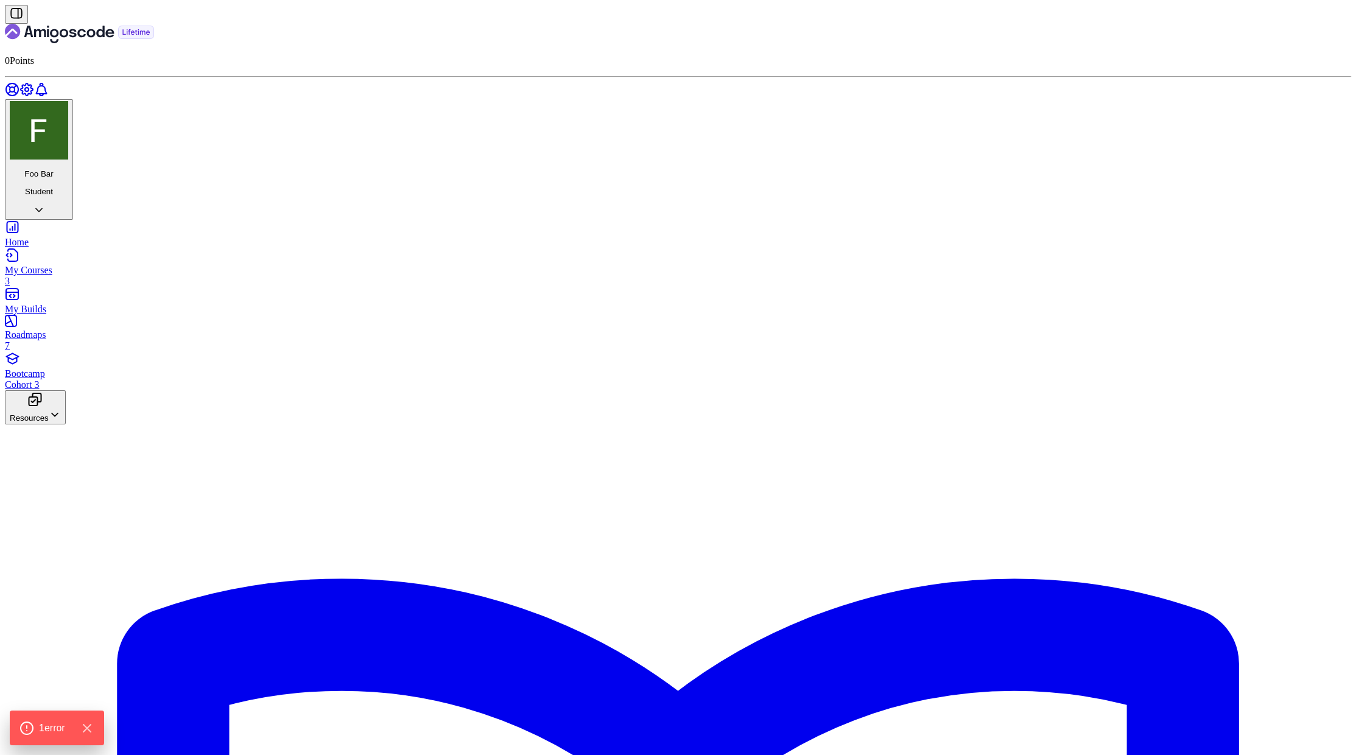
scroll to position [459, 0]
drag, startPoint x: 611, startPoint y: 638, endPoint x: 669, endPoint y: 636, distance: 57.9
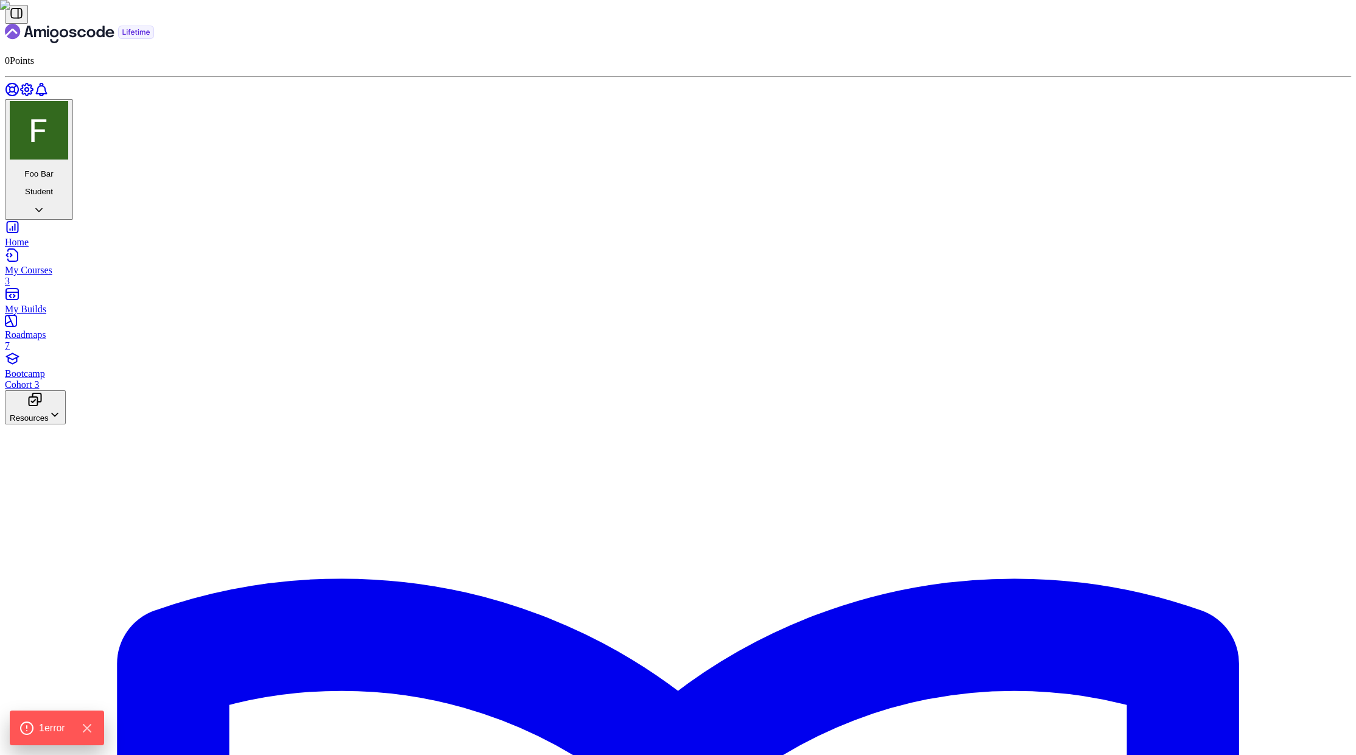
scroll to position [868, 0]
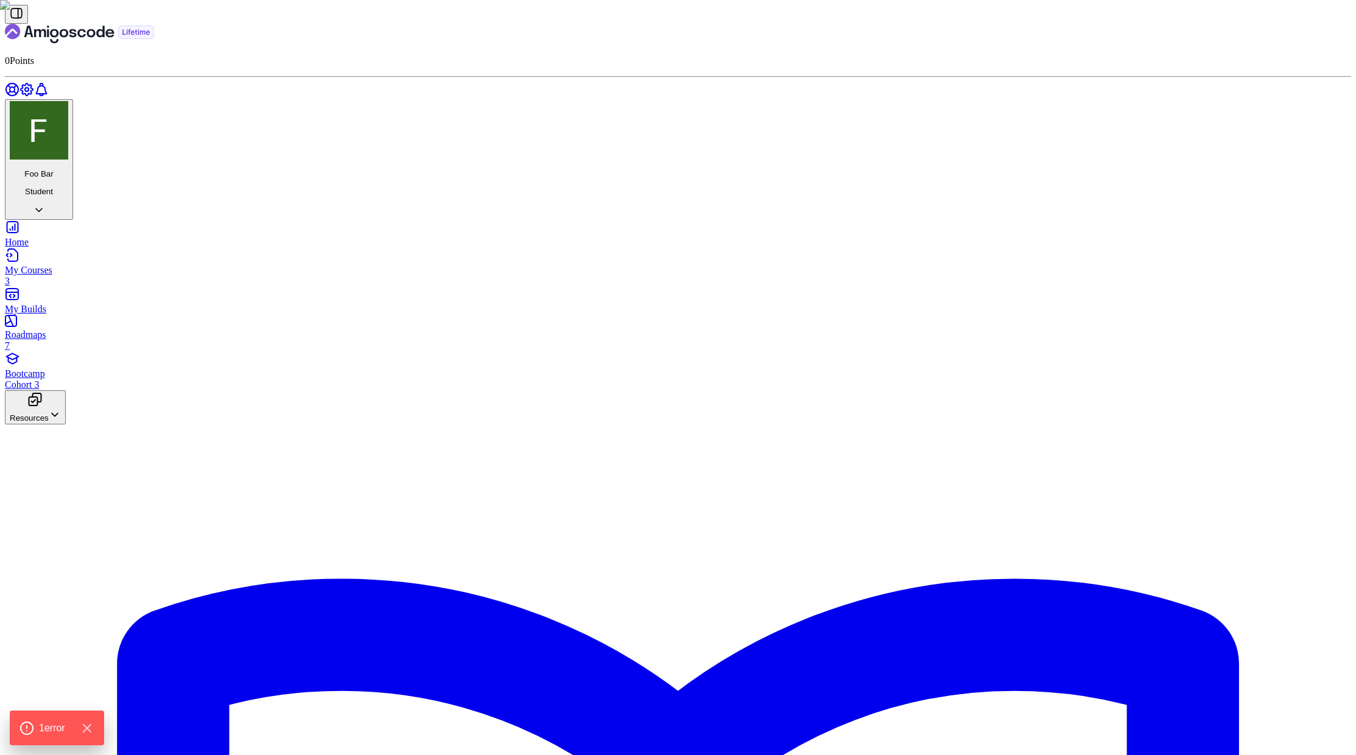
copy div "Provide input values that your program will read via Scanner. Use spaces to sep…"
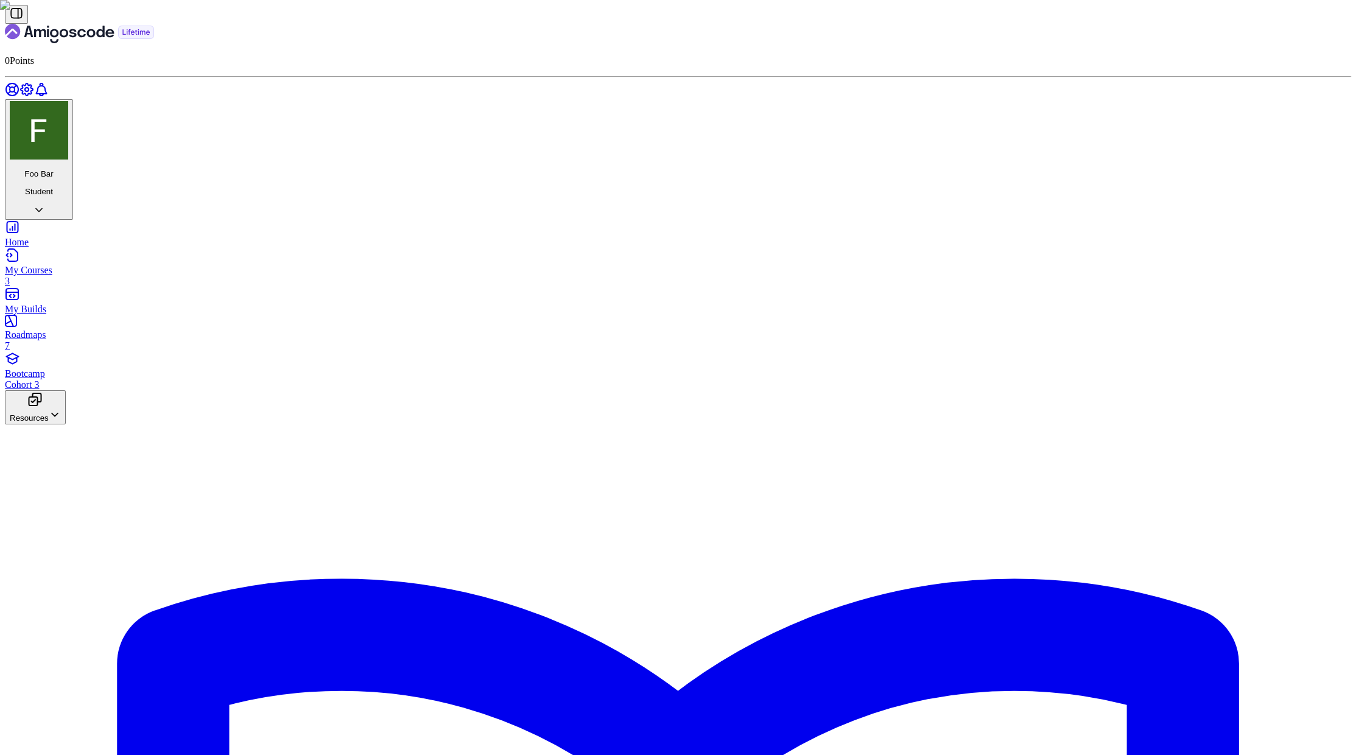
drag, startPoint x: 984, startPoint y: 493, endPoint x: 611, endPoint y: 436, distance: 377.1
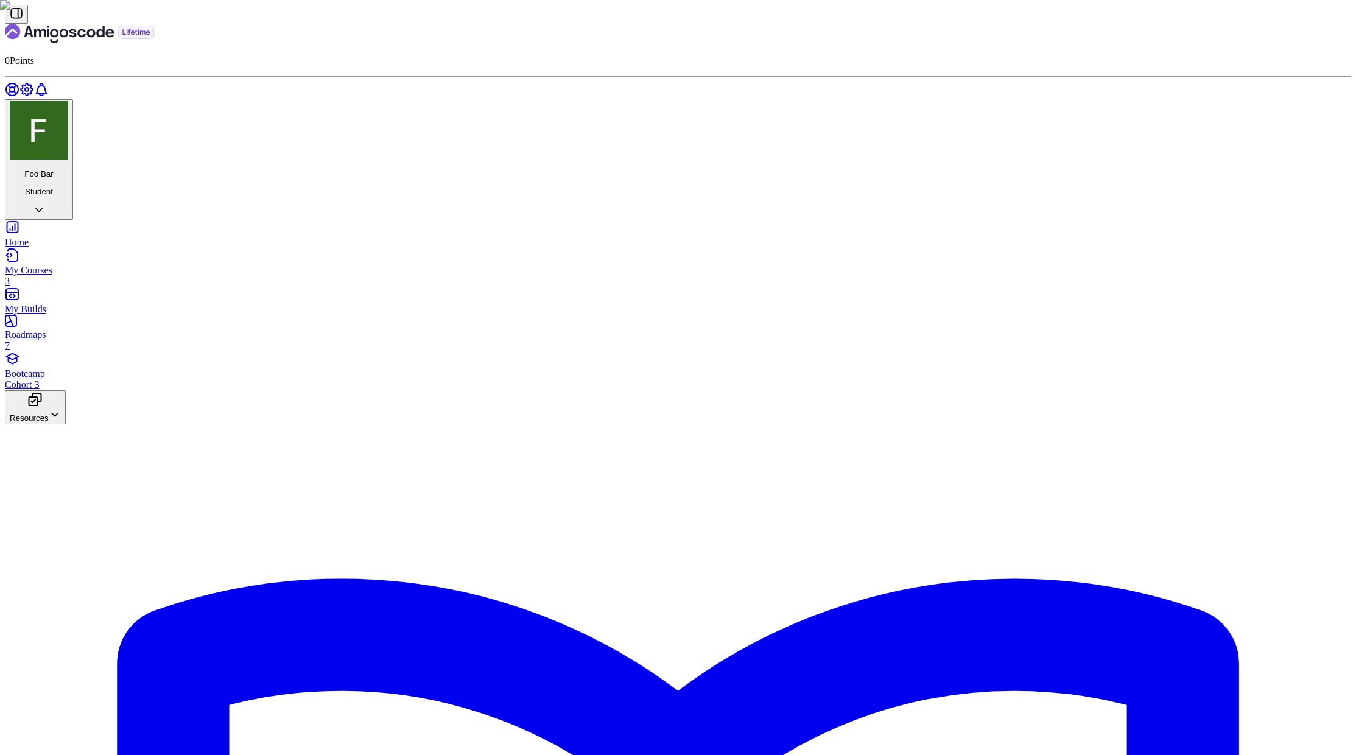
copy div "=== Movie Ticket Calculator === Enter your age: Enter movie time (morning/after…"
type input "25\nevening"
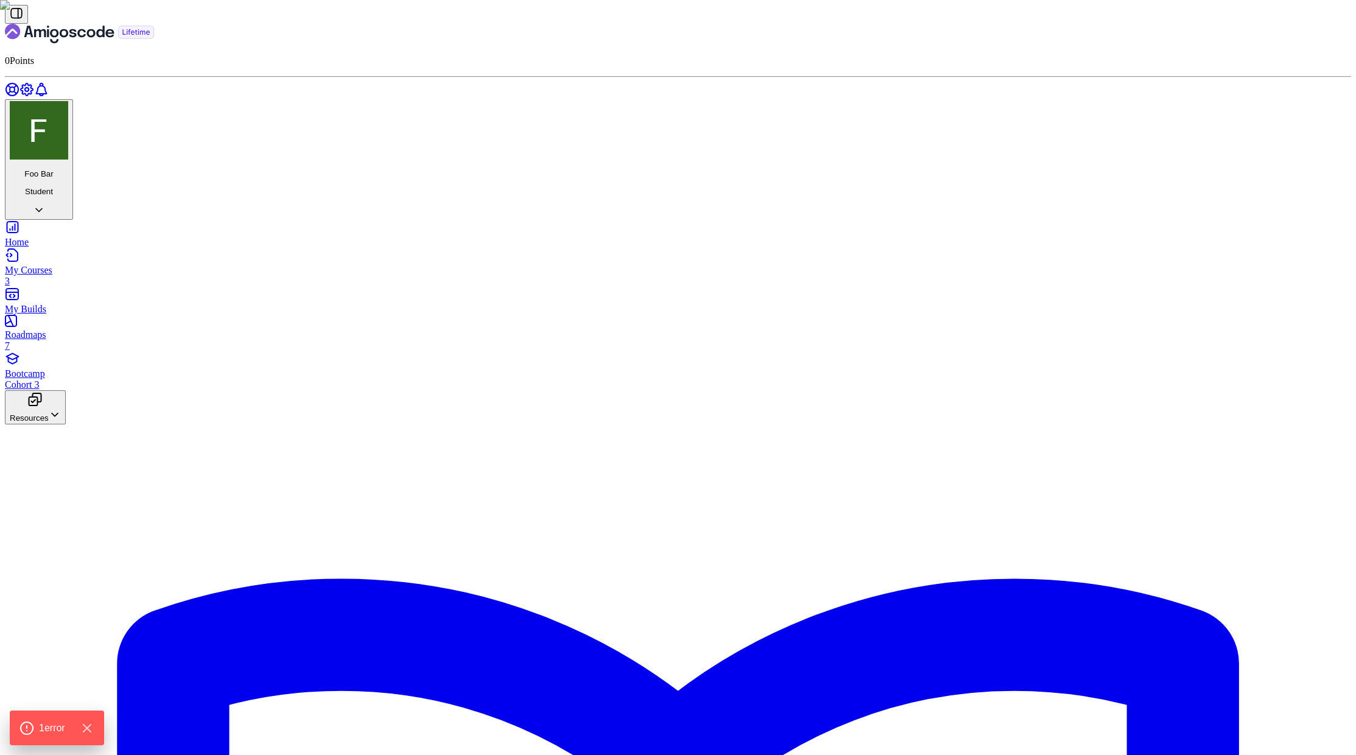
scroll to position [714, 0]
drag, startPoint x: 618, startPoint y: 348, endPoint x: 582, endPoint y: 346, distance: 36.6
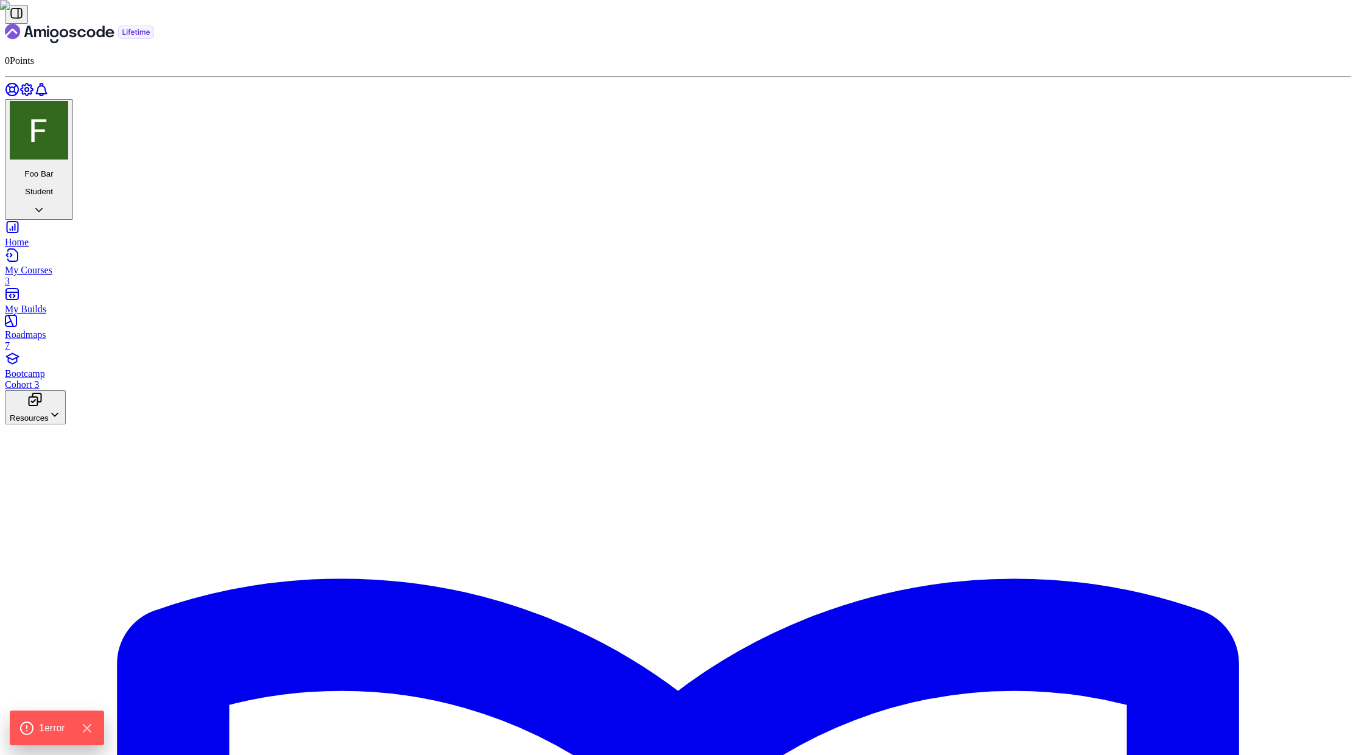
type input "25 evening"
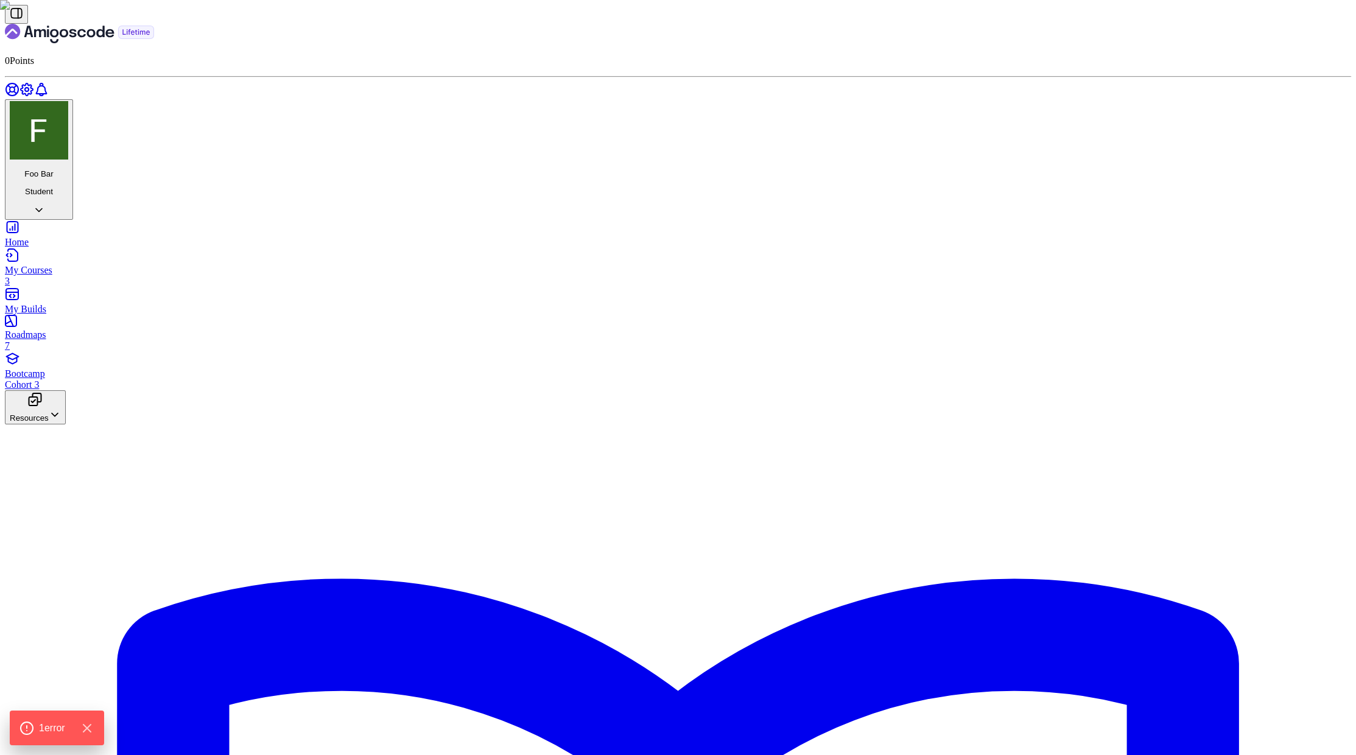
scroll to position [1161, 0]
drag, startPoint x: 604, startPoint y: 538, endPoint x: 831, endPoint y: 533, distance: 226.6
drag, startPoint x: 710, startPoint y: 644, endPoint x: 589, endPoint y: 644, distance: 120.6
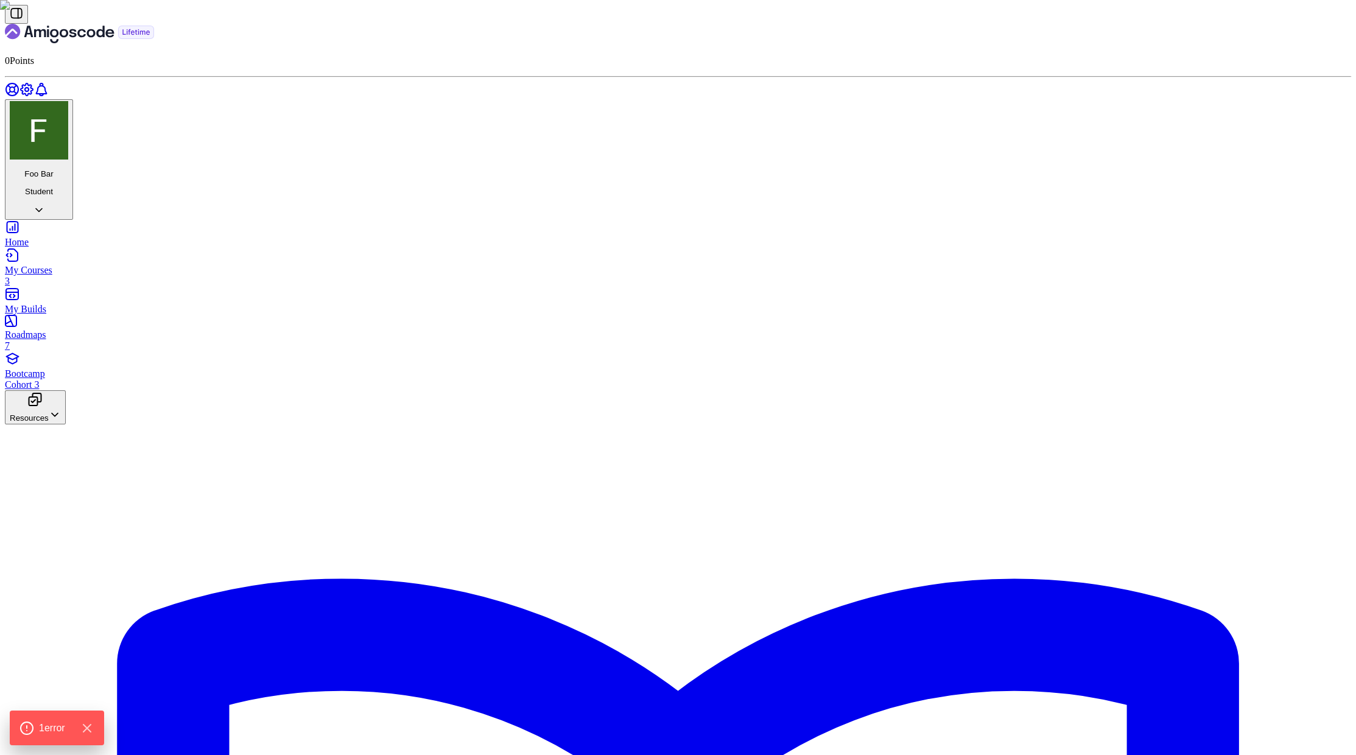
drag, startPoint x: 712, startPoint y: 696, endPoint x: 565, endPoint y: 625, distance: 162.9
copy div "=== Movie Ticket Calculator === Enter your age: [DEMOGRAPHIC_DATA] Enter movie …"
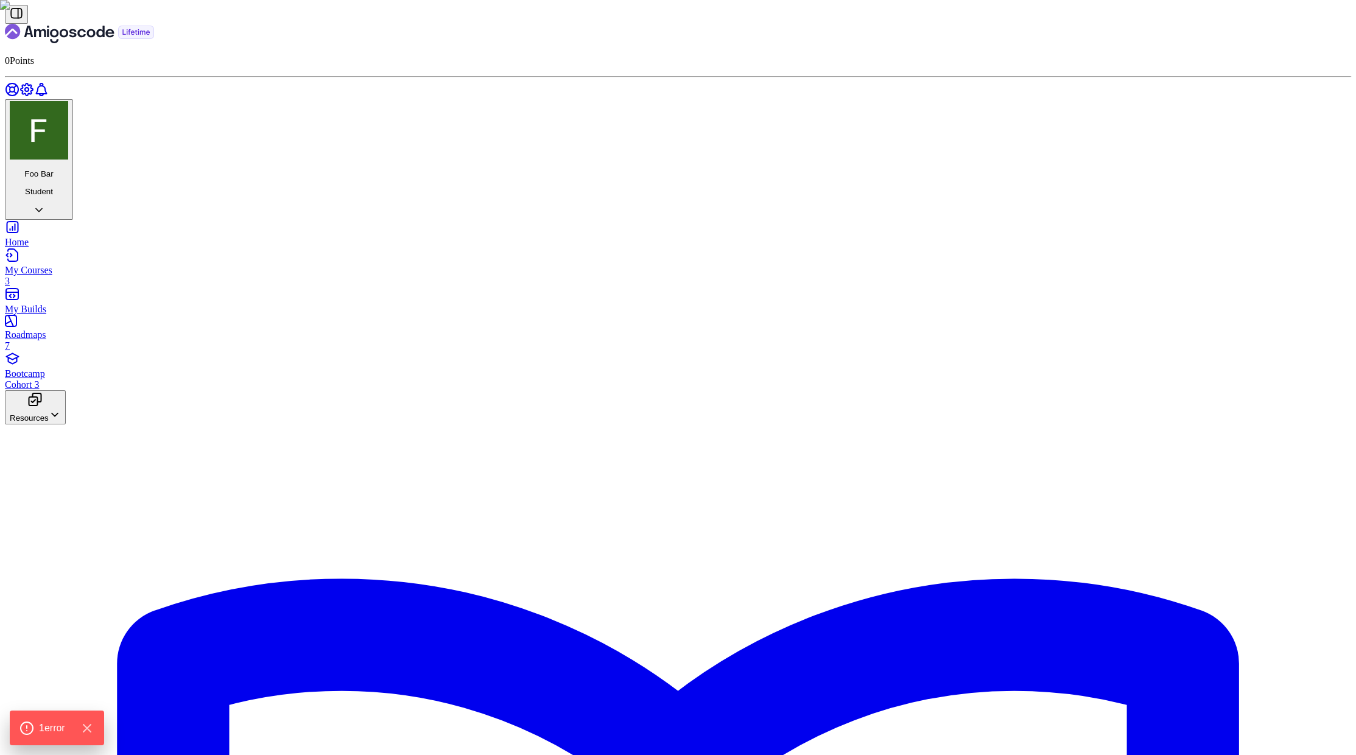
scroll to position [521, 0]
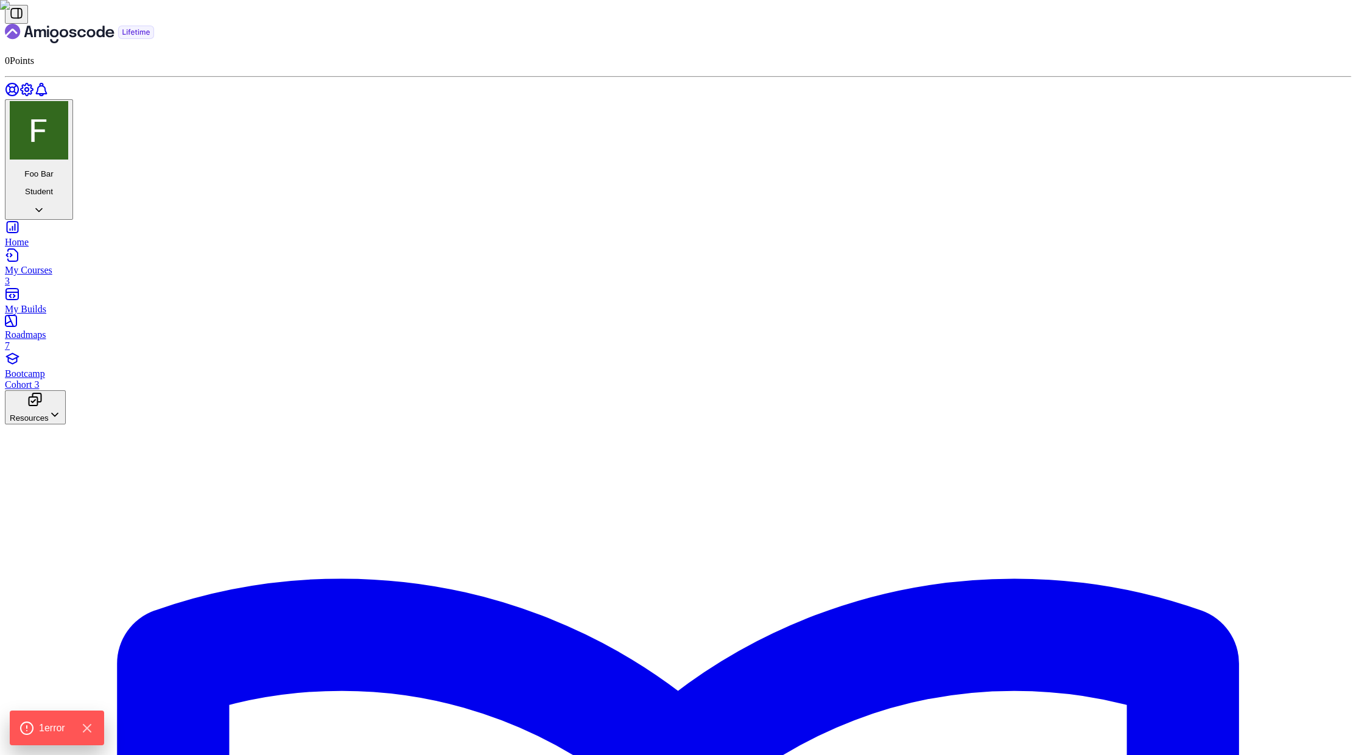
drag, startPoint x: 704, startPoint y: 568, endPoint x: 717, endPoint y: 568, distance: 12.8
drag, startPoint x: 919, startPoint y: 553, endPoint x: 1034, endPoint y: 555, distance: 115.1
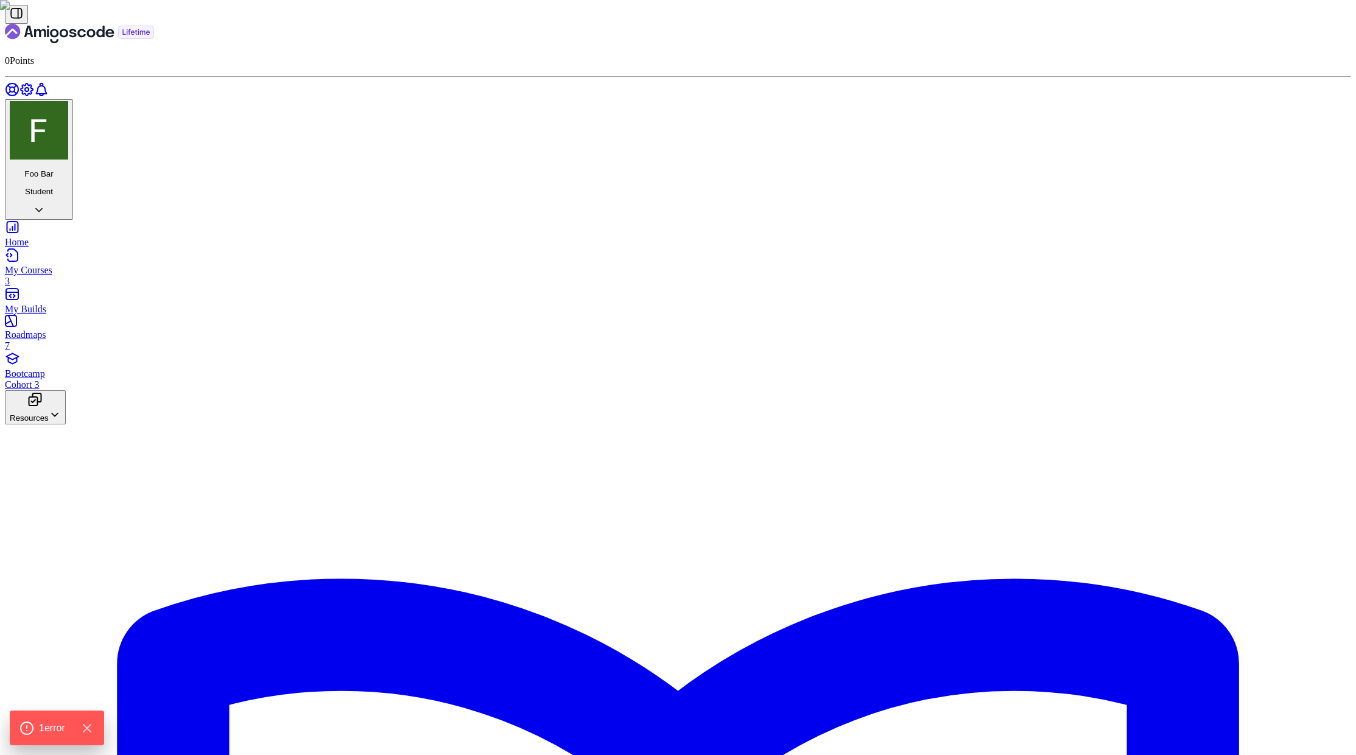
drag, startPoint x: 720, startPoint y: 696, endPoint x: 594, endPoint y: 615, distance: 149.0
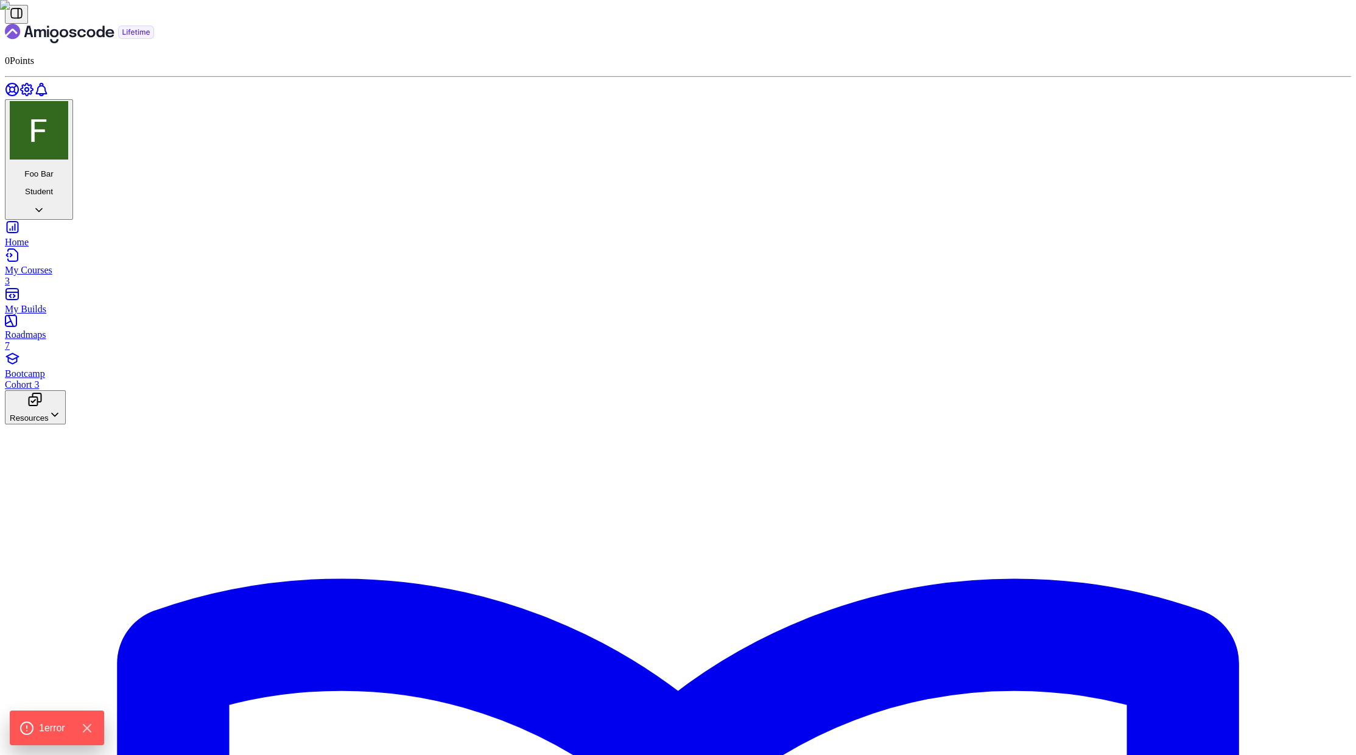
copy div "=== Movie Ticket Calculator === Enter your age: [DEMOGRAPHIC_DATA] Enter movie …"
drag, startPoint x: 638, startPoint y: 689, endPoint x: 609, endPoint y: 326, distance: 364.1
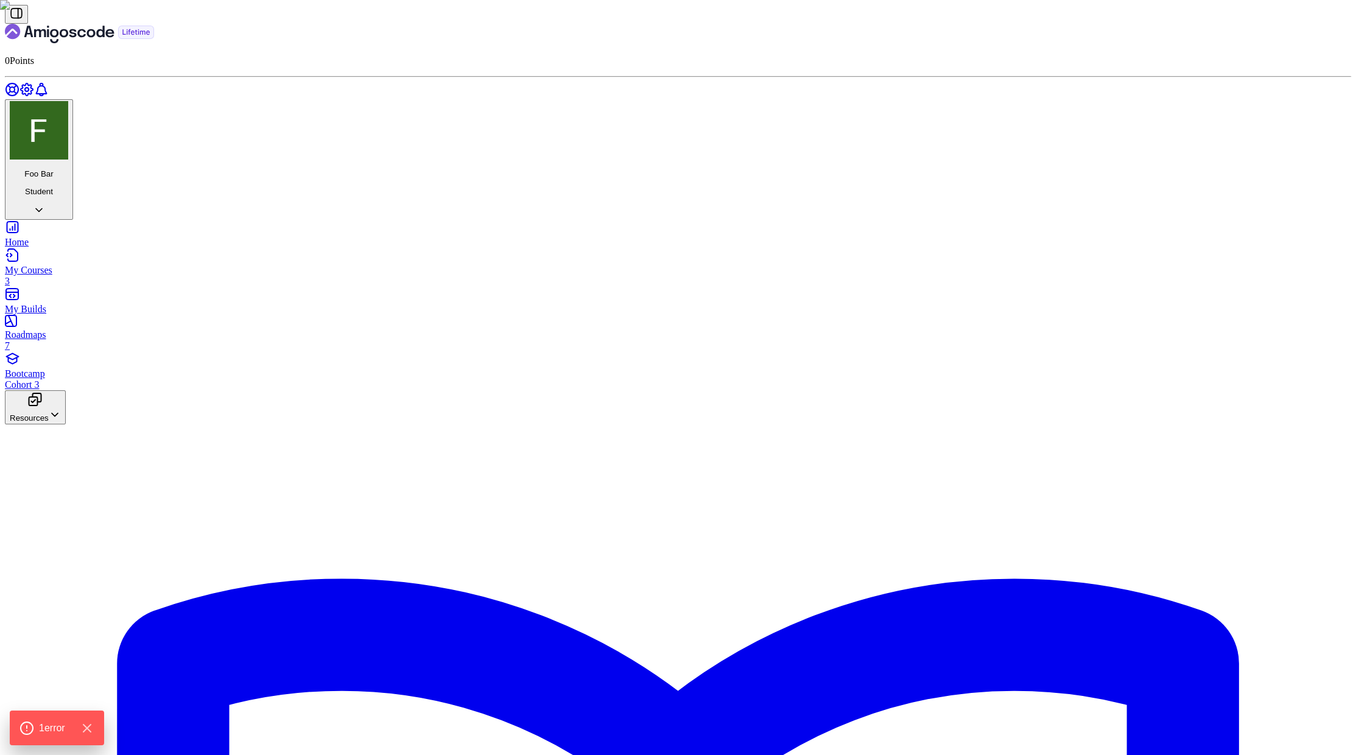
type input "25 evening"
drag, startPoint x: 646, startPoint y: 637, endPoint x: 623, endPoint y: 636, distance: 22.6
drag, startPoint x: 662, startPoint y: 659, endPoint x: 820, endPoint y: 662, distance: 157.8
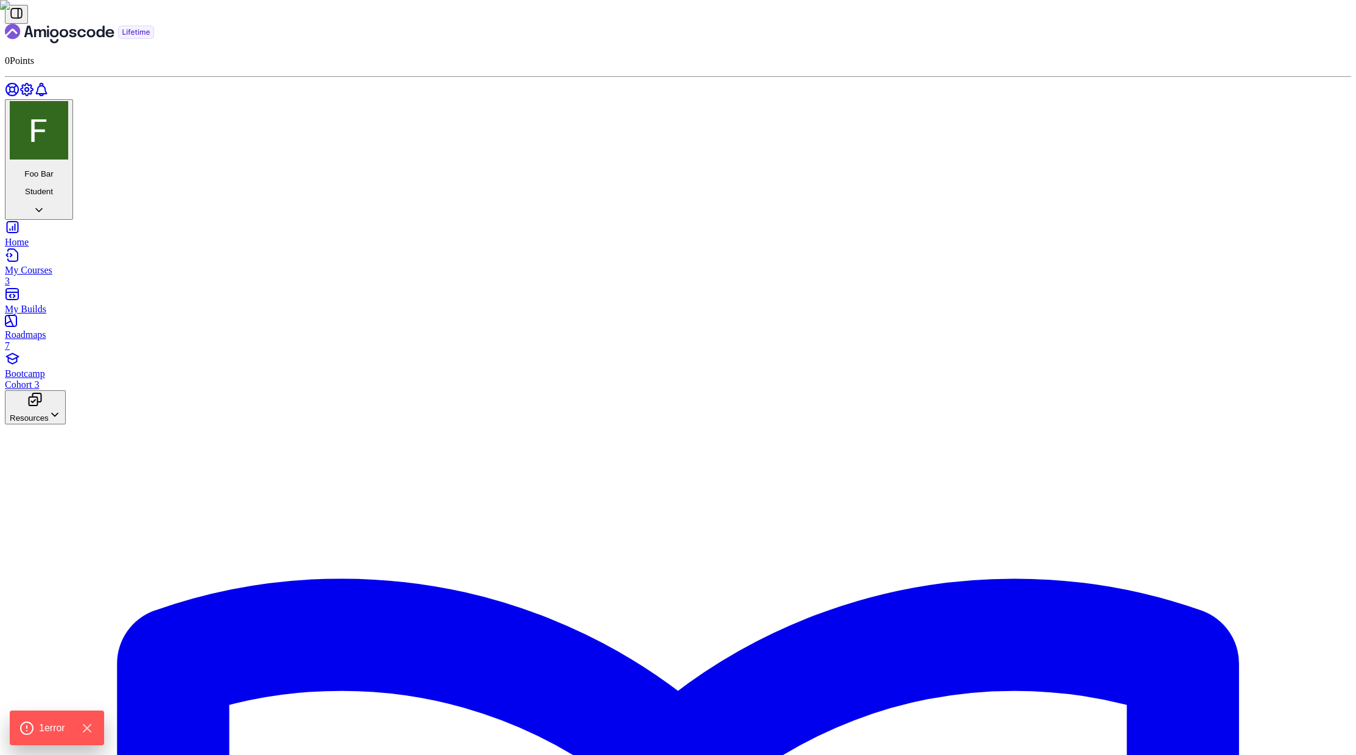
drag, startPoint x: 694, startPoint y: 647, endPoint x: 814, endPoint y: 653, distance: 120.1
drag, startPoint x: 672, startPoint y: 649, endPoint x: 968, endPoint y: 655, distance: 296.1
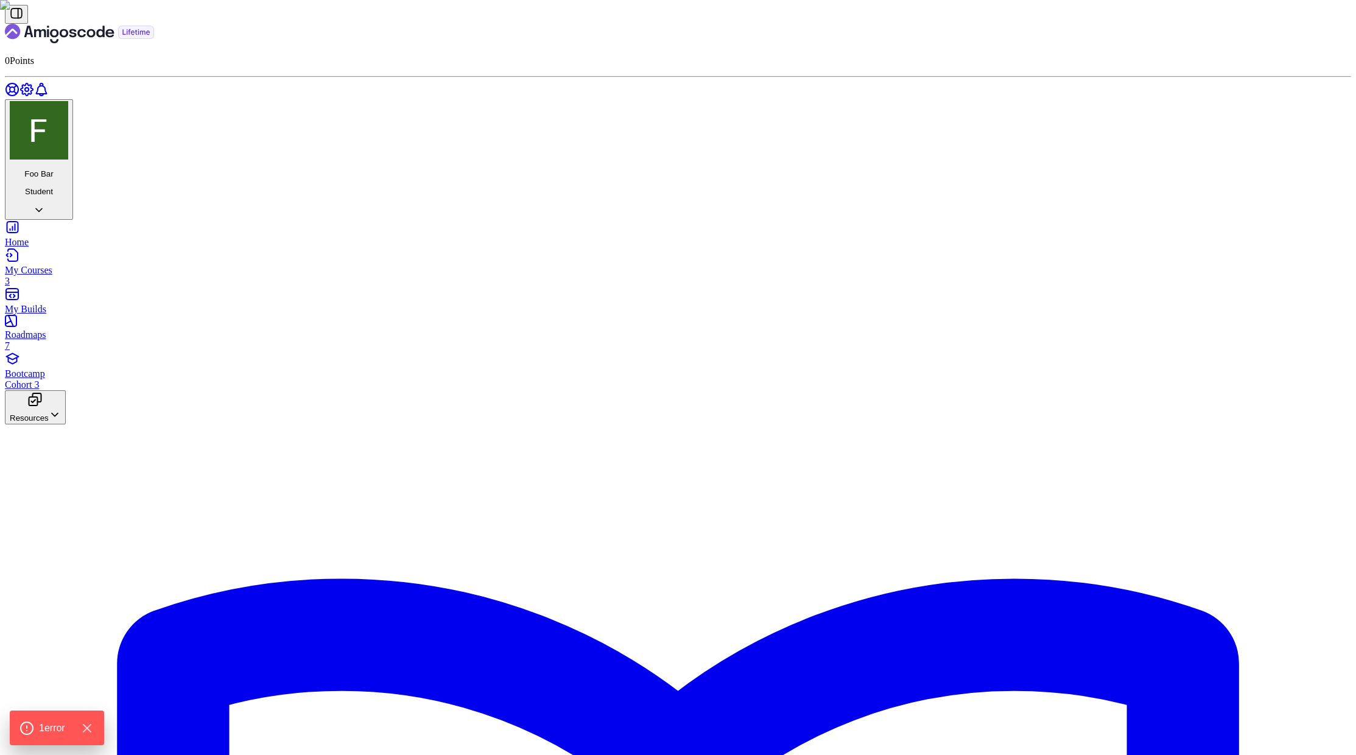
copy li "25 morning - Space-separated values (automatically converted to newlines)"
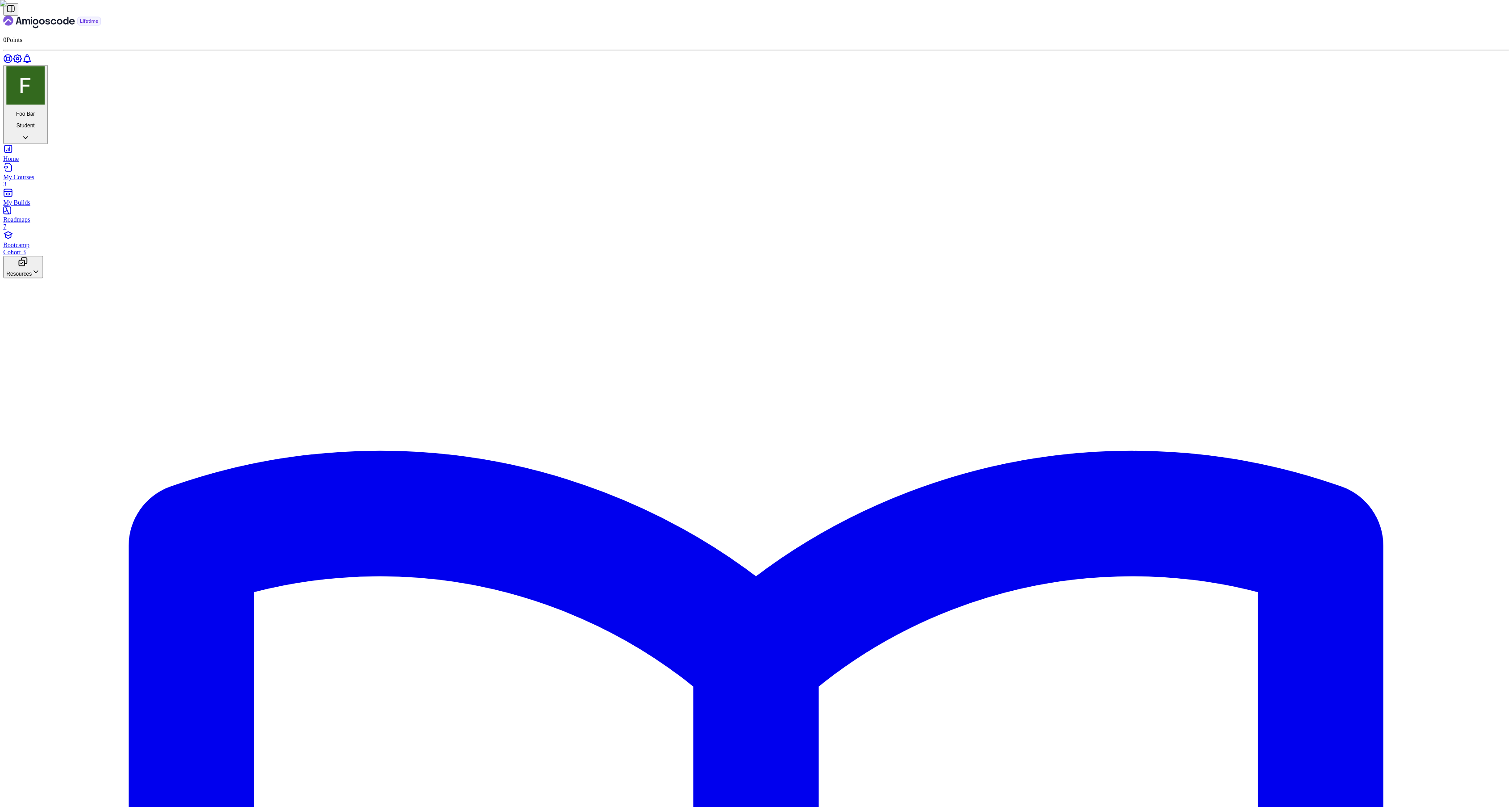
scroll to position [26, 0]
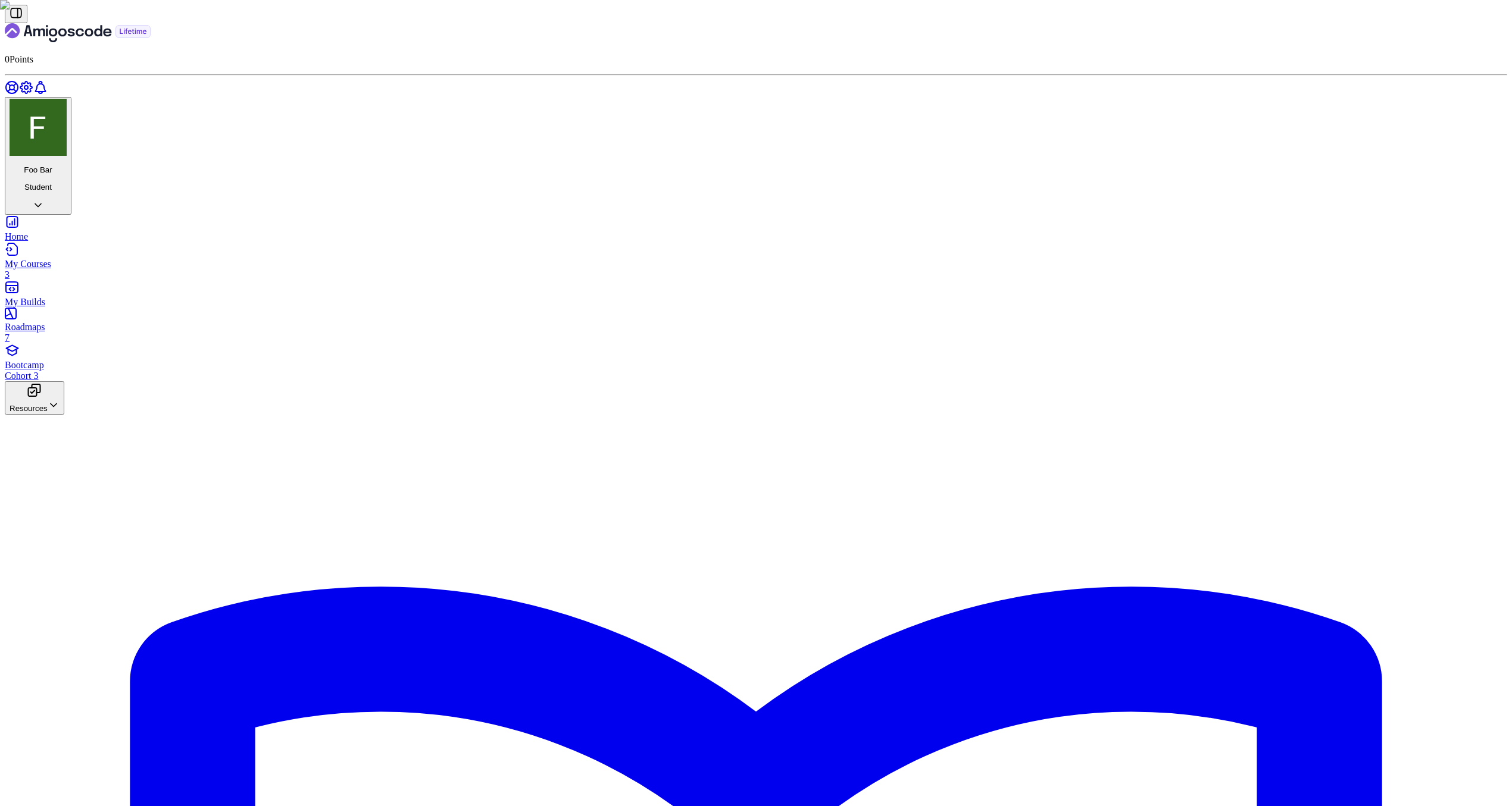
scroll to position [428, 0]
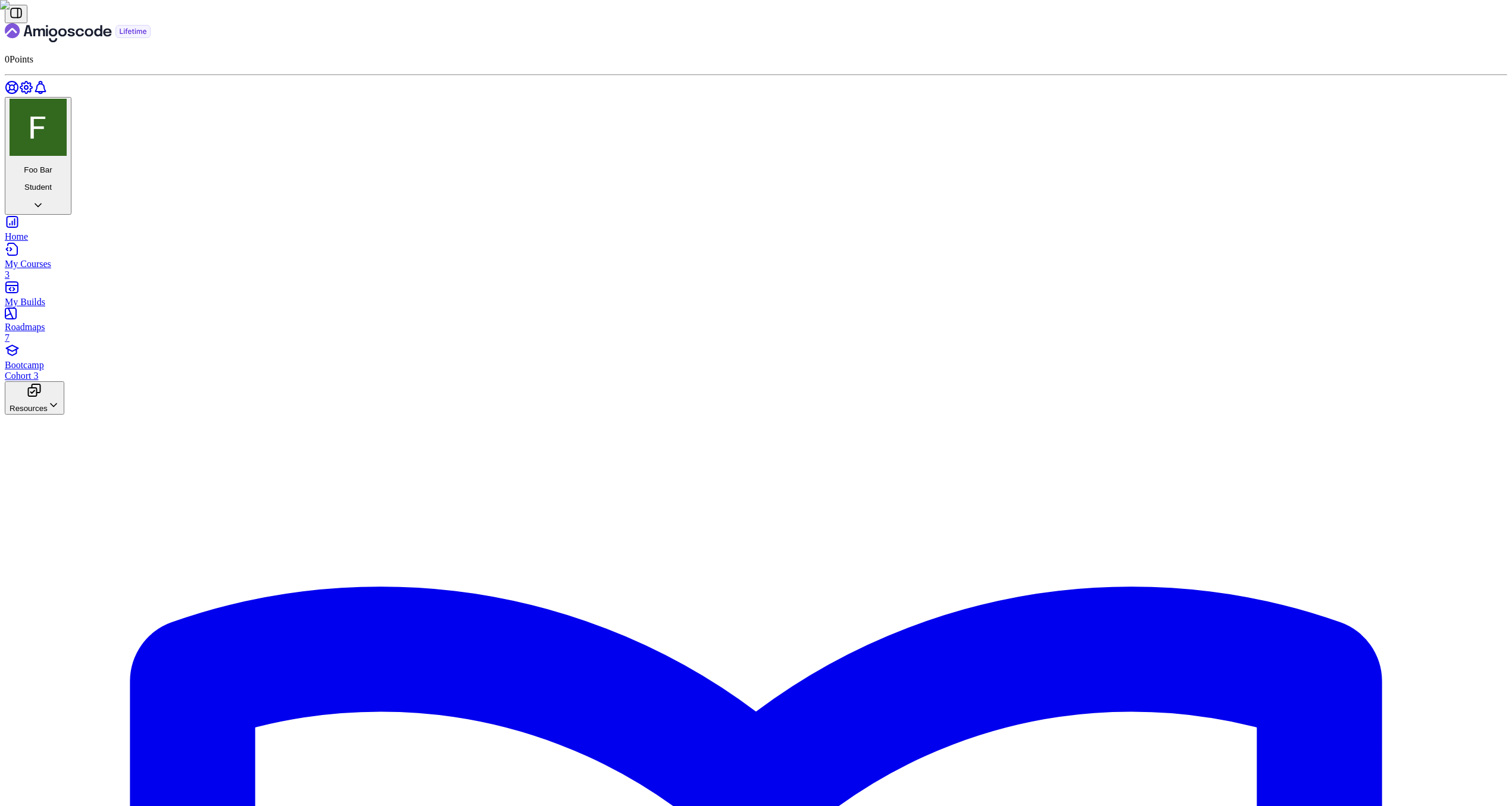
scroll to position [177, 0]
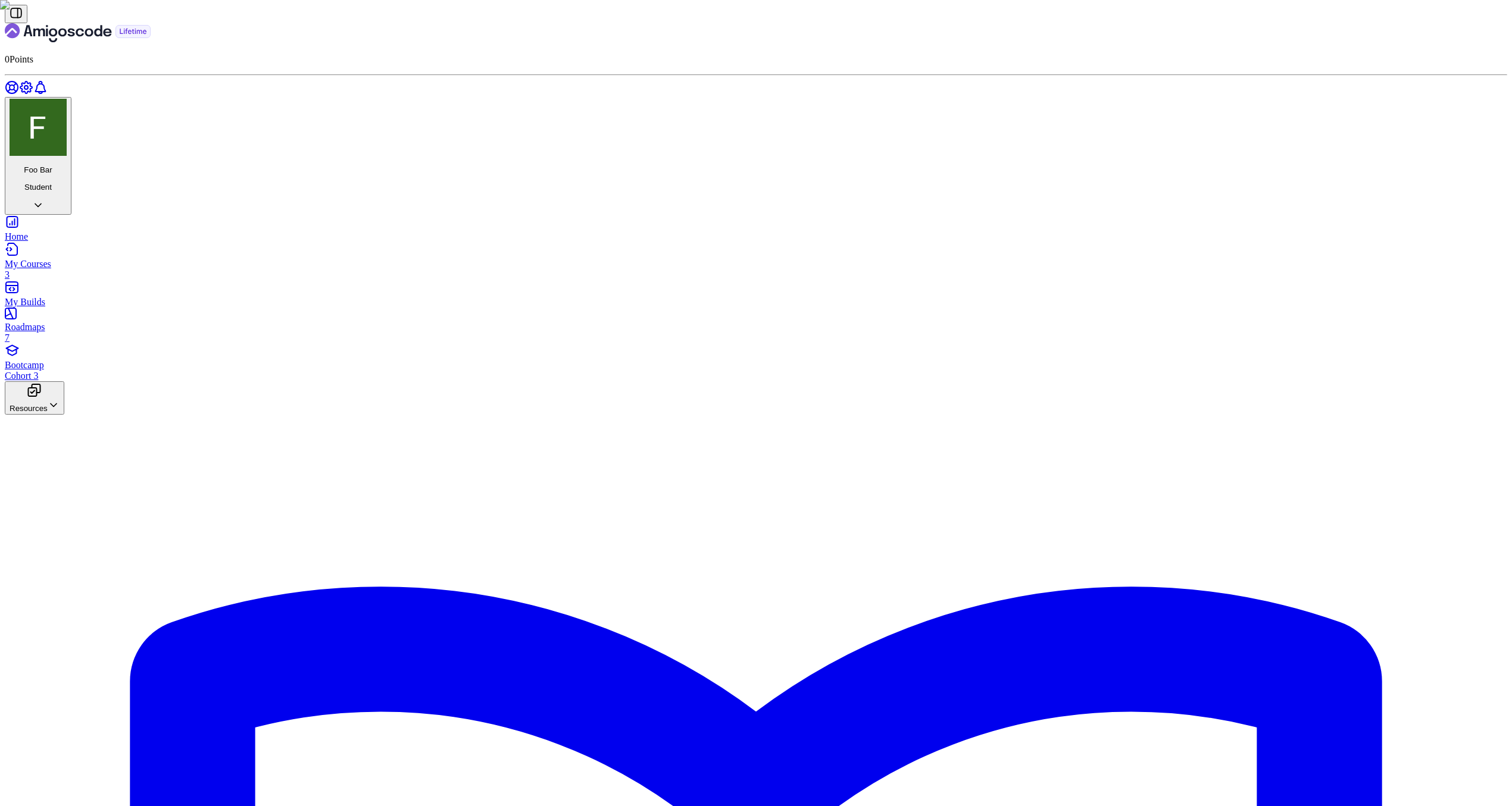
scroll to position [451, 0]
drag, startPoint x: 710, startPoint y: 742, endPoint x: 695, endPoint y: 512, distance: 230.5
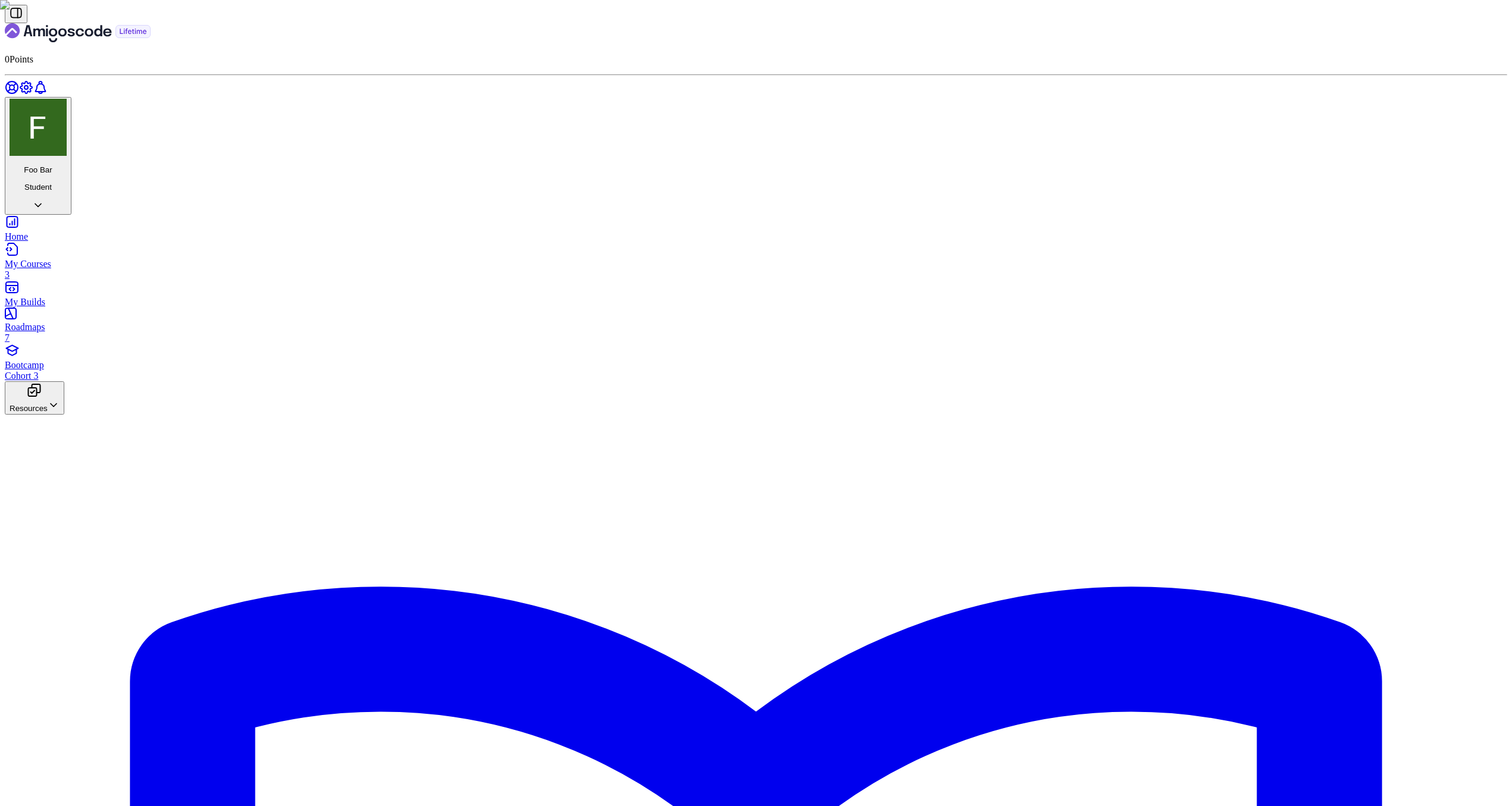
scroll to position [457, 0]
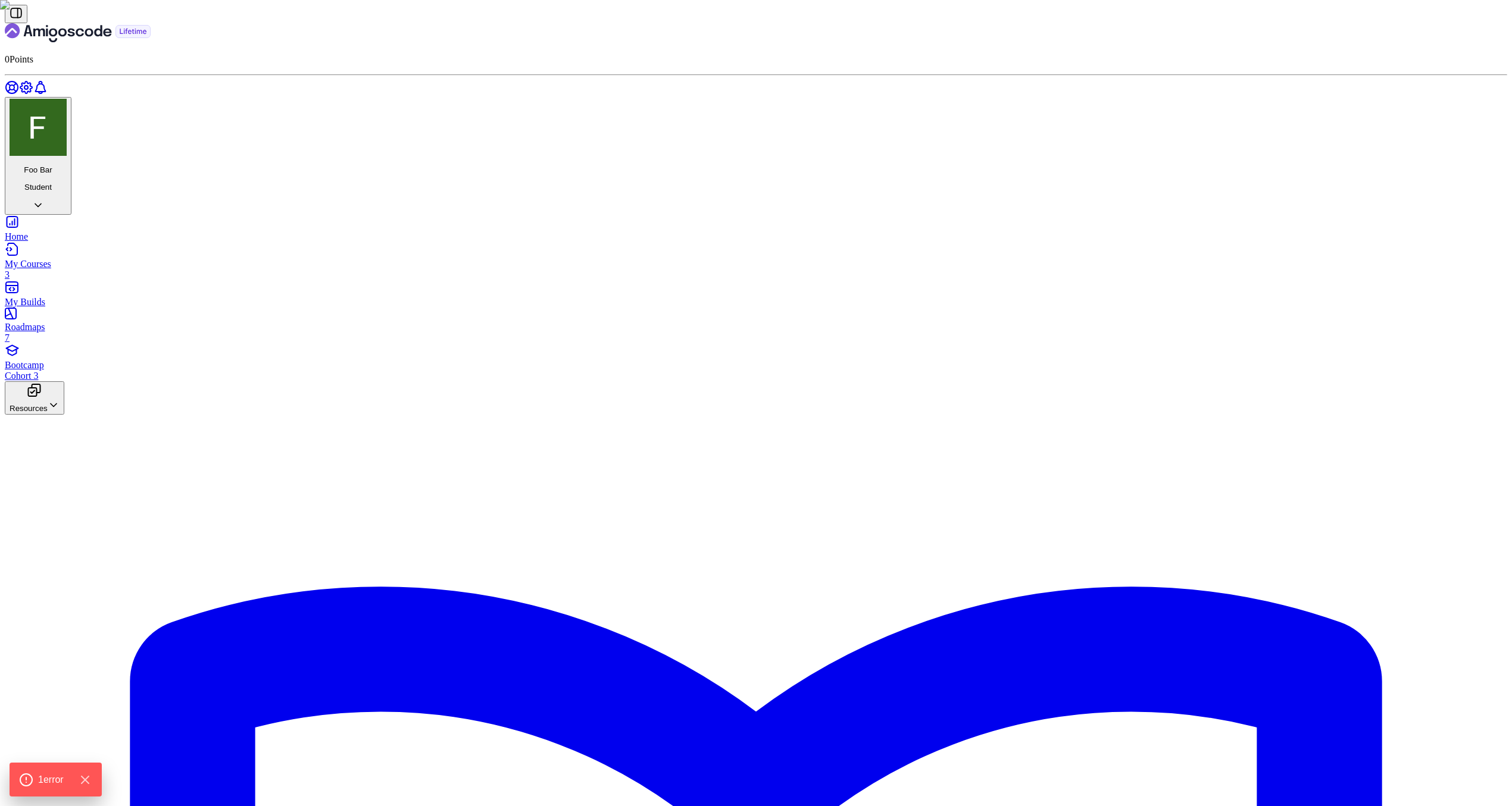
scroll to position [165, 0]
drag, startPoint x: 704, startPoint y: 741, endPoint x: 709, endPoint y: 433, distance: 308.0
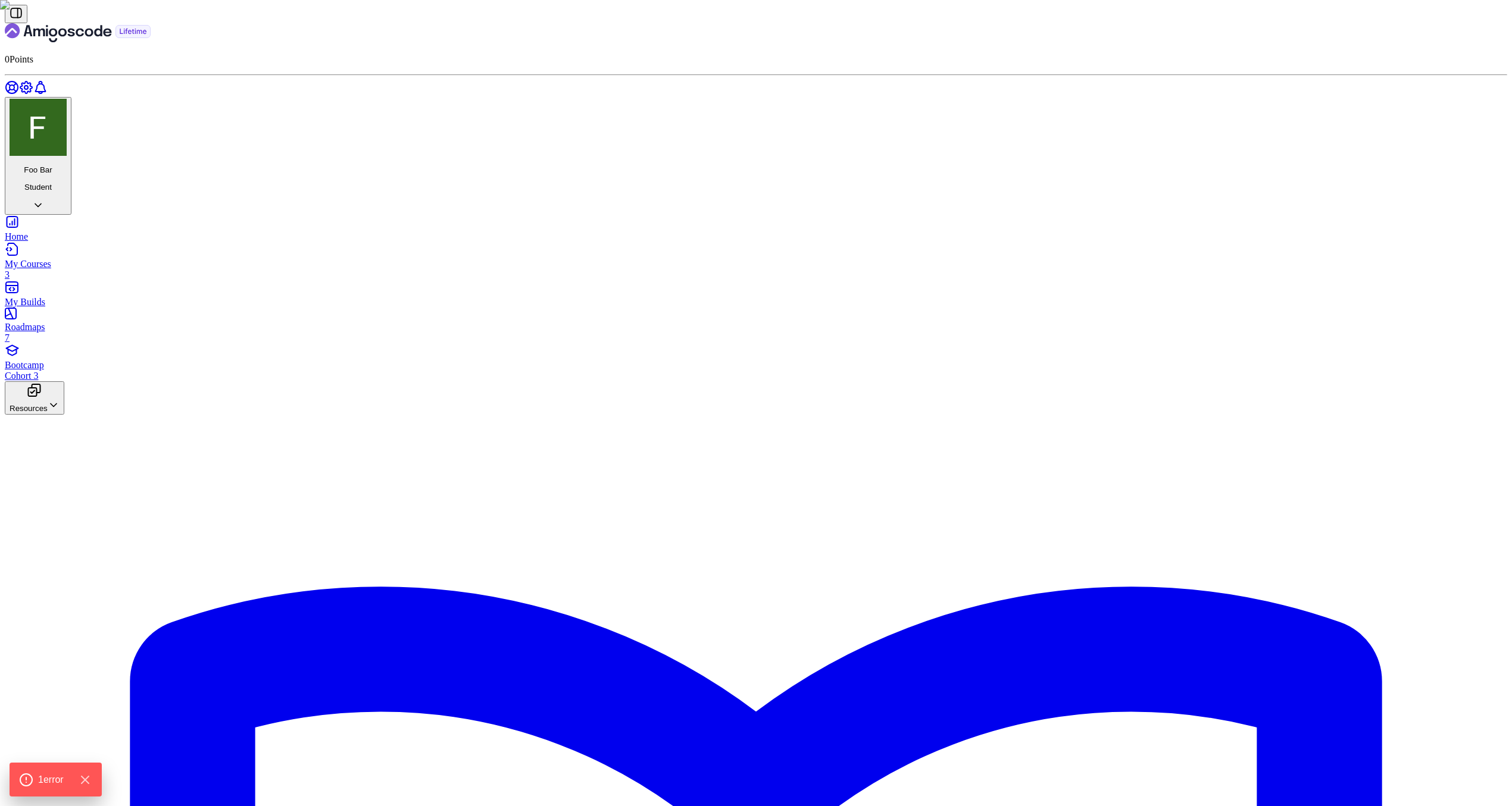
copy div "import java . util . Scanner ; public class LoanEligibilityChecker { public sta…"
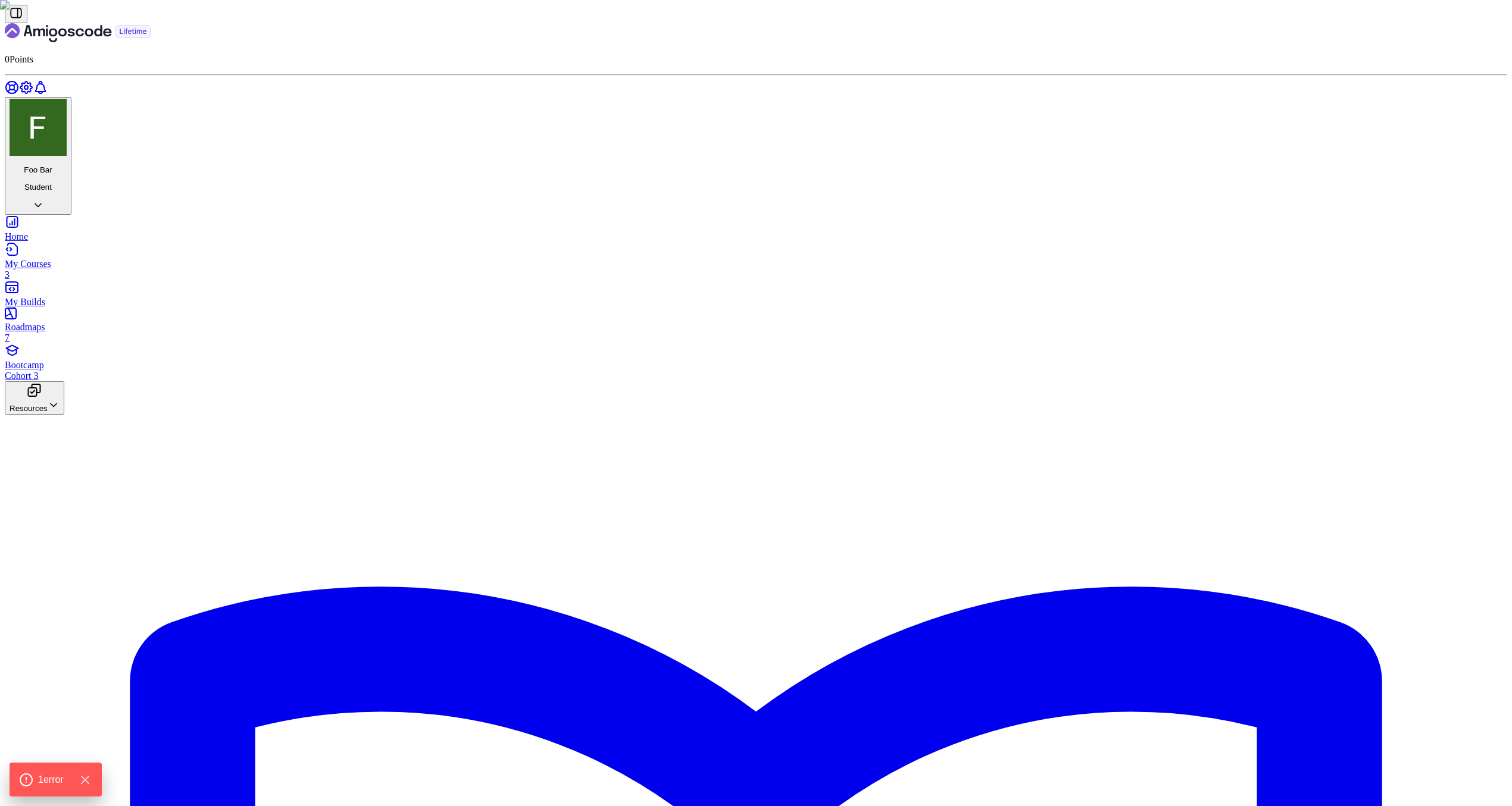
scroll to position [703, 0]
drag, startPoint x: 869, startPoint y: 544, endPoint x: 673, endPoint y: 437, distance: 223.3
copy div "=== Loan Eligibility Checker === Enter age: Enter annual income: $Enter credit …"
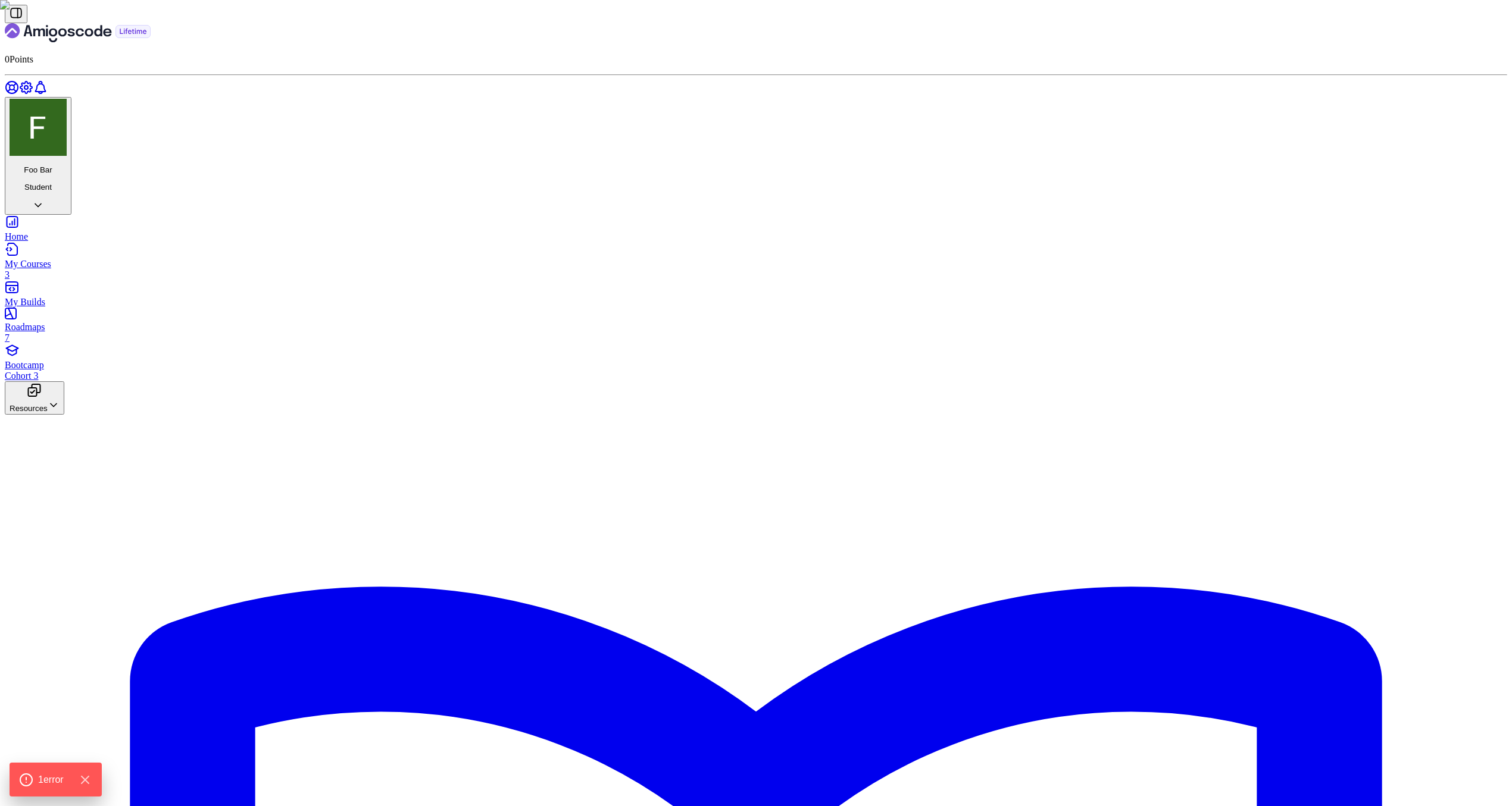
scroll to position [316, 0]
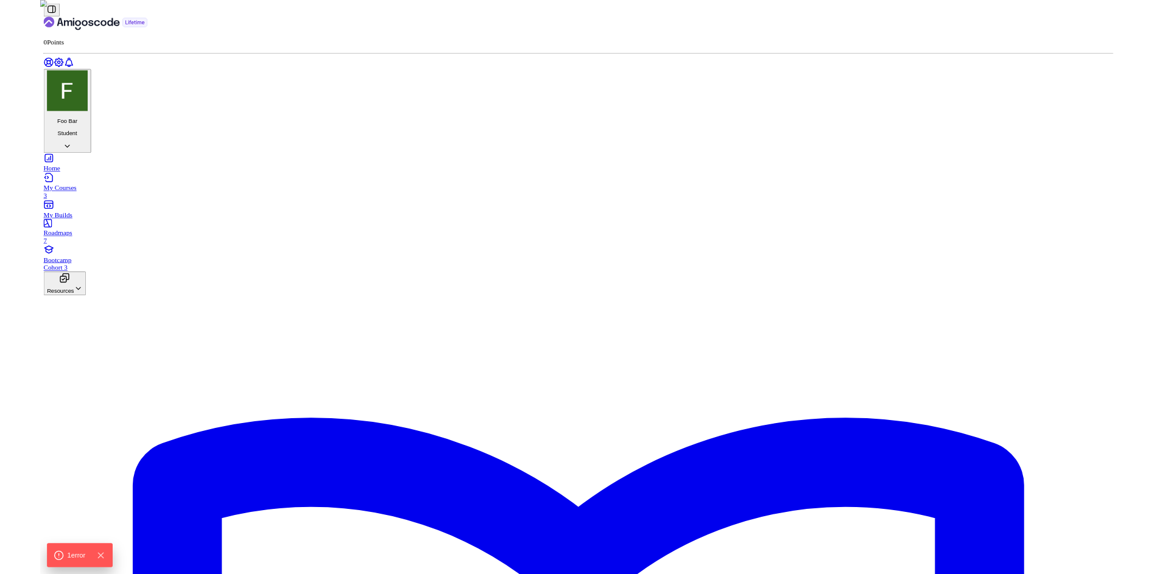
scroll to position [0, 0]
